Goal: Answer question/provide support: Share knowledge or assist other users

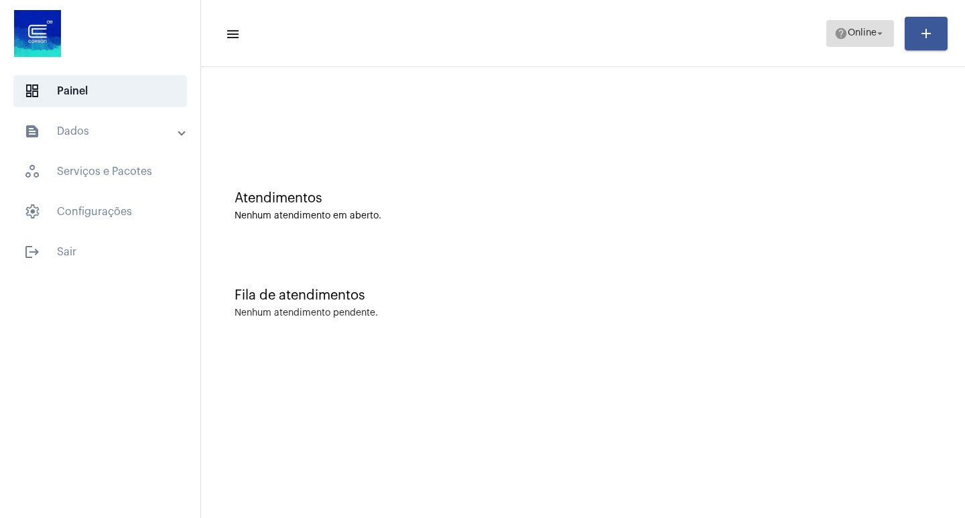
click at [874, 28] on mat-icon "arrow_drop_down" at bounding box center [880, 33] width 12 height 12
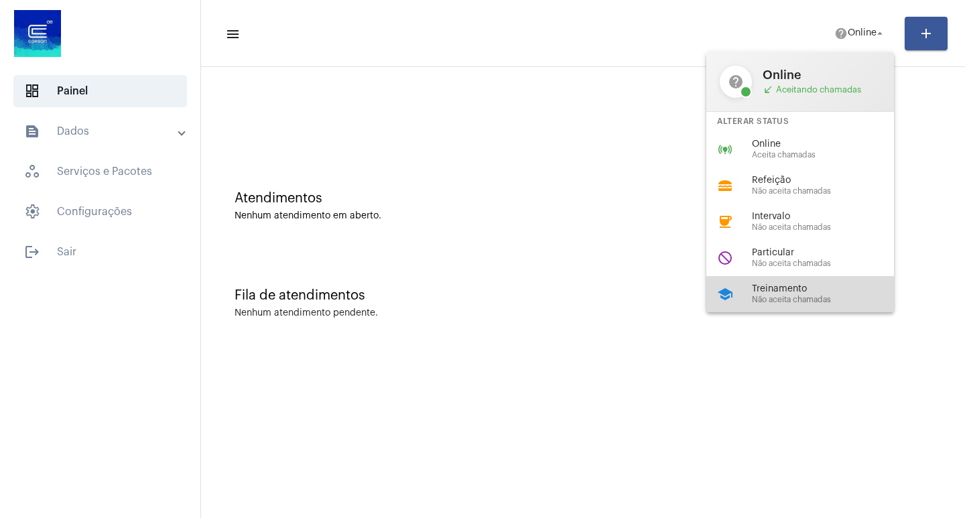
click at [793, 299] on span "Não aceita chamadas" at bounding box center [828, 299] width 153 height 9
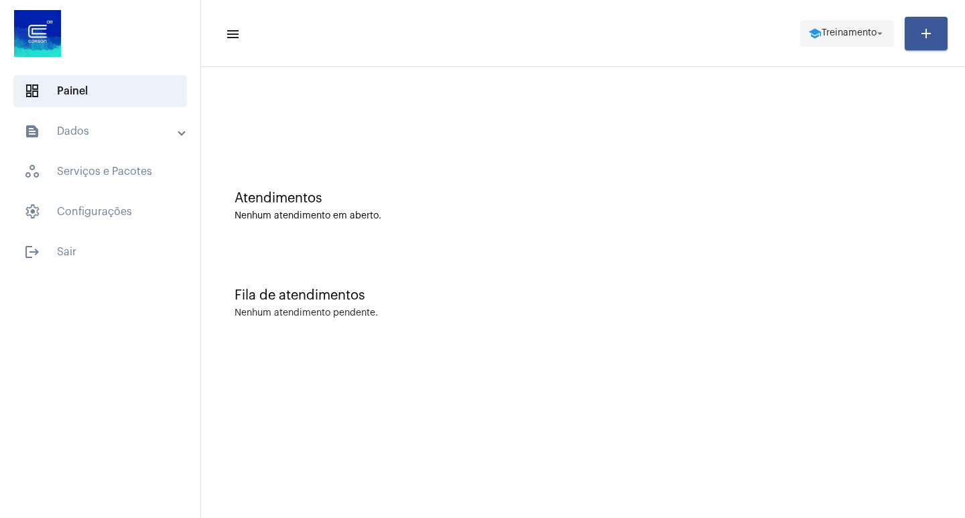
click at [816, 20] on button "school Treinamento arrow_drop_down" at bounding box center [847, 33] width 94 height 27
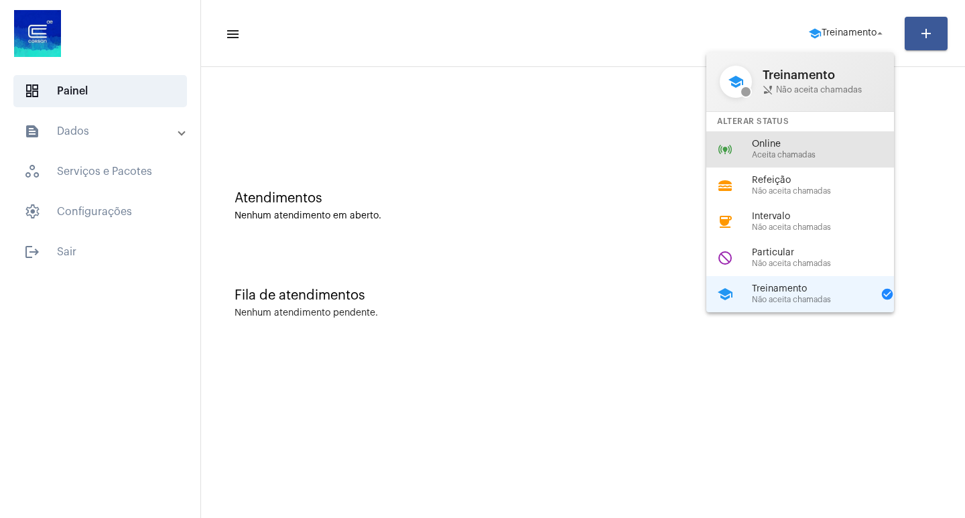
drag, startPoint x: 806, startPoint y: 137, endPoint x: 660, endPoint y: 113, distance: 148.0
click at [805, 142] on div "online_prediction Online Aceita chamadas" at bounding box center [810, 149] width 209 height 36
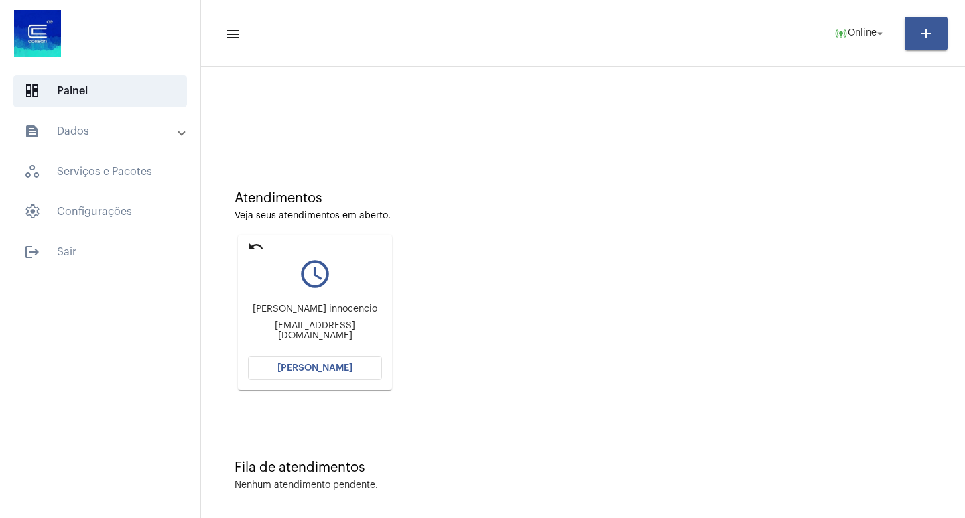
click at [315, 377] on button "[PERSON_NAME]" at bounding box center [315, 368] width 134 height 24
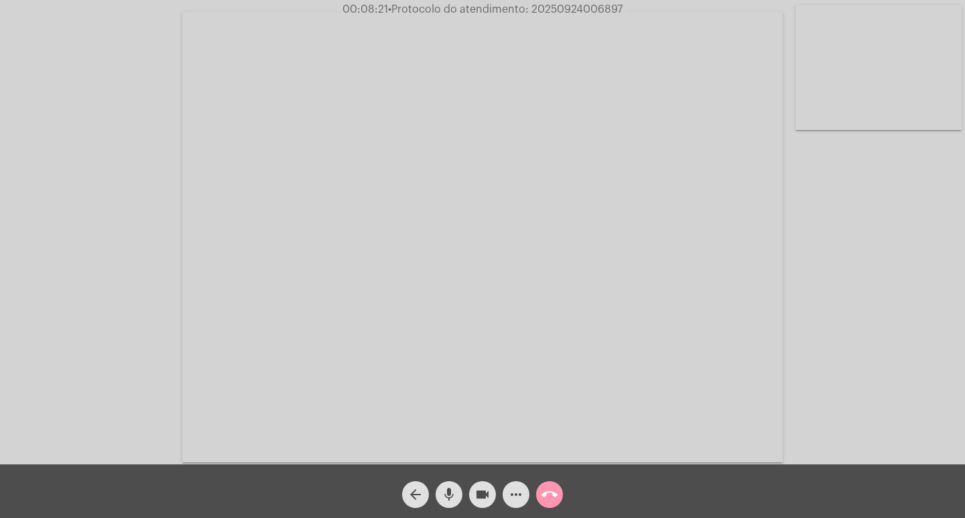
click at [479, 486] on mat-icon "videocam" at bounding box center [482, 494] width 16 height 16
click at [476, 497] on mat-icon "videocam_off" at bounding box center [482, 494] width 16 height 16
click at [609, 4] on span "• Protocolo do atendimento: 20250924006897" at bounding box center [506, 9] width 234 height 11
copy span "20250924006897"
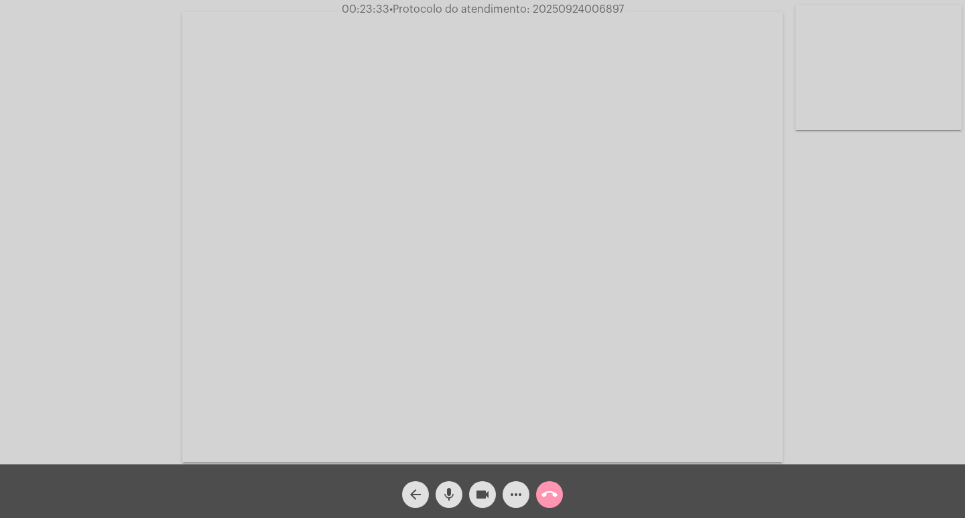
click at [506, 487] on button "more_horiz" at bounding box center [515, 494] width 27 height 27
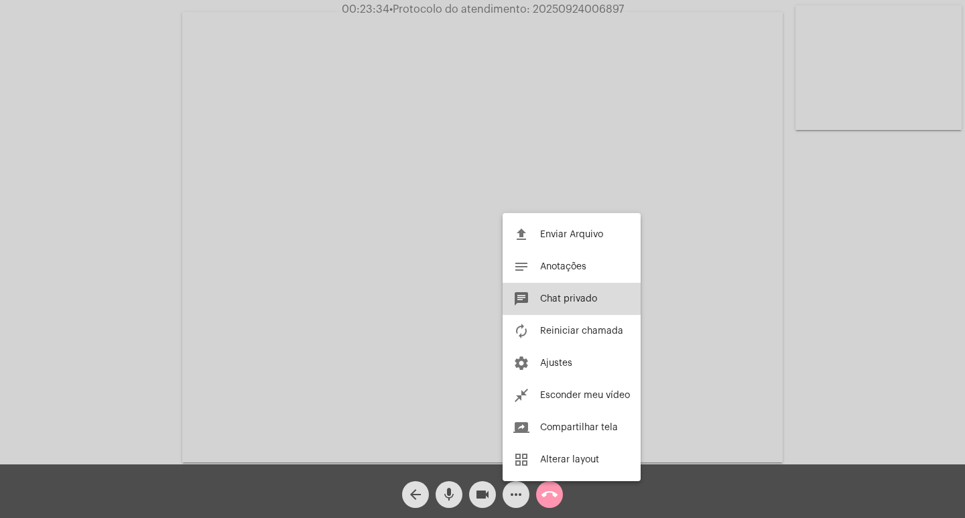
click at [575, 294] on span "Chat privado" at bounding box center [568, 298] width 57 height 9
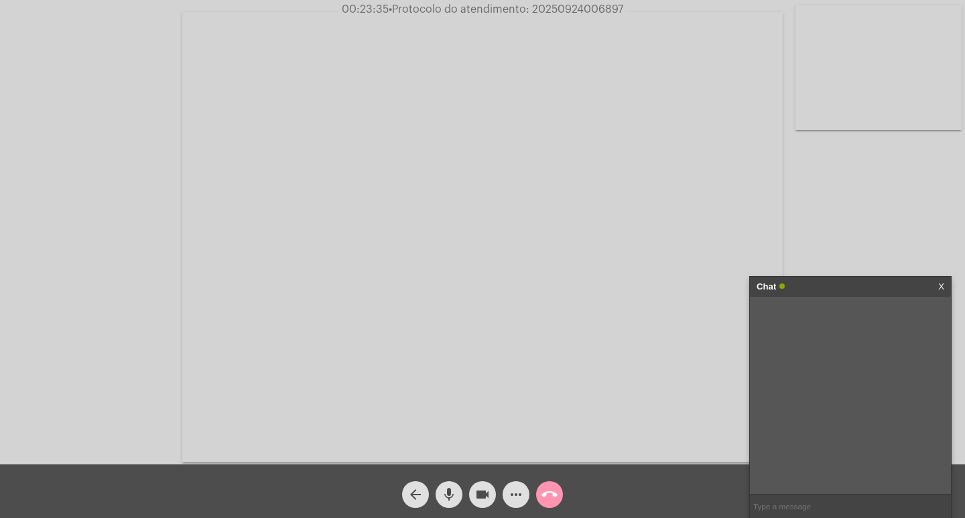
click at [842, 501] on input "text" at bounding box center [850, 505] width 201 height 23
paste input "20250924006897"
type input "20250924006897"
click at [860, 502] on input "20250924006897" at bounding box center [850, 505] width 201 height 23
click at [859, 506] on input "20250924006897" at bounding box center [850, 505] width 201 height 23
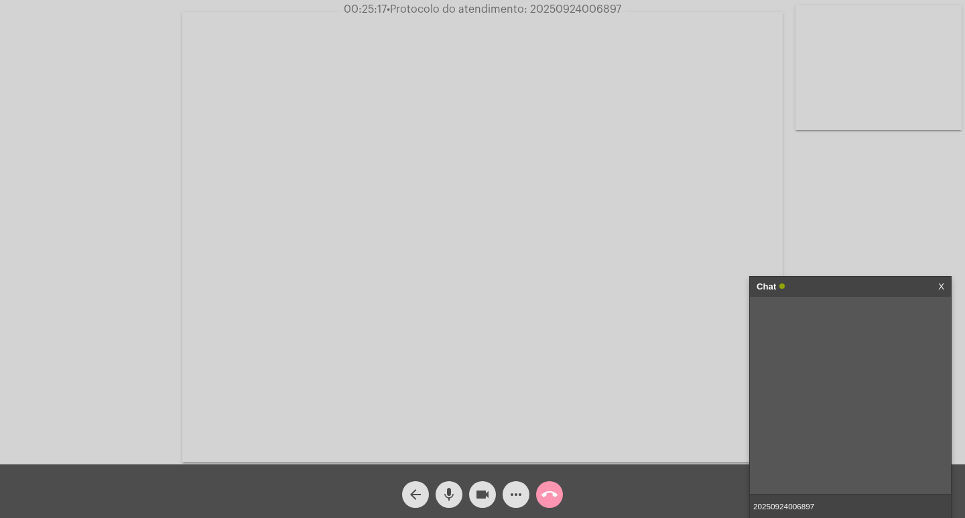
click at [868, 511] on input "20250924006897" at bounding box center [850, 505] width 201 height 23
click at [819, 282] on div "Chat" at bounding box center [835, 287] width 159 height 20
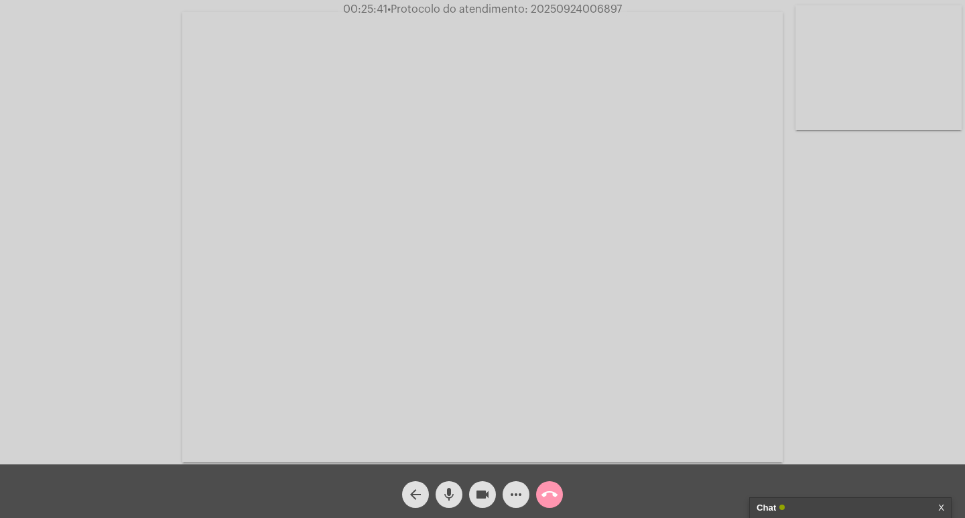
click at [478, 490] on mat-icon "videocam" at bounding box center [482, 494] width 16 height 16
click at [448, 497] on mat-icon "mic" at bounding box center [449, 494] width 16 height 16
click at [541, 494] on mat-icon "call_end" at bounding box center [549, 494] width 16 height 16
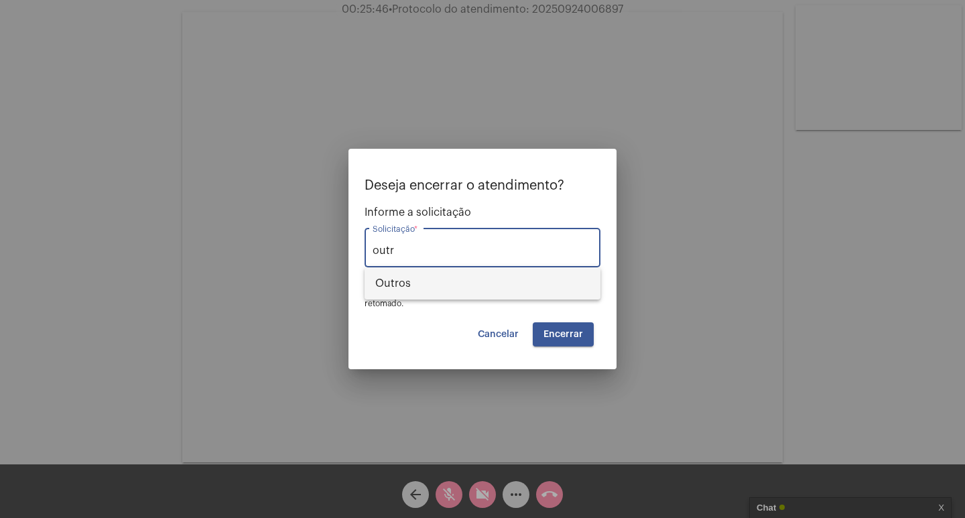
click at [496, 284] on span "Outros" at bounding box center [482, 283] width 214 height 32
type input "Outros"
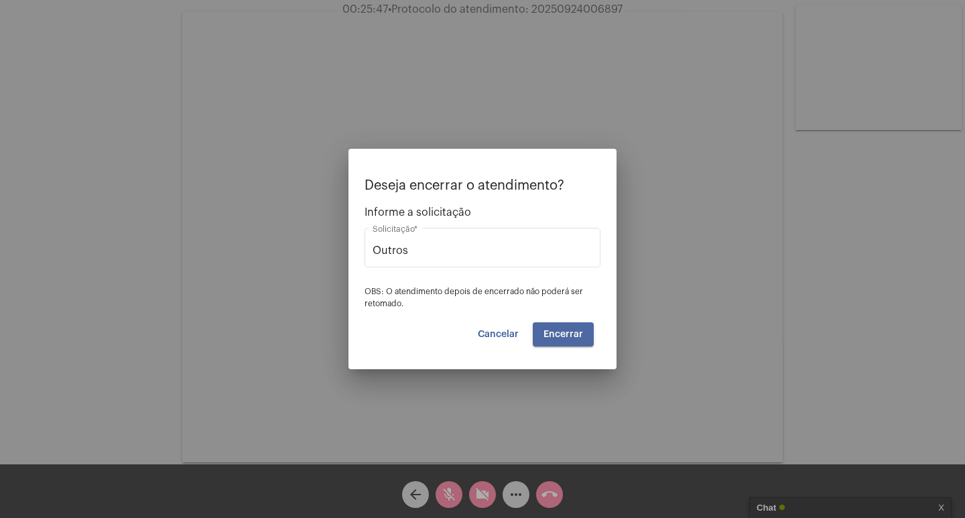
click at [564, 324] on button "Encerrar" at bounding box center [563, 334] width 61 height 24
drag, startPoint x: 564, startPoint y: 324, endPoint x: 571, endPoint y: 330, distance: 9.1
click at [571, 330] on button "Encerrar" at bounding box center [563, 334] width 61 height 24
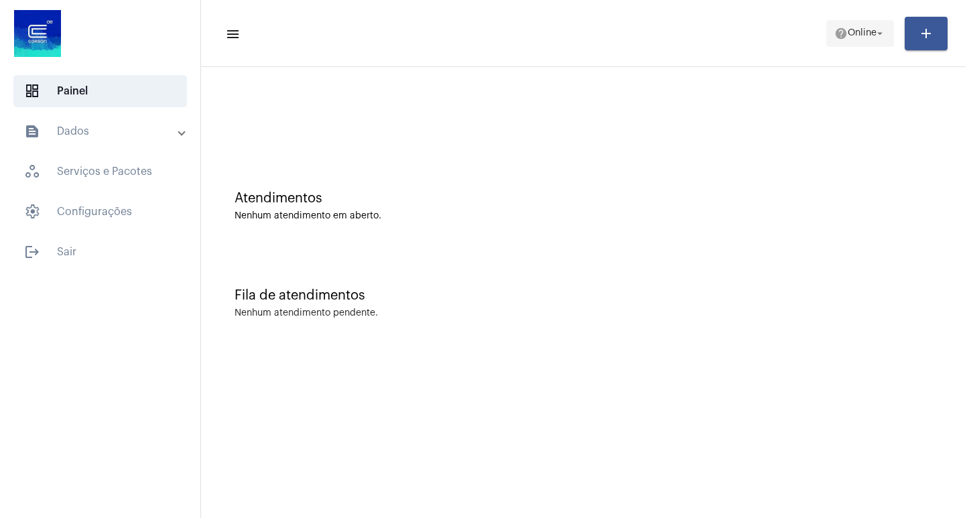
click at [847, 36] on span "Online" at bounding box center [861, 33] width 29 height 9
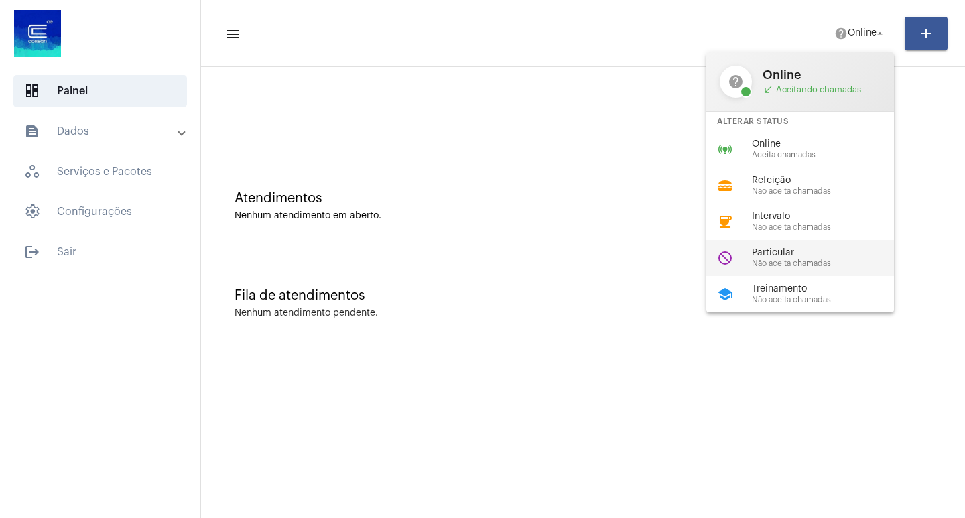
click at [789, 245] on div "do_not_disturb Particular Não aceita chamadas" at bounding box center [810, 258] width 209 height 36
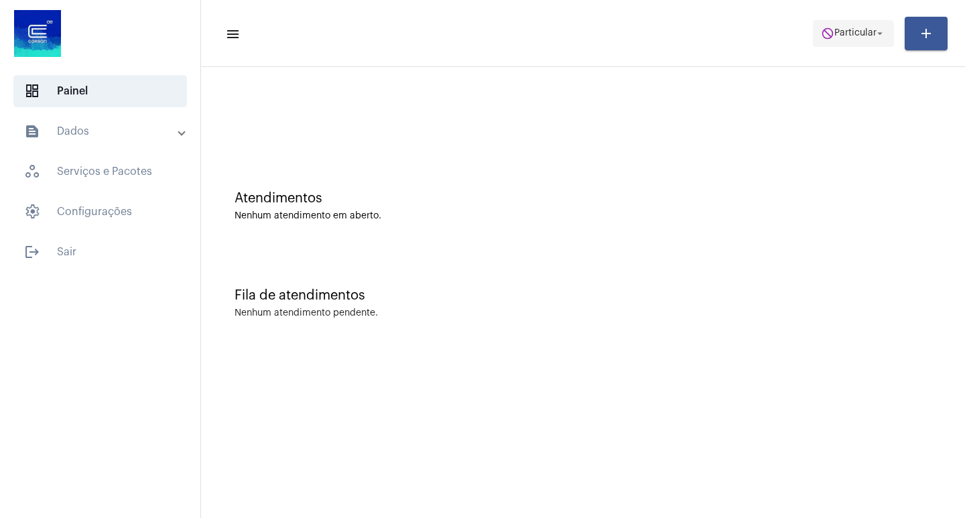
click at [853, 40] on span "do_not_disturb Particular arrow_drop_down" at bounding box center [853, 33] width 65 height 24
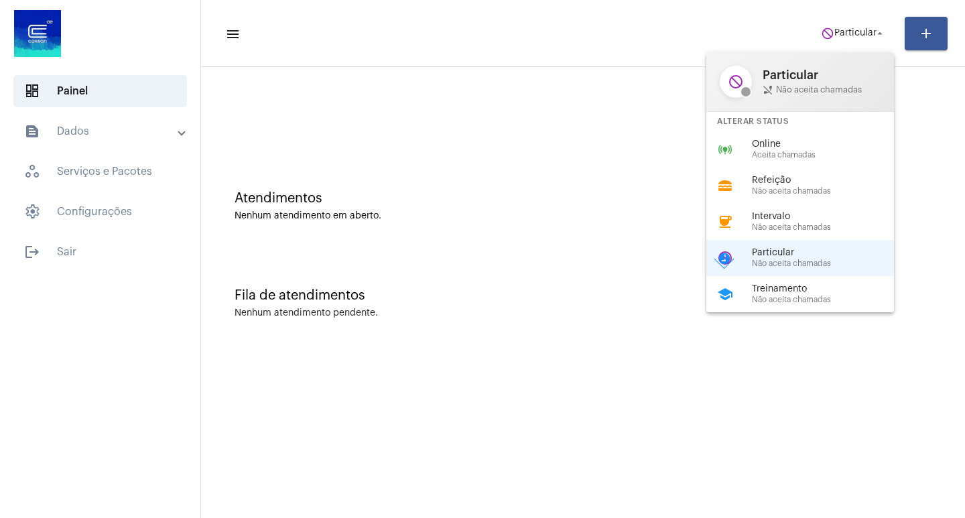
click at [847, 129] on div "Alterar Status" at bounding box center [800, 121] width 188 height 19
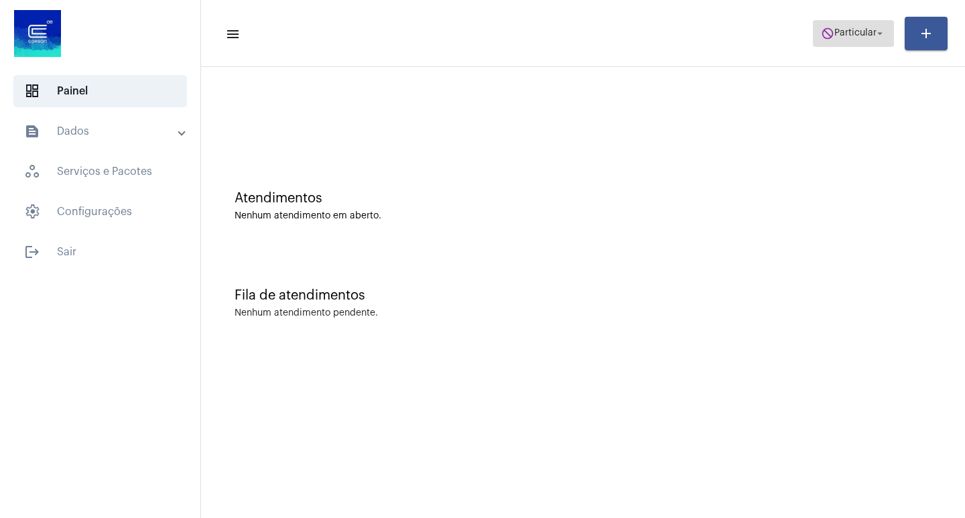
click at [845, 31] on span "Particular" at bounding box center [855, 33] width 42 height 9
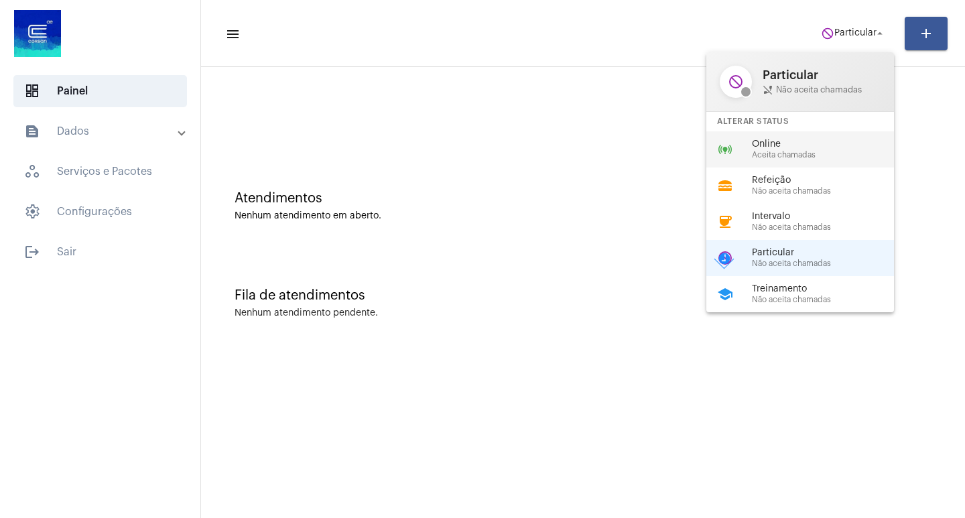
click at [807, 134] on div "online_prediction Online Aceita chamadas" at bounding box center [810, 149] width 209 height 36
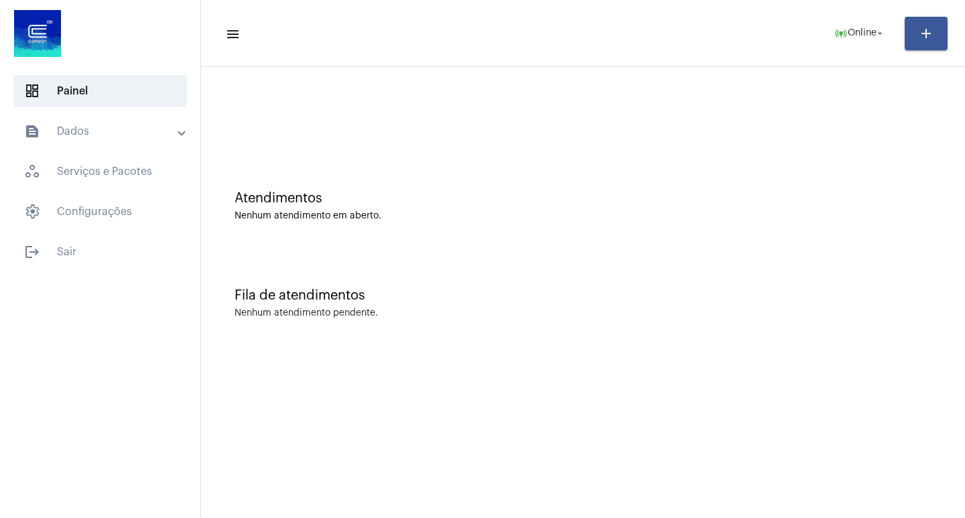
click at [603, 228] on div "Atendimentos Nenhum atendimento em aberto." at bounding box center [583, 199] width 750 height 97
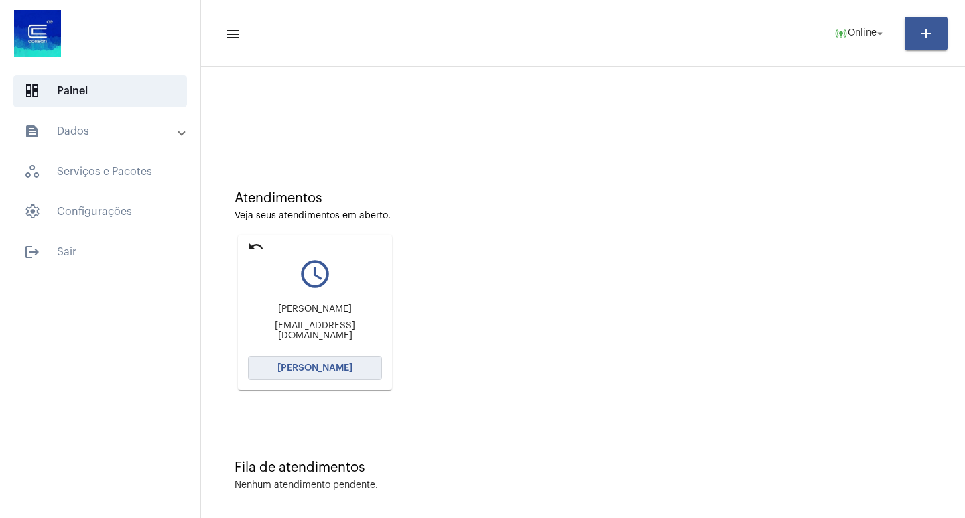
click at [375, 364] on button "[PERSON_NAME]" at bounding box center [315, 368] width 134 height 24
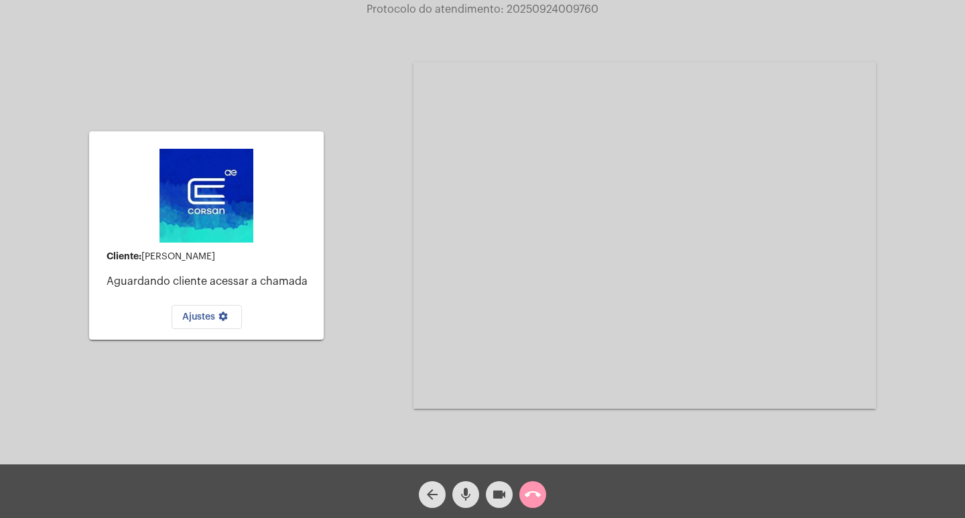
click at [543, 494] on button "call_end" at bounding box center [532, 494] width 27 height 27
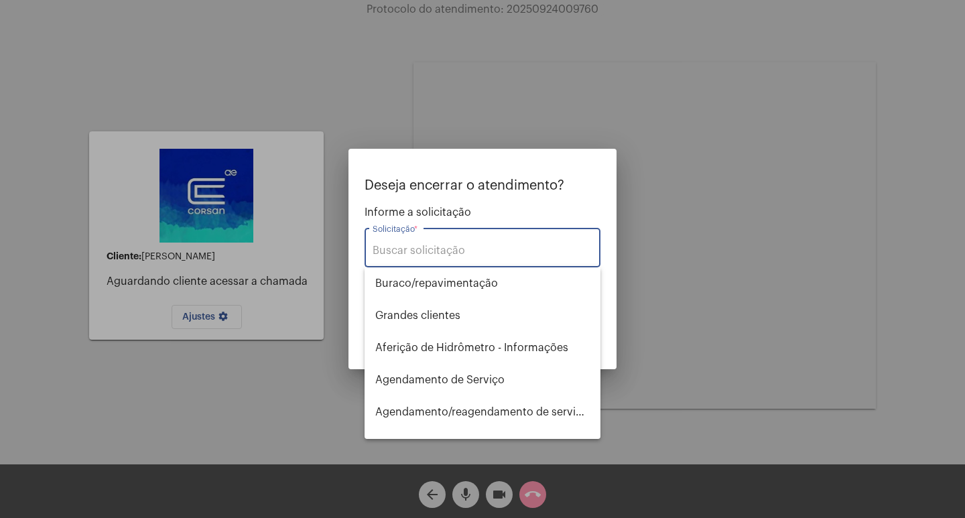
click at [373, 255] on input "Solicitação *" at bounding box center [482, 251] width 220 height 12
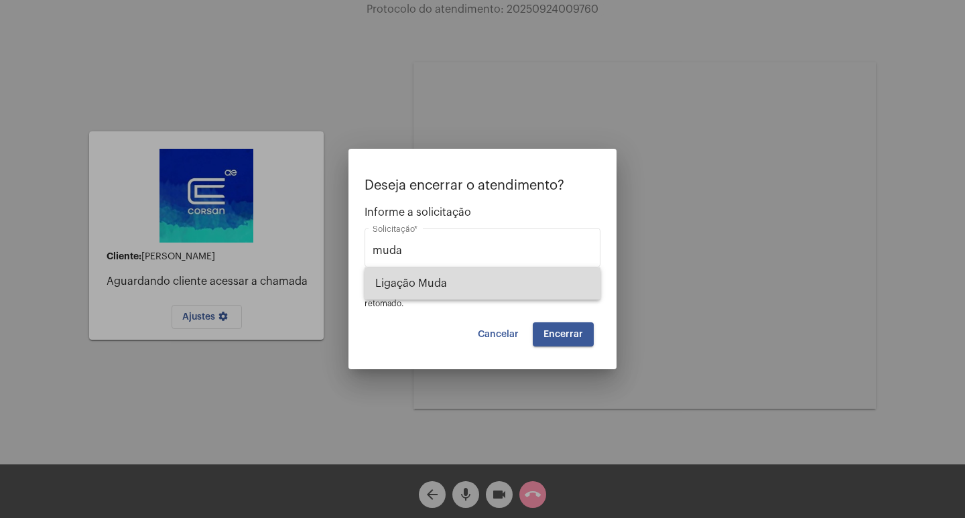
click at [440, 287] on span "Ligação Muda" at bounding box center [482, 283] width 214 height 32
type input "Ligação Muda"
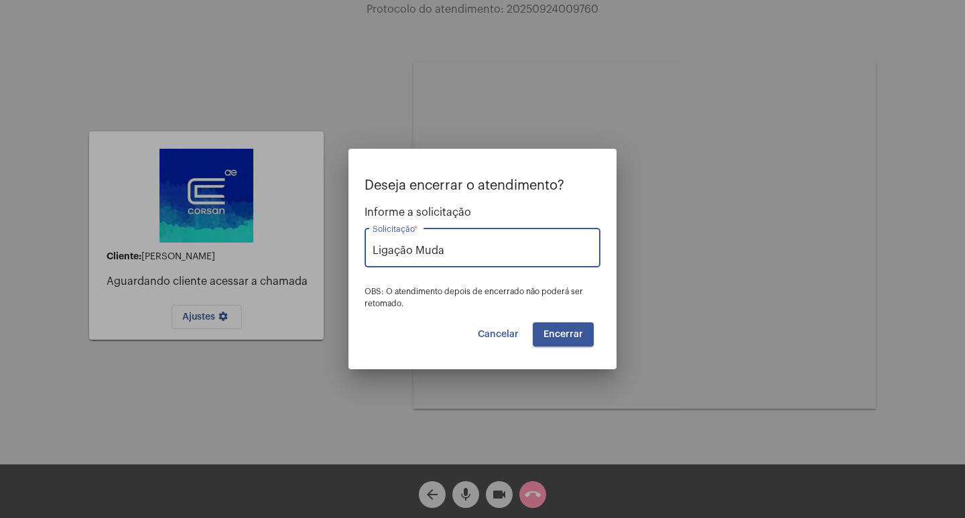
click at [563, 339] on button "Encerrar" at bounding box center [563, 334] width 61 height 24
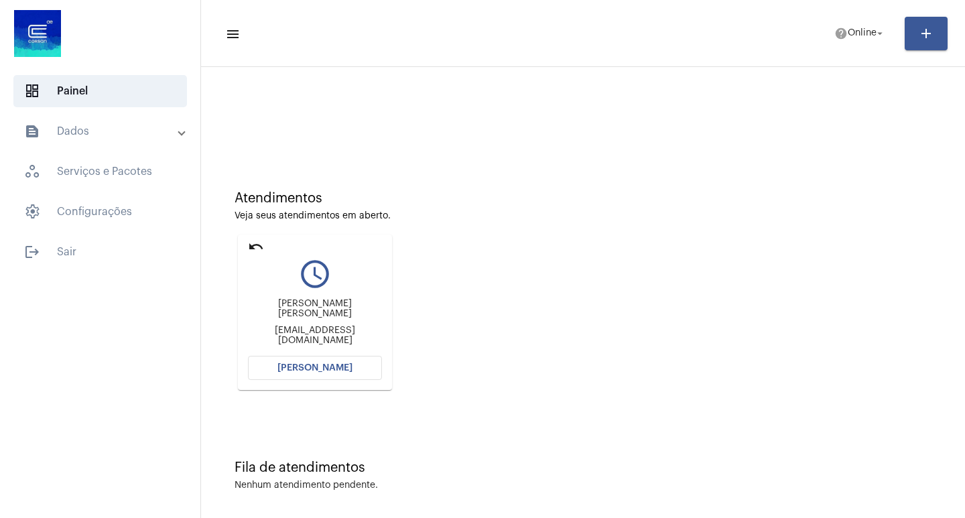
click at [327, 355] on mat-card "undo query_builder [PERSON_NAME] [PERSON_NAME] [EMAIL_ADDRESS][DOMAIN_NAME] [PE…" at bounding box center [315, 311] width 154 height 155
click at [329, 362] on button "[PERSON_NAME]" at bounding box center [315, 368] width 134 height 24
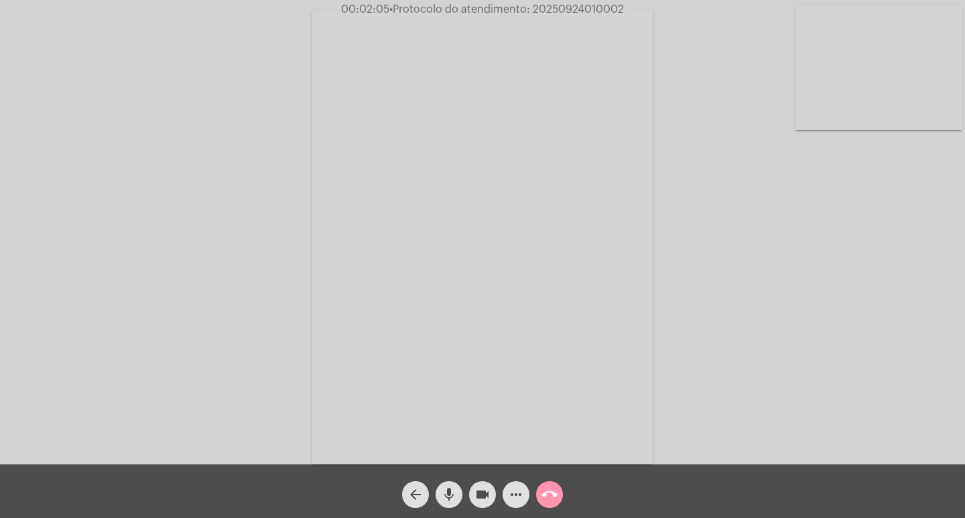
click at [514, 492] on mat-icon "more_horiz" at bounding box center [516, 494] width 16 height 16
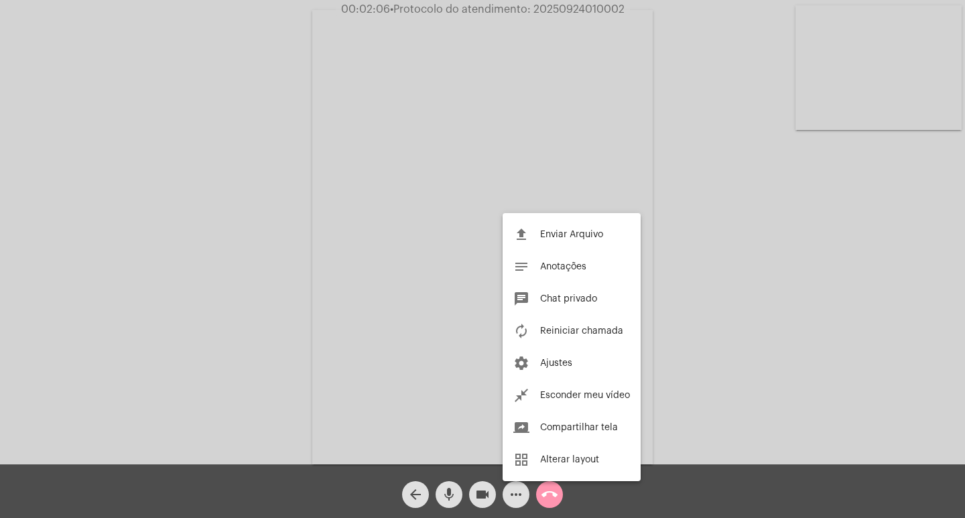
click at [514, 492] on div at bounding box center [482, 259] width 965 height 518
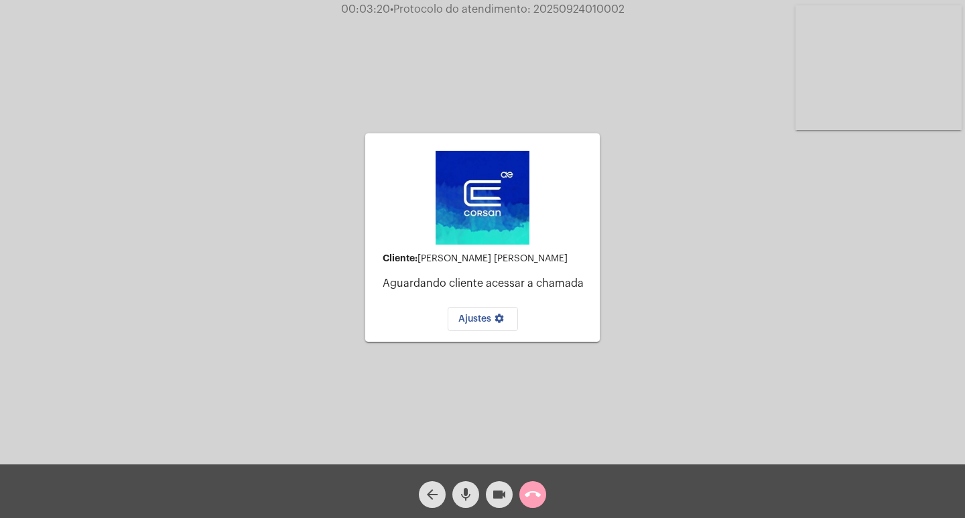
click at [535, 496] on mat-icon "call_end" at bounding box center [533, 494] width 16 height 16
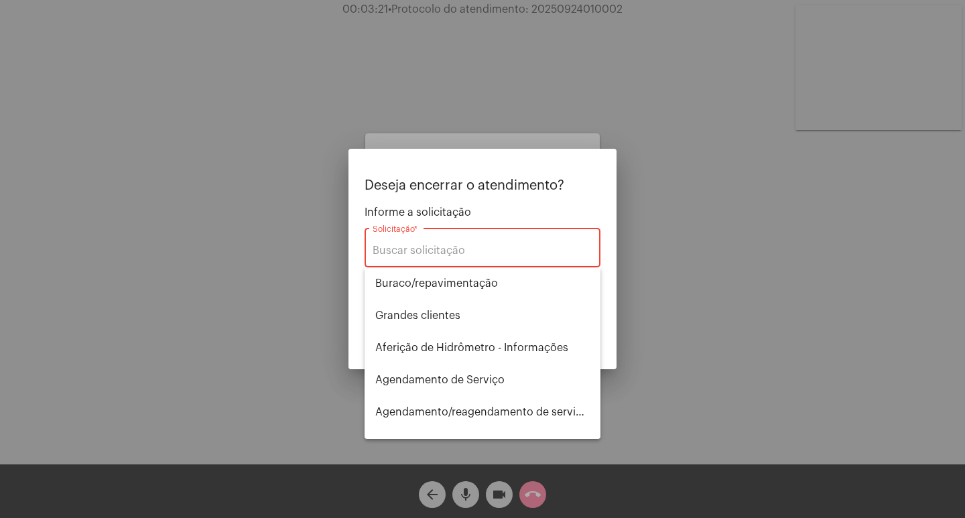
click at [475, 238] on div "Solicitação *" at bounding box center [482, 246] width 220 height 42
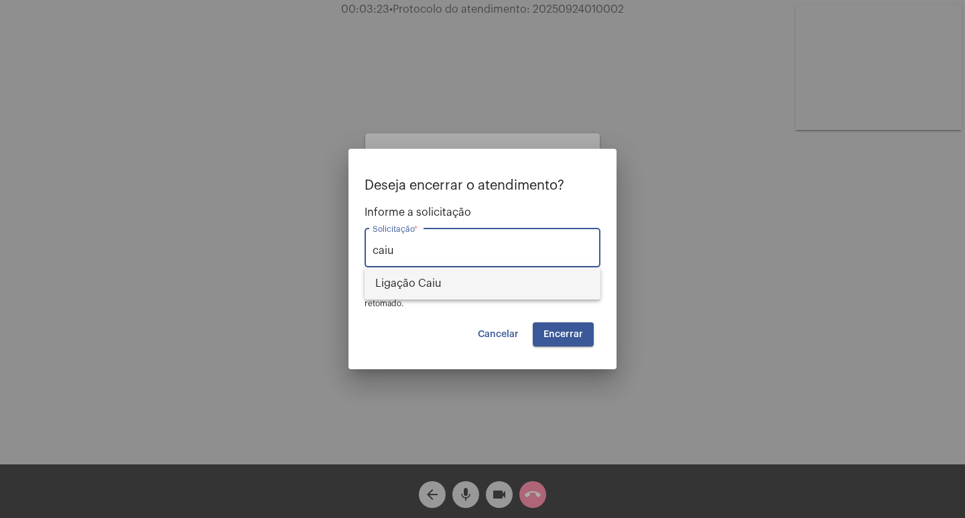
click at [475, 282] on span "Ligação Caiu" at bounding box center [482, 283] width 214 height 32
type input "Ligação Caiu"
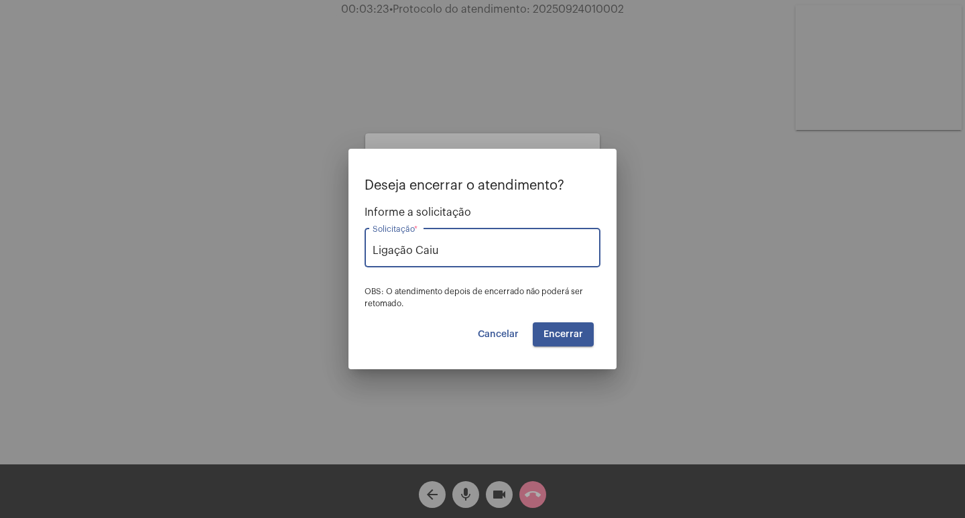
click at [553, 324] on button "Encerrar" at bounding box center [563, 334] width 61 height 24
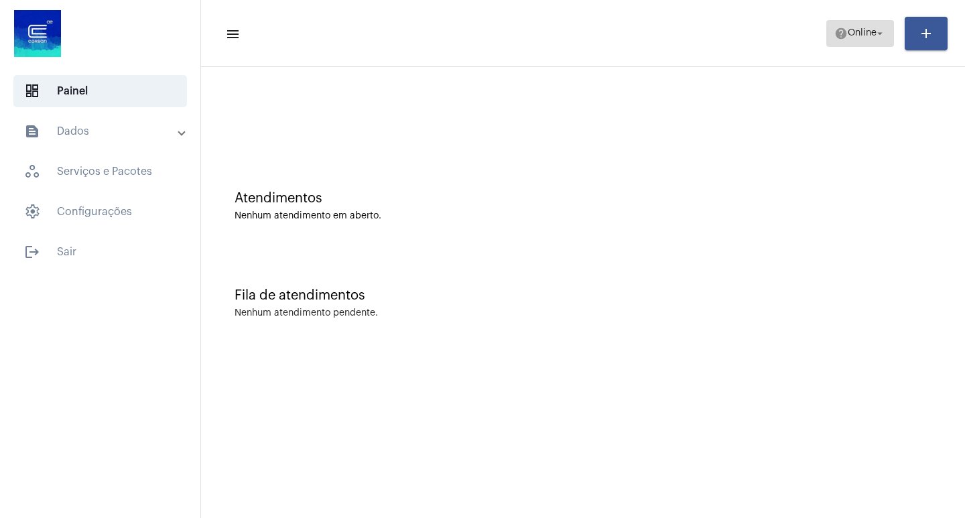
click at [834, 45] on span "help Online arrow_drop_down" at bounding box center [860, 33] width 52 height 24
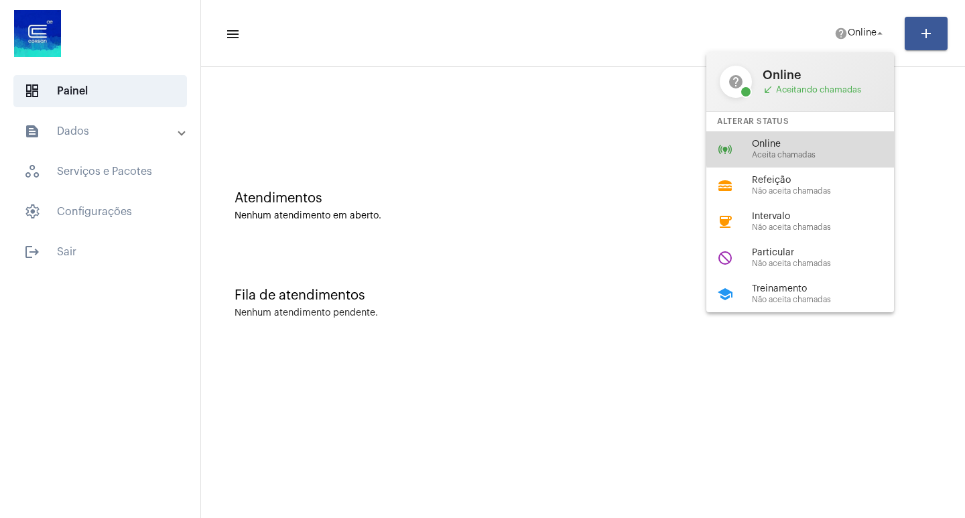
click at [836, 143] on span "Online" at bounding box center [828, 144] width 153 height 10
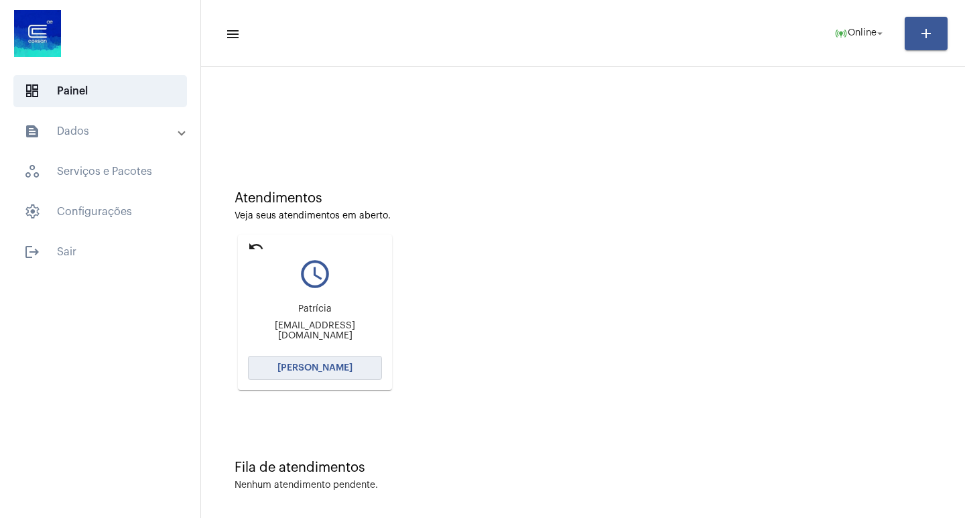
click at [342, 360] on button "[PERSON_NAME]" at bounding box center [315, 368] width 134 height 24
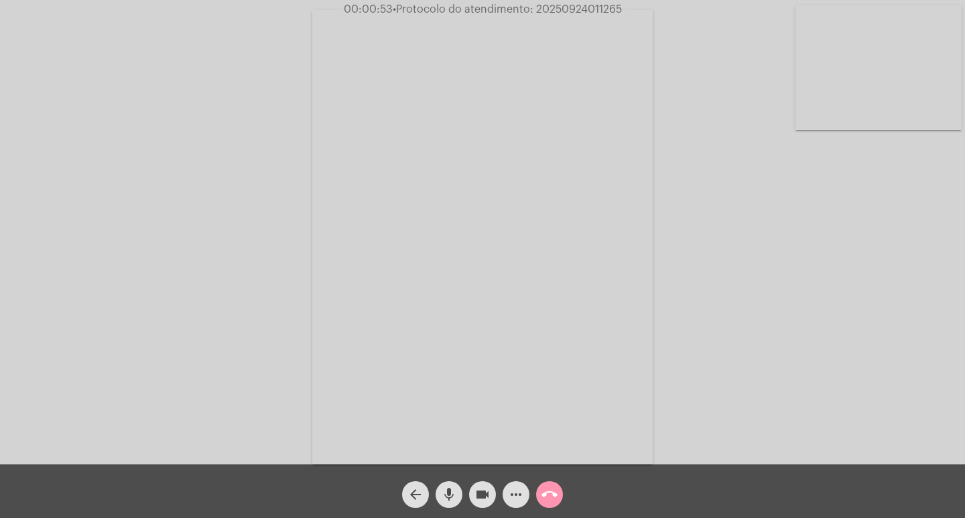
drag, startPoint x: 486, startPoint y: 503, endPoint x: 470, endPoint y: 497, distance: 17.8
click at [484, 502] on span "videocam" at bounding box center [482, 494] width 16 height 27
click at [446, 491] on mat-icon "mic" at bounding box center [449, 494] width 16 height 16
click at [483, 496] on mat-icon "videocam_off" at bounding box center [482, 494] width 16 height 16
click at [448, 495] on mat-icon "mic_off" at bounding box center [449, 494] width 16 height 16
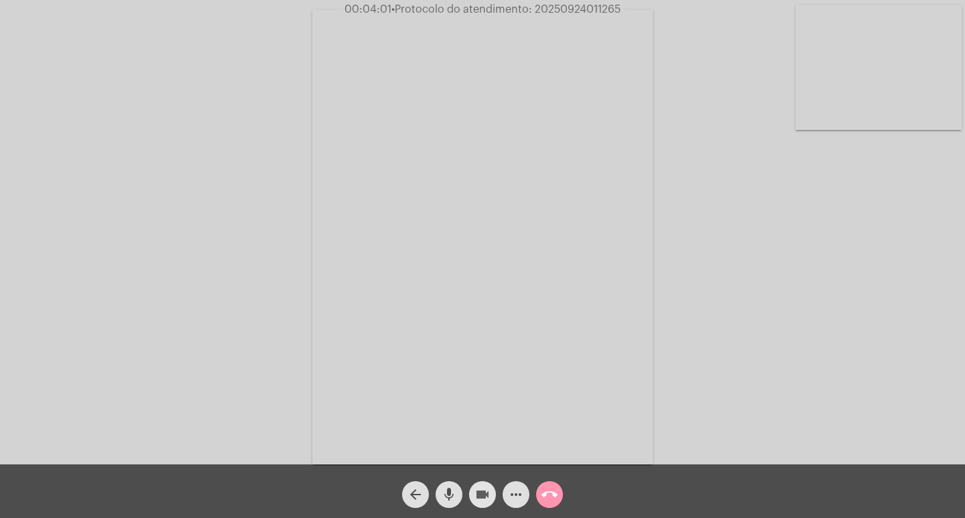
click at [487, 494] on mat-icon "videocam" at bounding box center [482, 494] width 16 height 16
click at [480, 501] on mat-icon "videocam_off" at bounding box center [482, 494] width 16 height 16
click at [480, 502] on mat-icon "videocam" at bounding box center [482, 494] width 16 height 16
click at [480, 502] on mat-icon "videocam_off" at bounding box center [482, 494] width 16 height 16
click at [548, 10] on span "• Protocolo do atendimento: 20250924011265" at bounding box center [505, 9] width 229 height 11
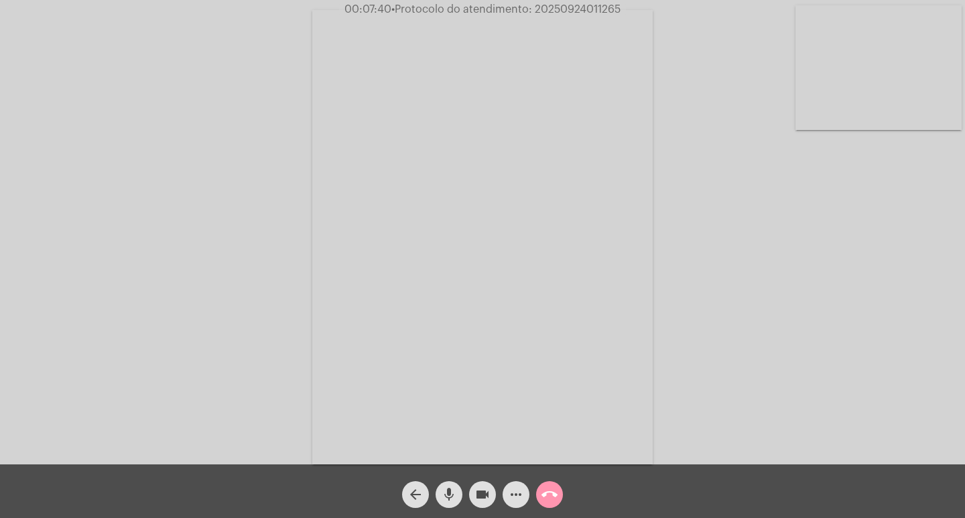
click at [548, 10] on span "• Protocolo do atendimento: 20250924011265" at bounding box center [505, 9] width 229 height 11
copy span "20250924011265"
click at [523, 497] on mat-icon "more_horiz" at bounding box center [516, 494] width 16 height 16
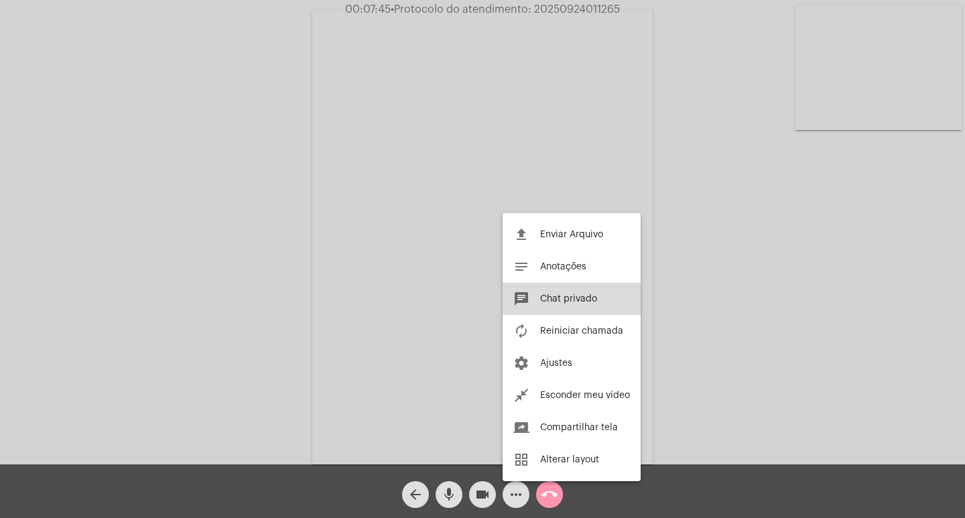
click at [602, 313] on button "chat Chat privado" at bounding box center [571, 299] width 138 height 32
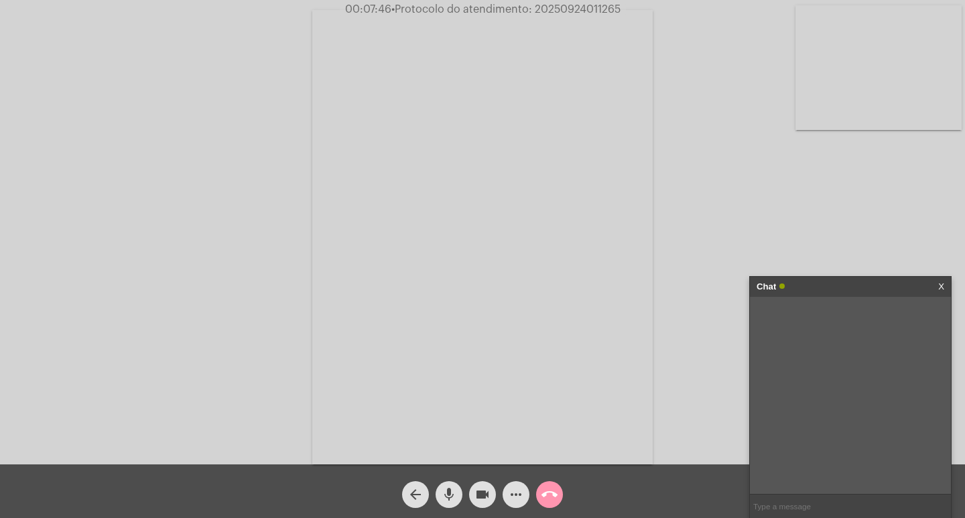
click at [812, 510] on input "text" at bounding box center [850, 505] width 201 height 23
paste input "20250924011265"
type input "20250924011265"
click at [804, 338] on div "[URL][DOMAIN_NAME] [DATE] 09:36" at bounding box center [852, 320] width 139 height 35
click at [805, 320] on link "[URL][DOMAIN_NAME]" at bounding box center [838, 315] width 93 height 10
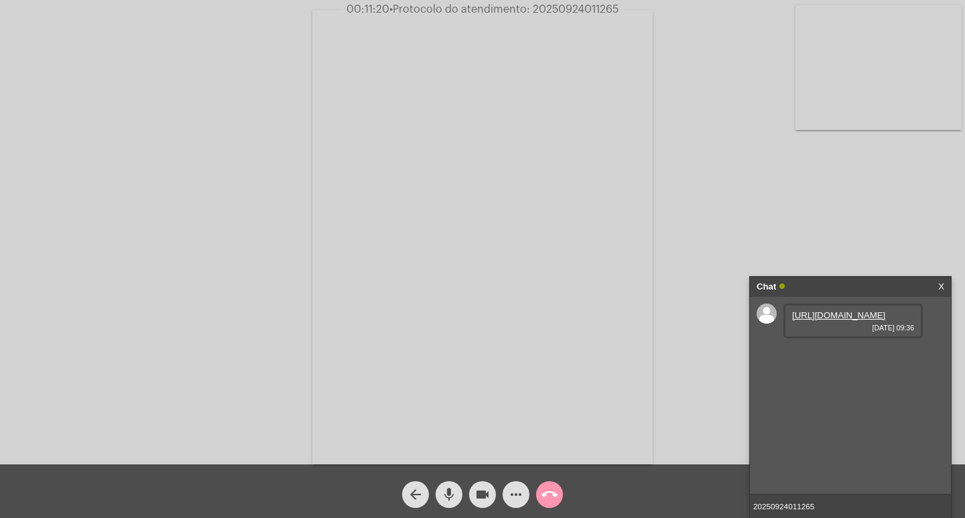
click at [468, 497] on div "videocam" at bounding box center [482, 490] width 33 height 33
click at [482, 506] on span "videocam_off" at bounding box center [482, 494] width 16 height 27
click at [482, 488] on mat-icon "videocam" at bounding box center [482, 494] width 16 height 16
click at [482, 489] on mat-icon "videocam_off" at bounding box center [482, 494] width 16 height 16
click at [833, 358] on link "[URL][DOMAIN_NAME]" at bounding box center [838, 353] width 93 height 10
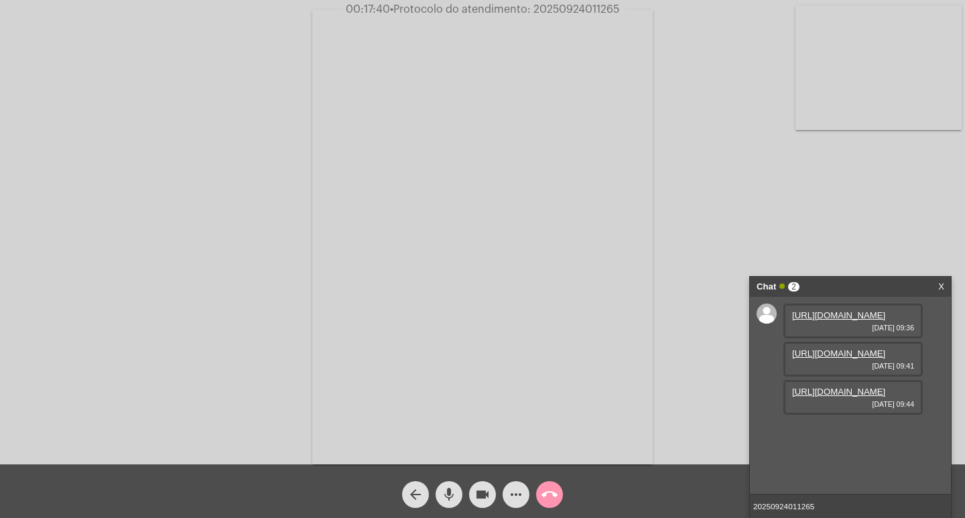
scroll to position [11, 0]
click at [794, 397] on link "[URL][DOMAIN_NAME]" at bounding box center [838, 392] width 93 height 10
click at [847, 502] on input "20250924011265" at bounding box center [850, 505] width 201 height 23
click at [823, 505] on input "20250924011265" at bounding box center [850, 505] width 201 height 23
click at [840, 503] on input "20250924011265" at bounding box center [850, 505] width 201 height 23
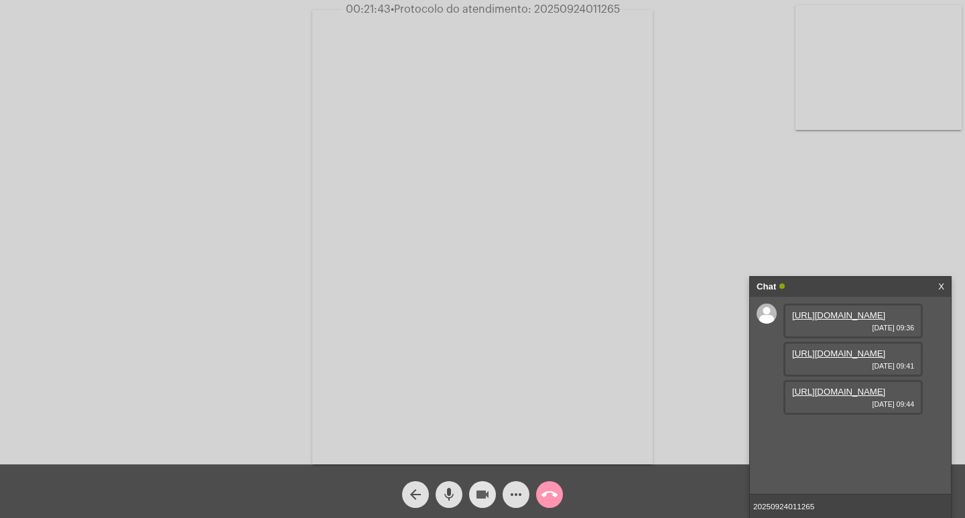
click at [485, 487] on mat-icon "videocam" at bounding box center [482, 494] width 16 height 16
click at [486, 478] on div "videocam_off" at bounding box center [482, 490] width 33 height 33
click at [514, 498] on mat-icon "more_horiz" at bounding box center [516, 494] width 16 height 16
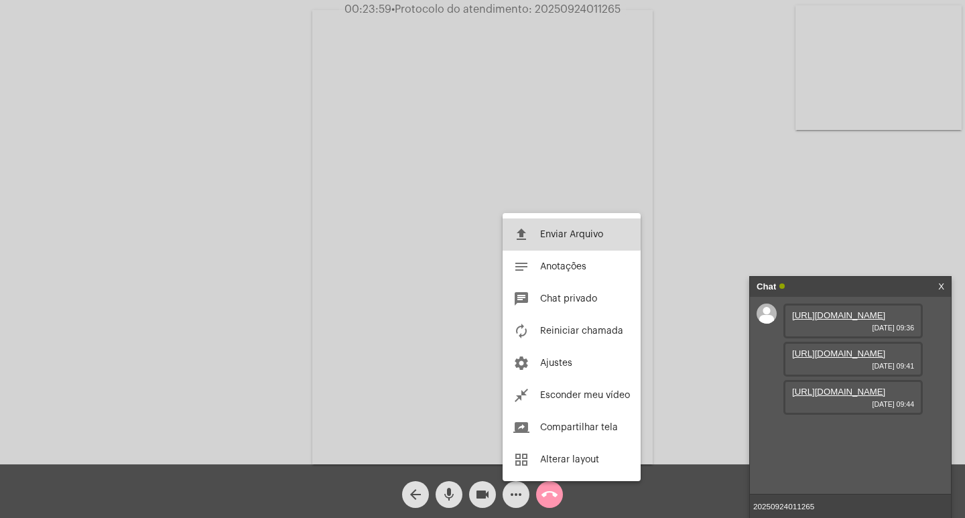
click at [557, 231] on span "Enviar Arquivo" at bounding box center [571, 234] width 63 height 9
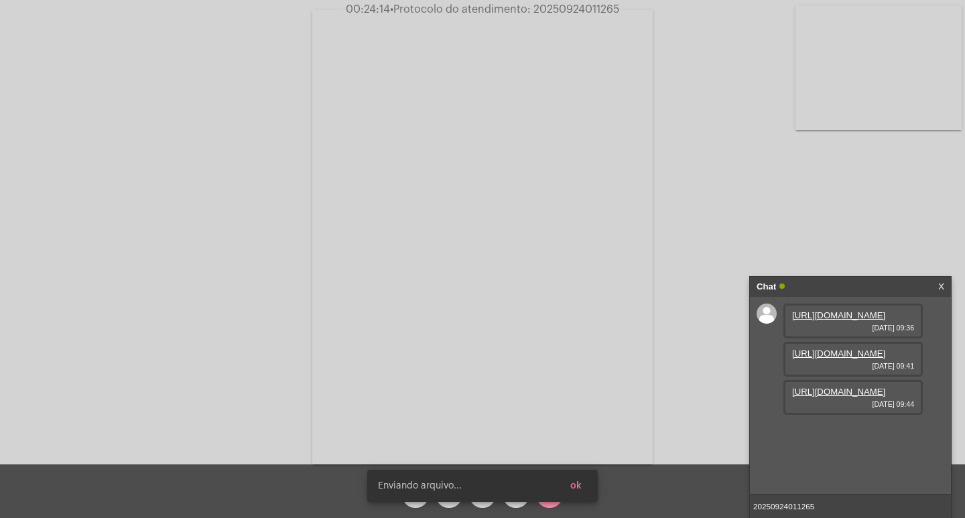
scroll to position [80, 0]
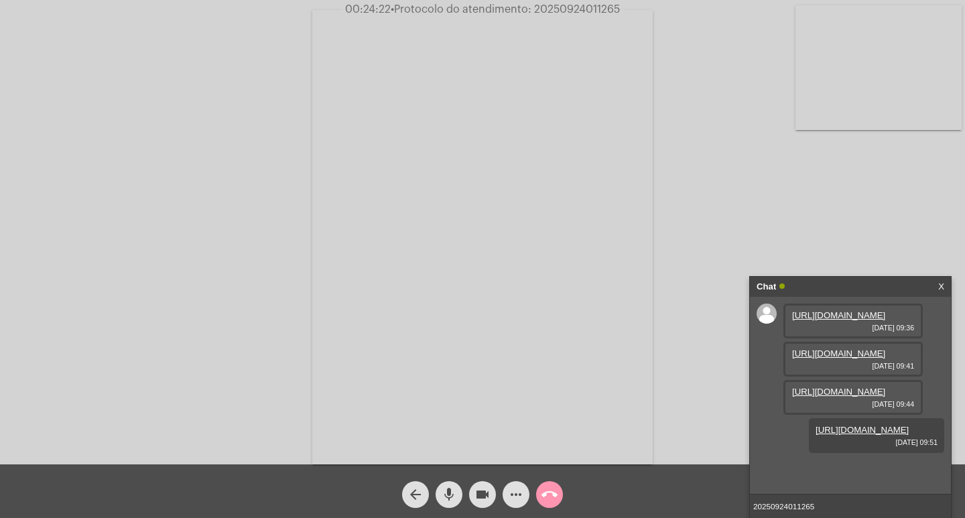
click at [866, 500] on input "20250924011265" at bounding box center [850, 505] width 201 height 23
click at [827, 497] on input "20250924011265" at bounding box center [850, 505] width 201 height 23
click at [478, 492] on mat-icon "videocam" at bounding box center [482, 494] width 16 height 16
click at [458, 486] on button "mic" at bounding box center [448, 494] width 27 height 27
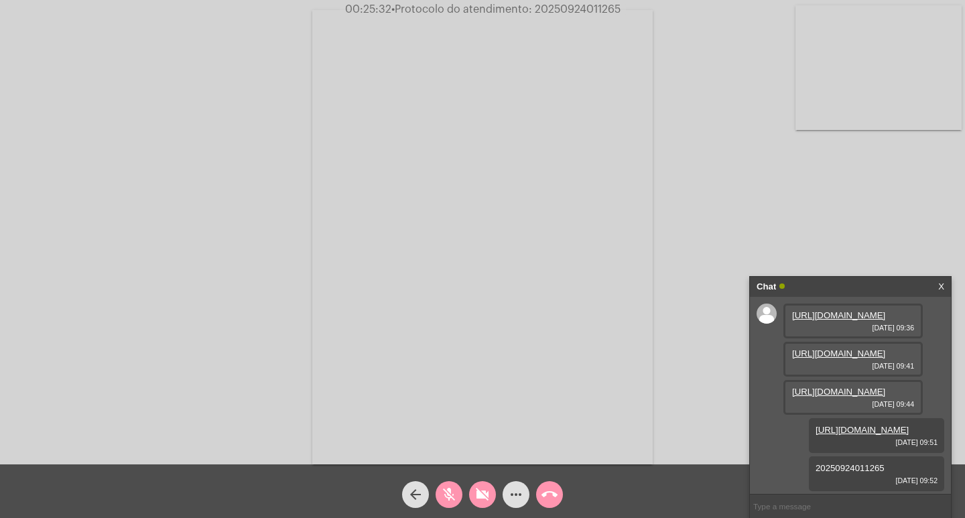
click at [535, 498] on div "call_end" at bounding box center [549, 490] width 33 height 33
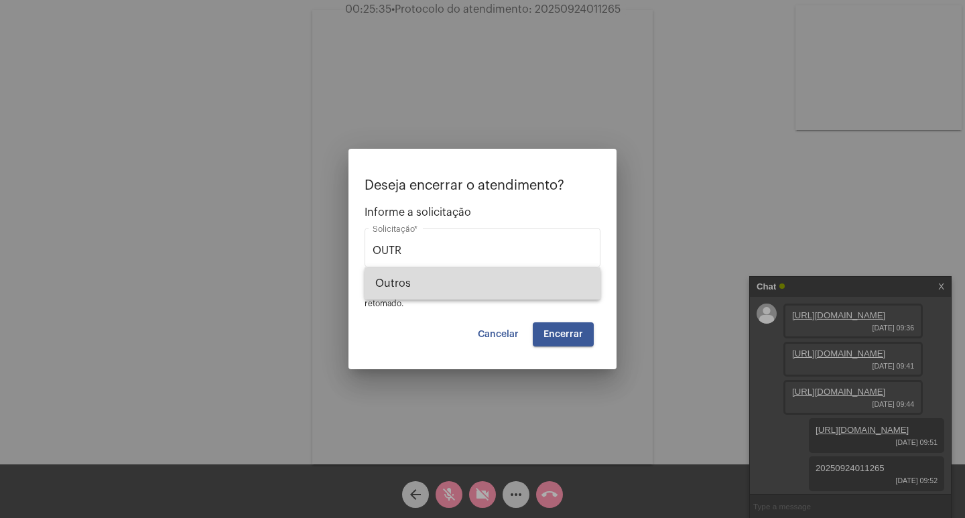
click at [504, 280] on span "Outros" at bounding box center [482, 283] width 214 height 32
type input "Outros"
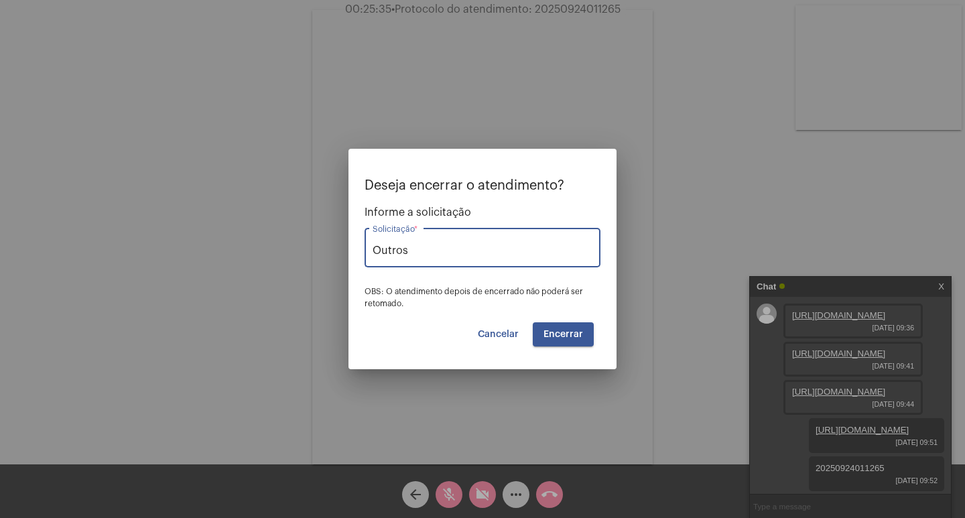
click at [566, 331] on span "Encerrar" at bounding box center [563, 334] width 40 height 9
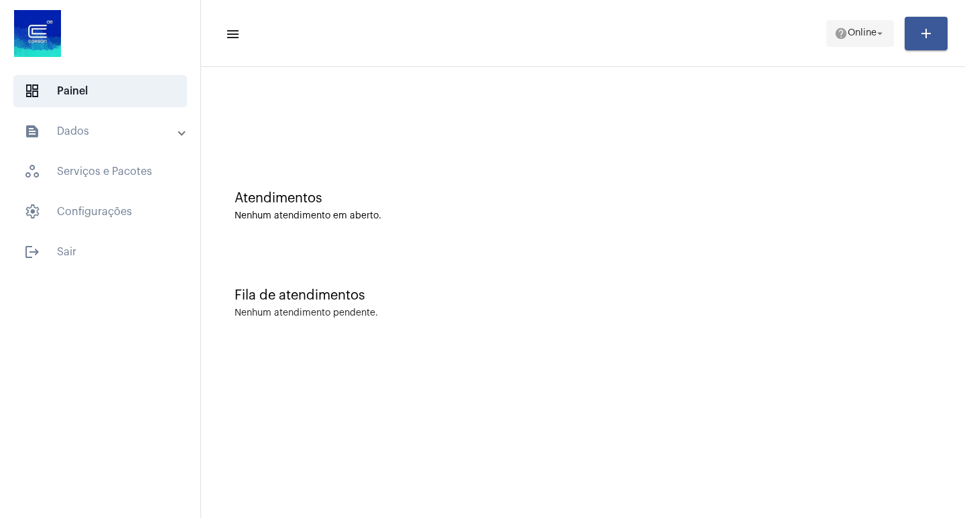
click at [834, 38] on mat-icon "help" at bounding box center [840, 33] width 13 height 13
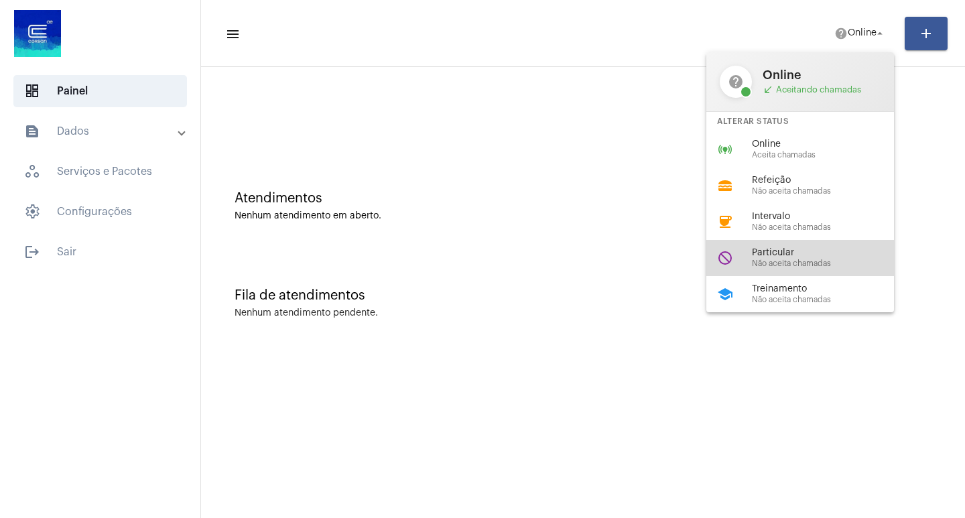
click at [763, 248] on span "Particular" at bounding box center [828, 253] width 153 height 10
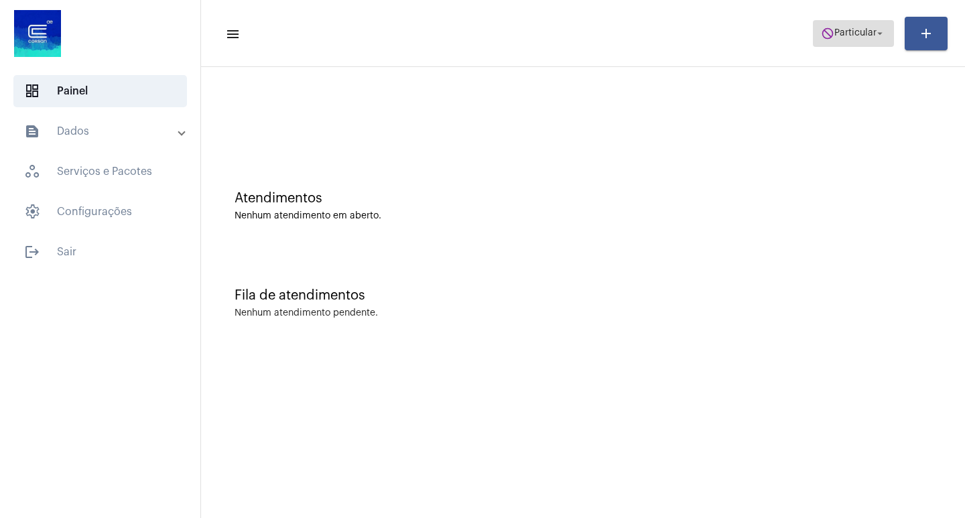
click at [844, 46] on button "do_not_disturb Particular arrow_drop_down" at bounding box center [853, 33] width 81 height 27
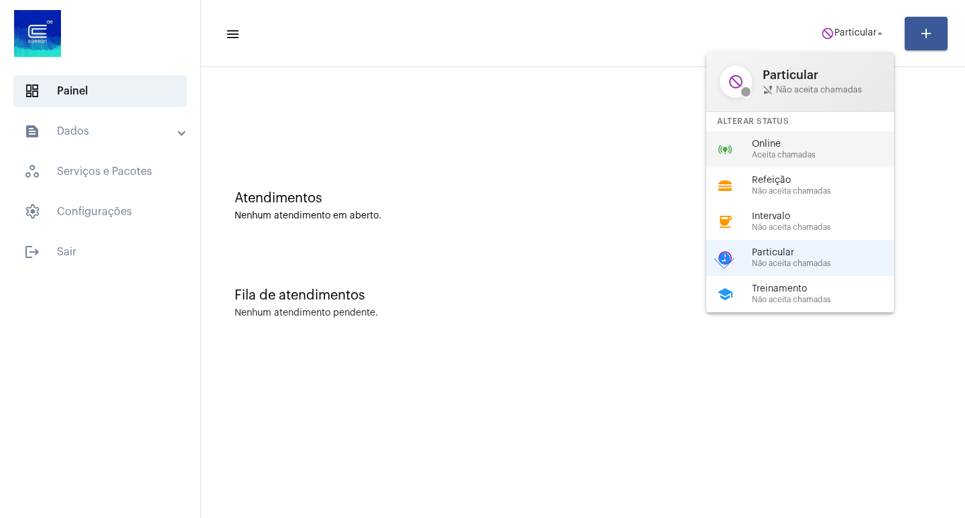
click at [823, 144] on span "Online" at bounding box center [828, 144] width 153 height 10
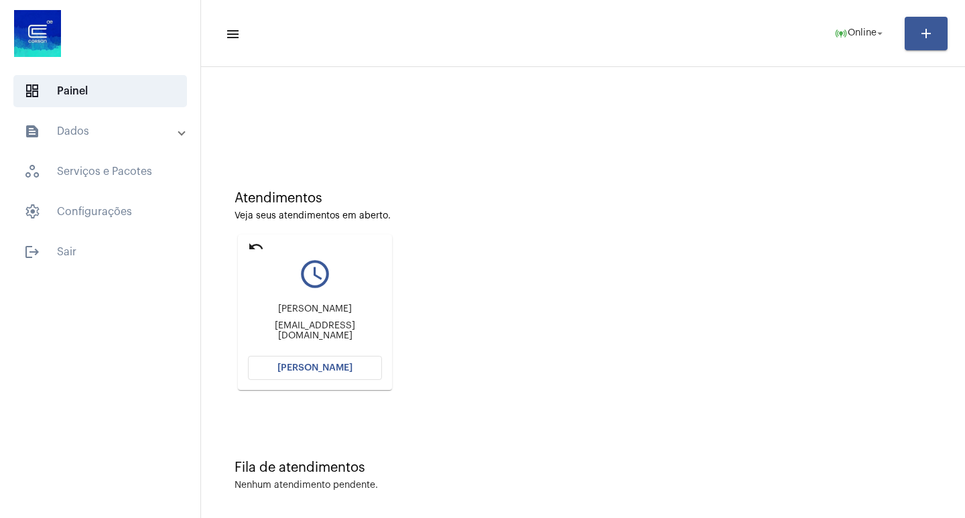
click at [278, 362] on button "[PERSON_NAME]" at bounding box center [315, 368] width 134 height 24
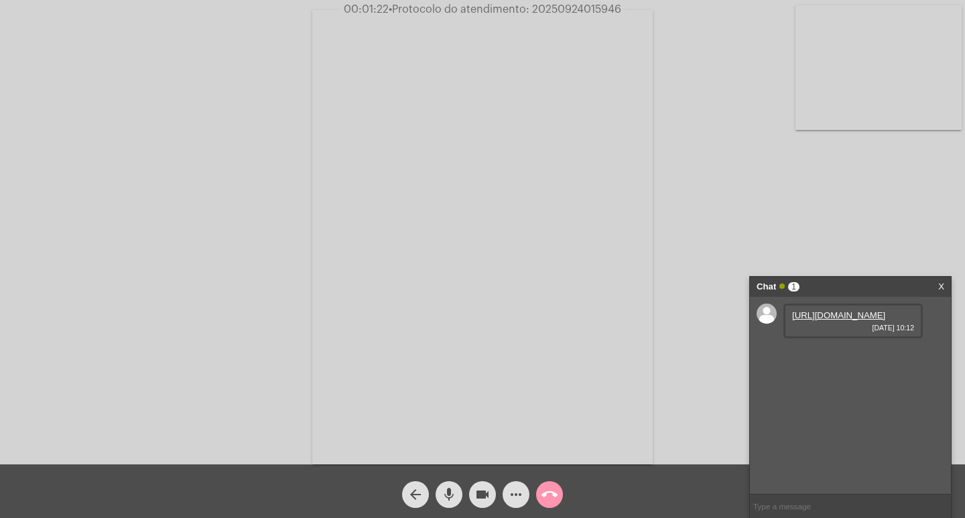
click at [797, 496] on input "text" at bounding box center [850, 505] width 201 height 23
click at [821, 358] on span "504386-7" at bounding box center [811, 353] width 38 height 10
copy span "504386-7"
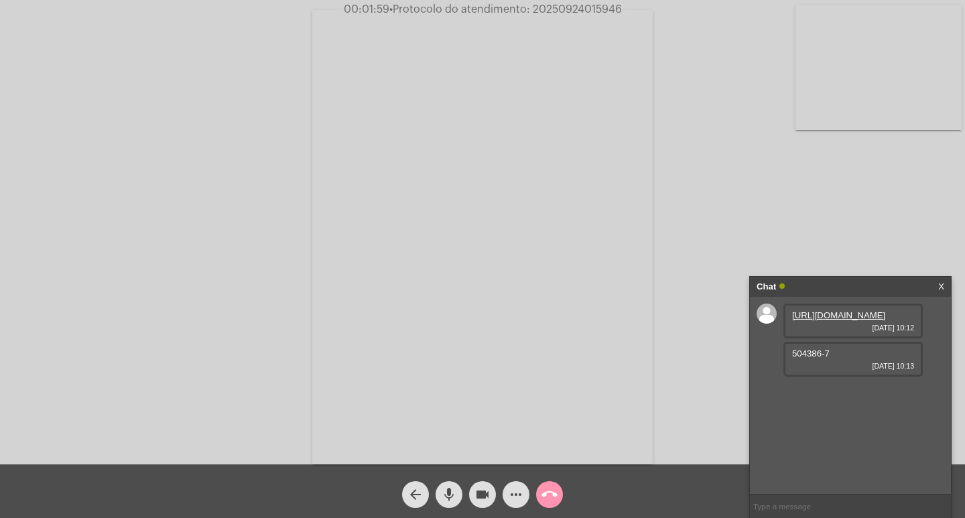
click at [848, 338] on div "[URL][DOMAIN_NAME] [DATE] 10:12" at bounding box center [852, 320] width 139 height 35
click at [847, 320] on link "[URL][DOMAIN_NAME]" at bounding box center [838, 315] width 93 height 10
click at [545, 2] on div "Acessando Câmera e Microfone..." at bounding box center [482, 232] width 965 height 464
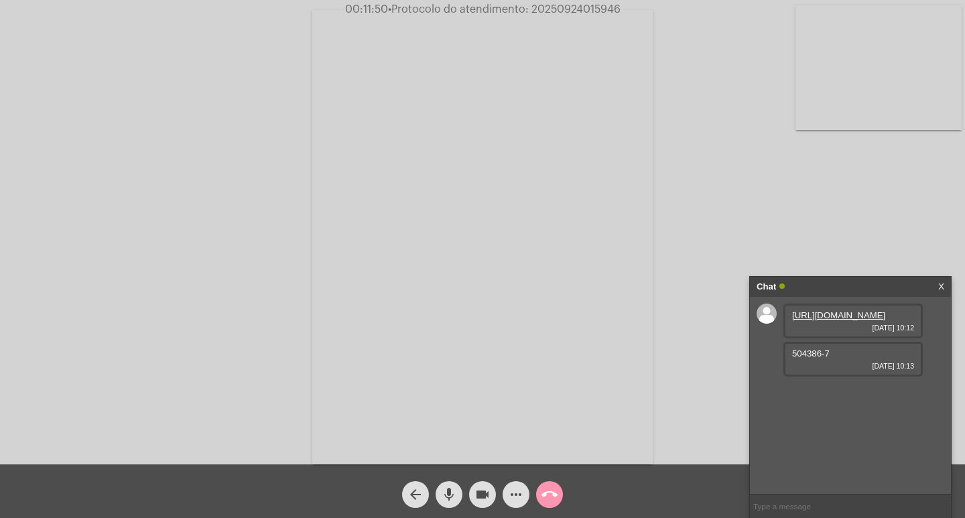
click at [551, 7] on span "• Protocolo do atendimento: 20250924015946" at bounding box center [504, 9] width 232 height 11
click at [551, 7] on span "• Protocolo do atendimento: 20250924015946" at bounding box center [502, 9] width 232 height 11
click at [551, 7] on span "• Protocolo do atendimento: 20250924015946" at bounding box center [503, 9] width 232 height 11
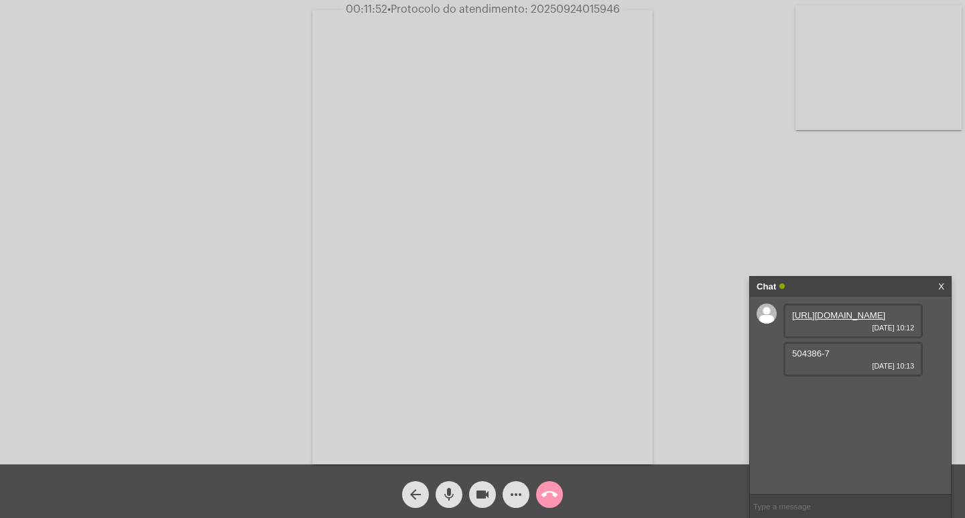
click at [551, 7] on span "• Protocolo do atendimento: 20250924015946" at bounding box center [503, 9] width 232 height 11
copy span "20250924015946"
click at [794, 517] on input "text" at bounding box center [850, 505] width 201 height 23
paste input "20250924015946"
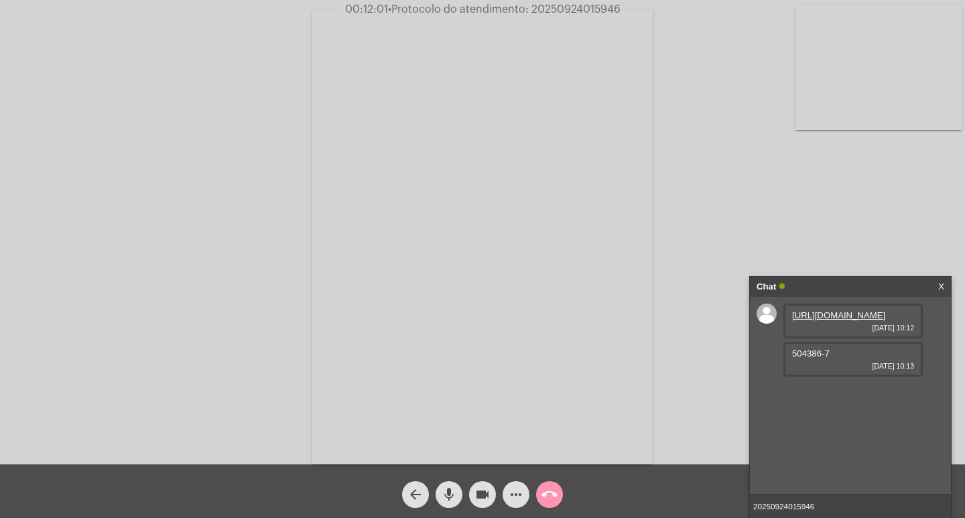
type input "20250924015946"
click at [822, 510] on input "20250924015946" at bounding box center [850, 505] width 201 height 23
click at [832, 277] on div "Chat" at bounding box center [835, 287] width 159 height 20
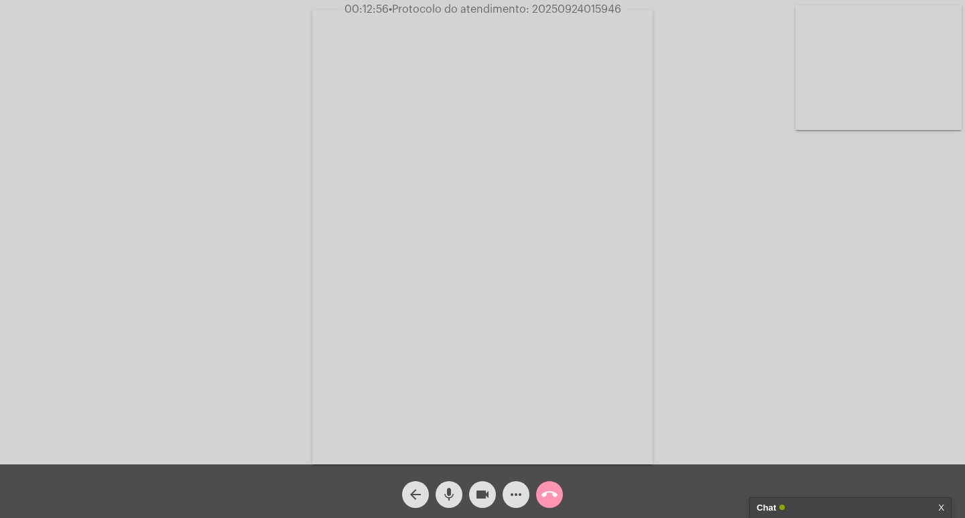
click at [479, 499] on mat-icon "videocam" at bounding box center [482, 494] width 16 height 16
click at [442, 498] on mat-icon "mic" at bounding box center [449, 494] width 16 height 16
click at [554, 490] on mat-icon "call_end" at bounding box center [549, 494] width 16 height 16
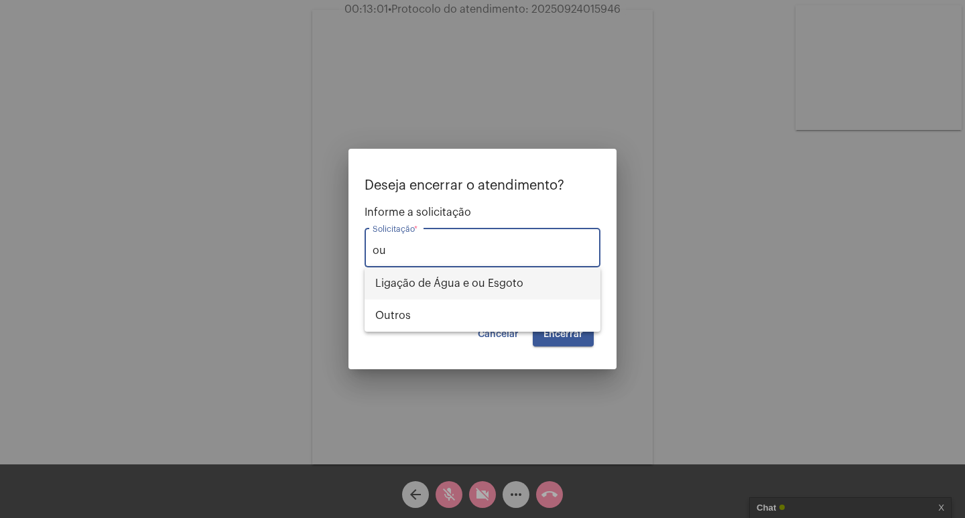
click at [465, 295] on span "Ligação de Água e ou Esgoto" at bounding box center [482, 283] width 214 height 32
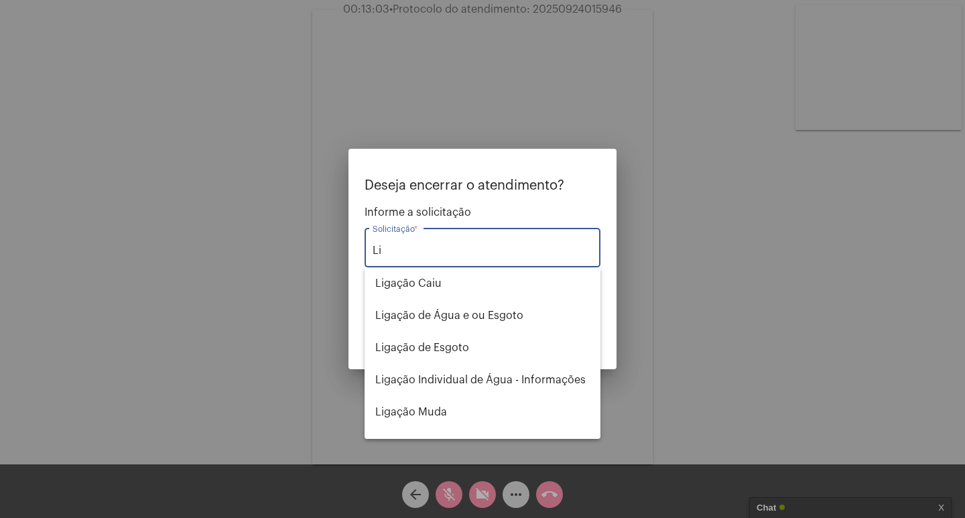
type input "L"
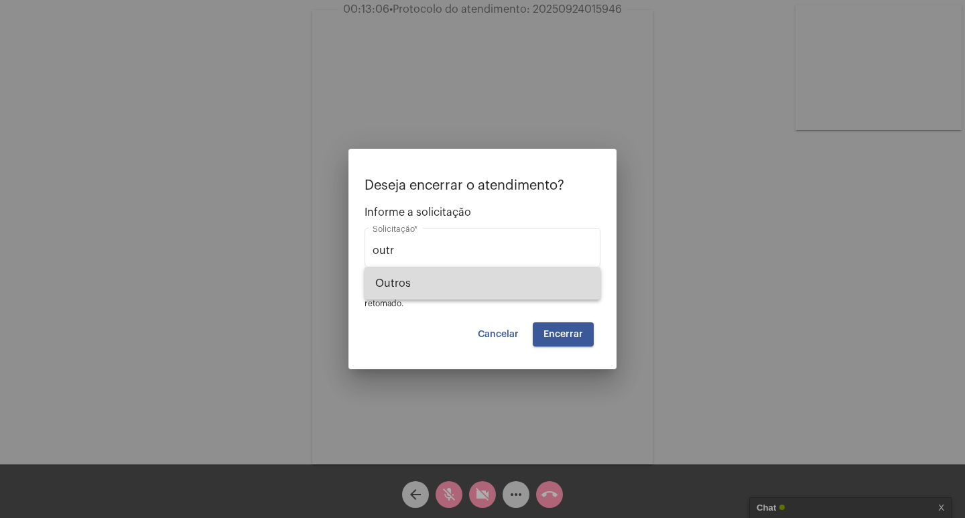
click at [514, 273] on span "Outros" at bounding box center [482, 283] width 214 height 32
type input "Outros"
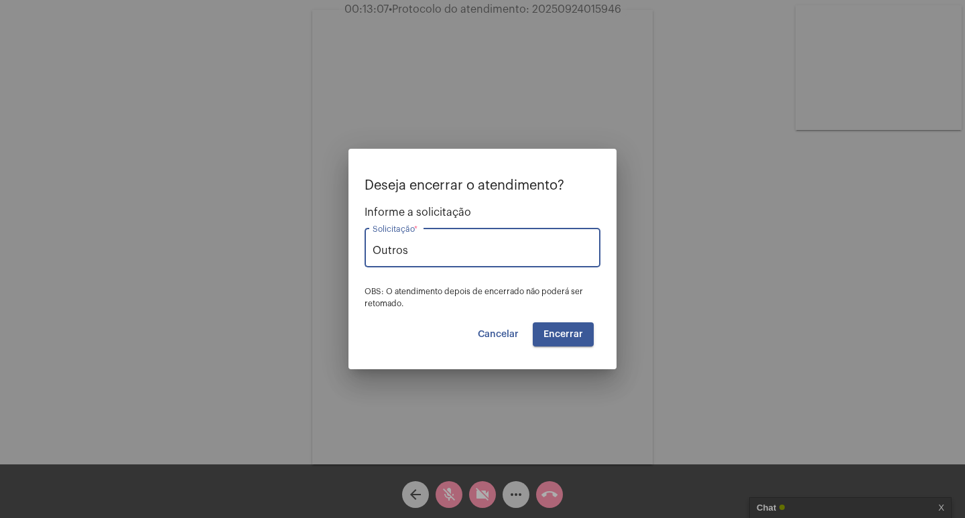
click at [563, 336] on span "Encerrar" at bounding box center [563, 334] width 40 height 9
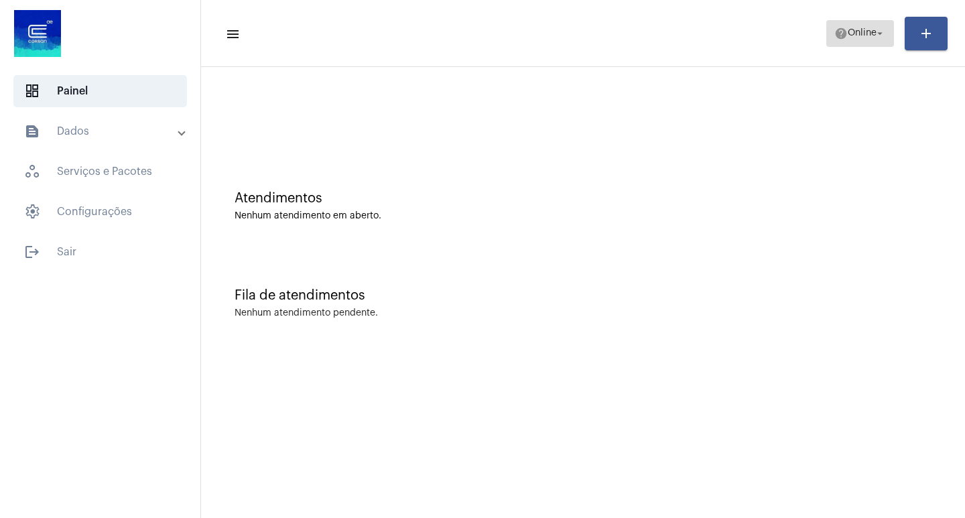
click at [834, 25] on span "help Online arrow_drop_down" at bounding box center [860, 33] width 52 height 24
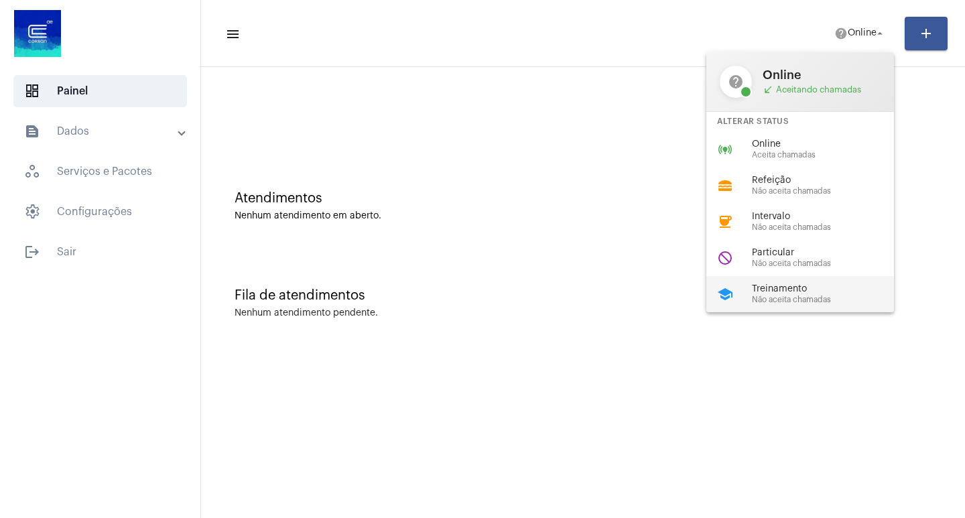
click at [780, 293] on span "Treinamento" at bounding box center [828, 289] width 153 height 10
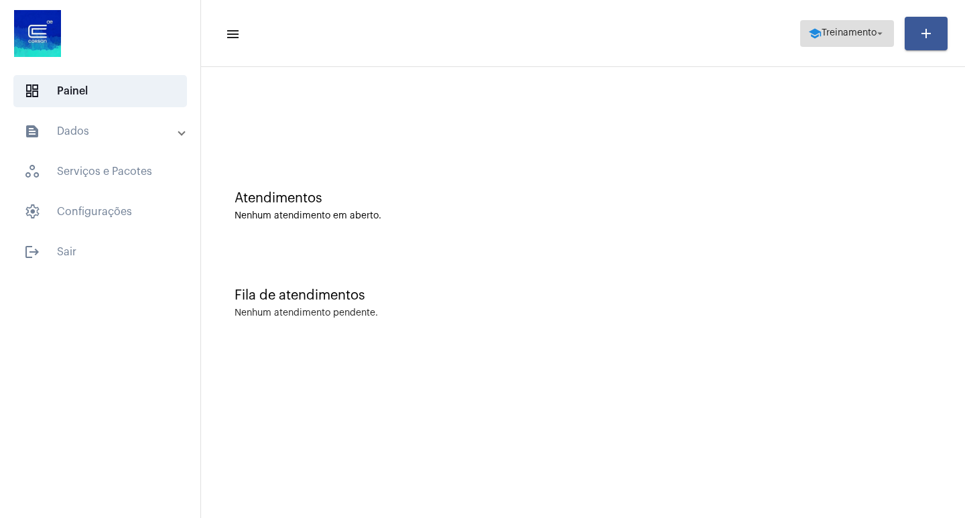
click at [843, 34] on span "Treinamento" at bounding box center [848, 33] width 55 height 9
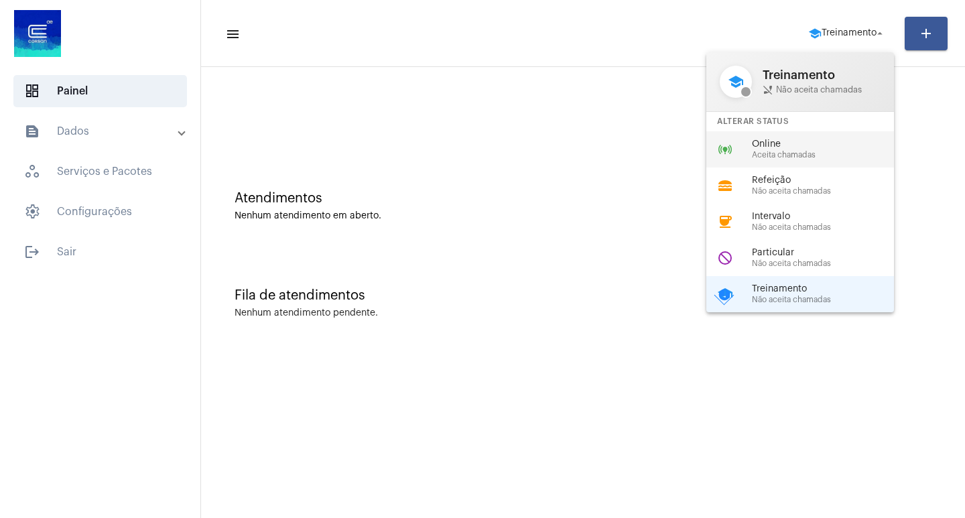
click at [734, 144] on div "online_prediction Online Aceita chamadas" at bounding box center [810, 149] width 209 height 36
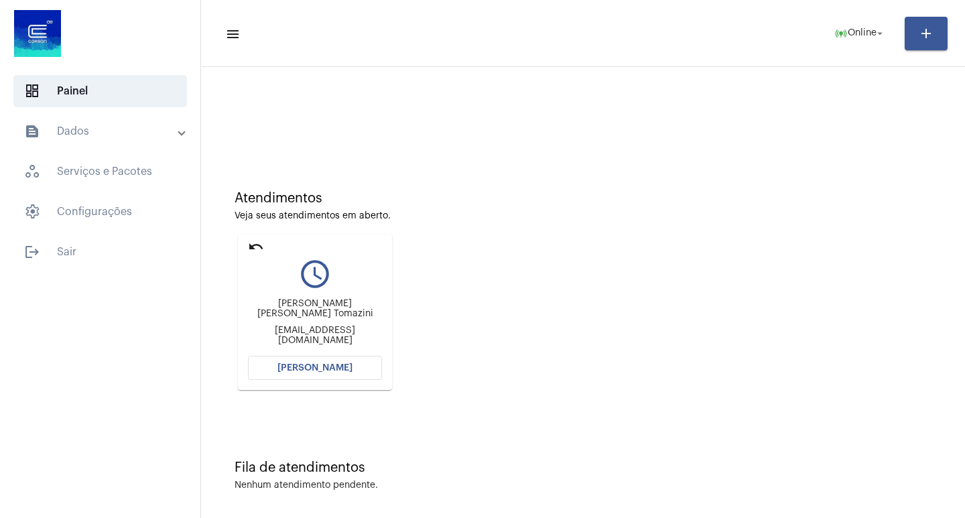
click at [115, 133] on mat-panel-title "text_snippet_outlined Dados" at bounding box center [101, 131] width 155 height 16
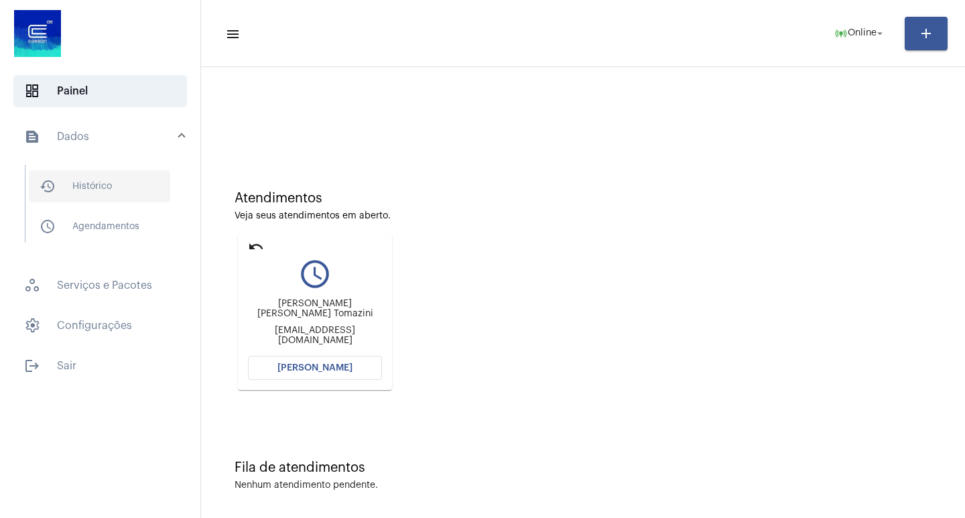
click at [98, 189] on span "history_outlined Histórico" at bounding box center [99, 186] width 141 height 32
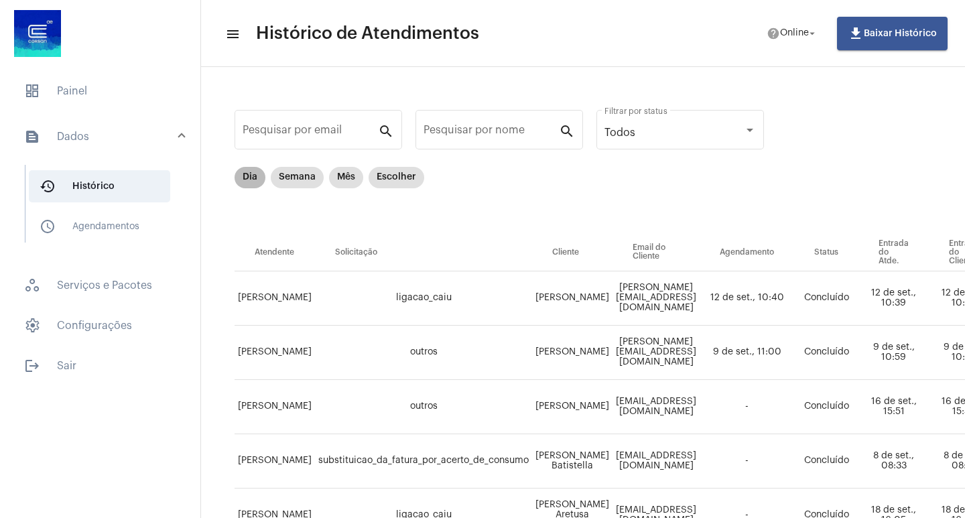
click at [252, 180] on mat-chip "Dia" at bounding box center [249, 177] width 31 height 21
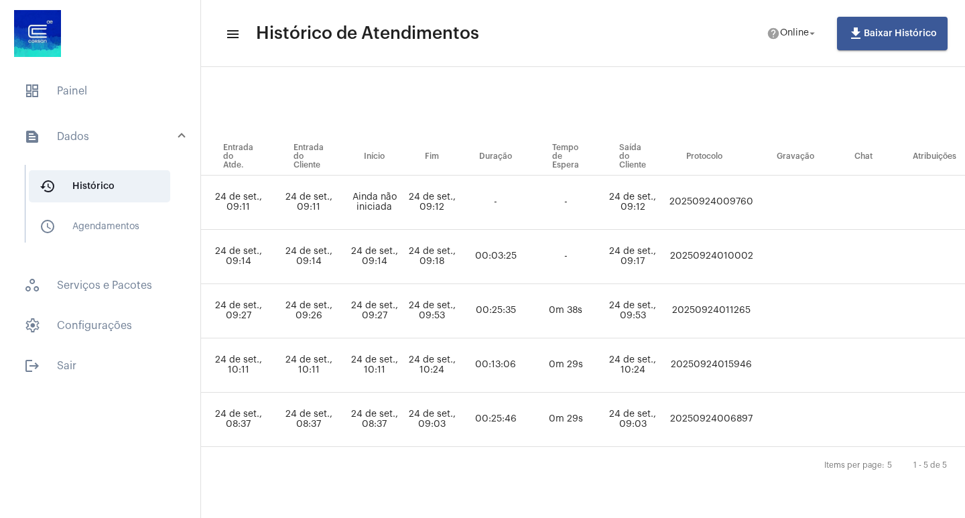
scroll to position [106, 522]
click at [755, 342] on td "20250924015946" at bounding box center [710, 365] width 90 height 54
click at [755, 347] on td "20250924015946" at bounding box center [710, 365] width 90 height 54
copy td "20250924015946"
click at [54, 100] on span "dashboard Painel" at bounding box center [100, 91] width 174 height 32
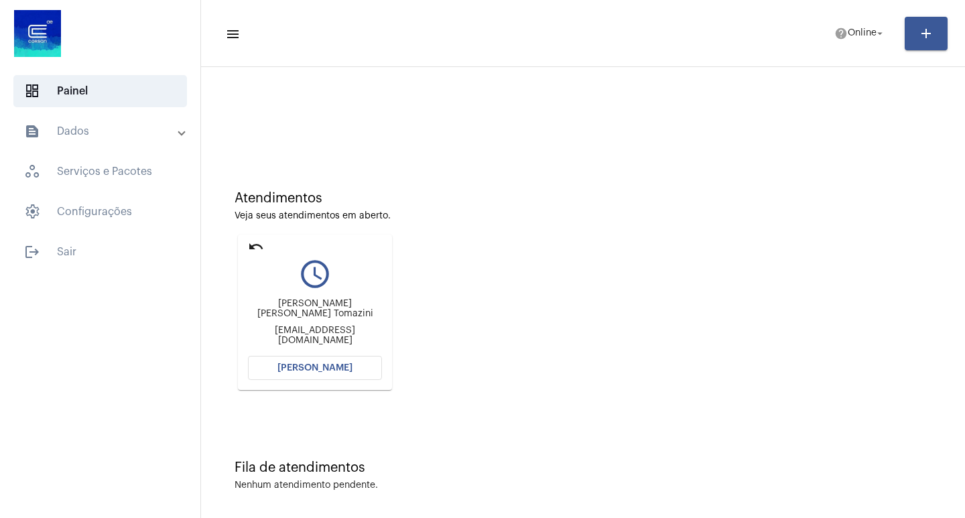
click at [276, 365] on button "[PERSON_NAME]" at bounding box center [315, 368] width 134 height 24
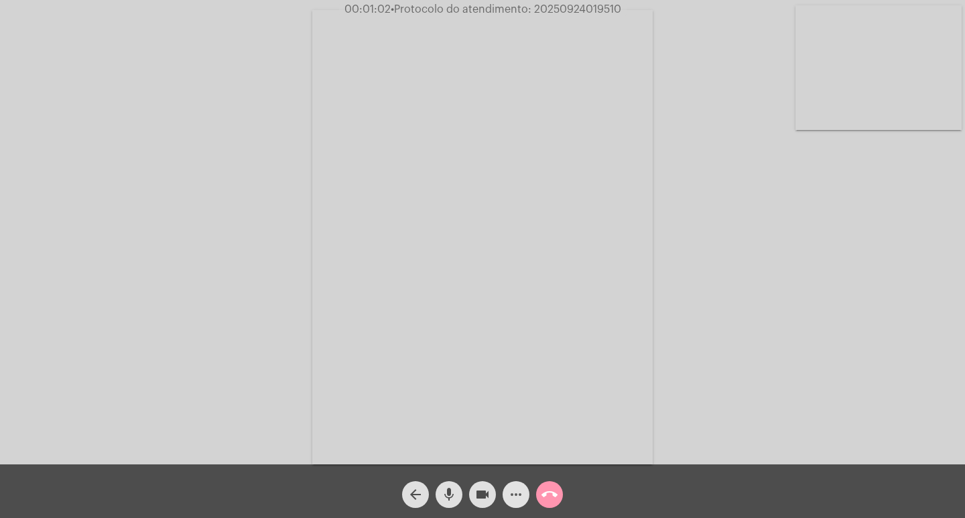
click at [521, 487] on mat-icon "more_horiz" at bounding box center [516, 494] width 16 height 16
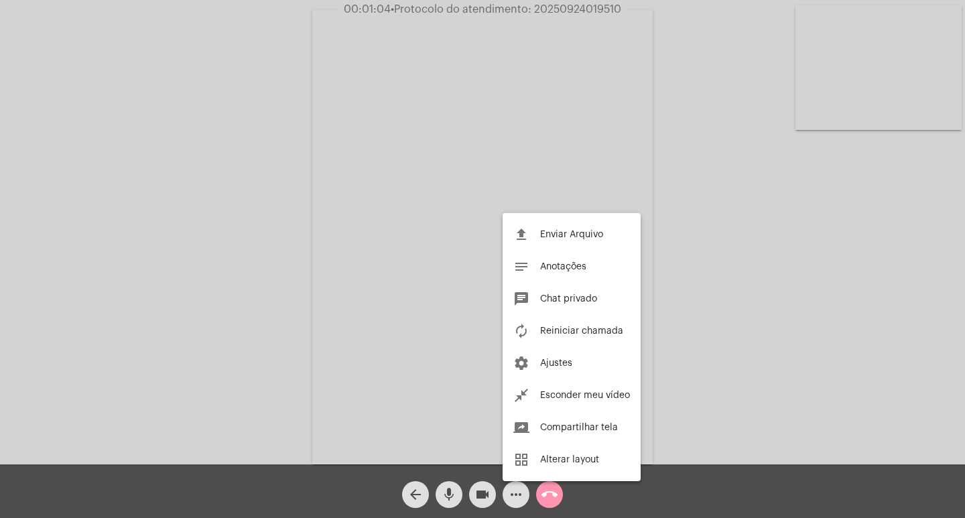
click at [518, 487] on div at bounding box center [482, 259] width 965 height 518
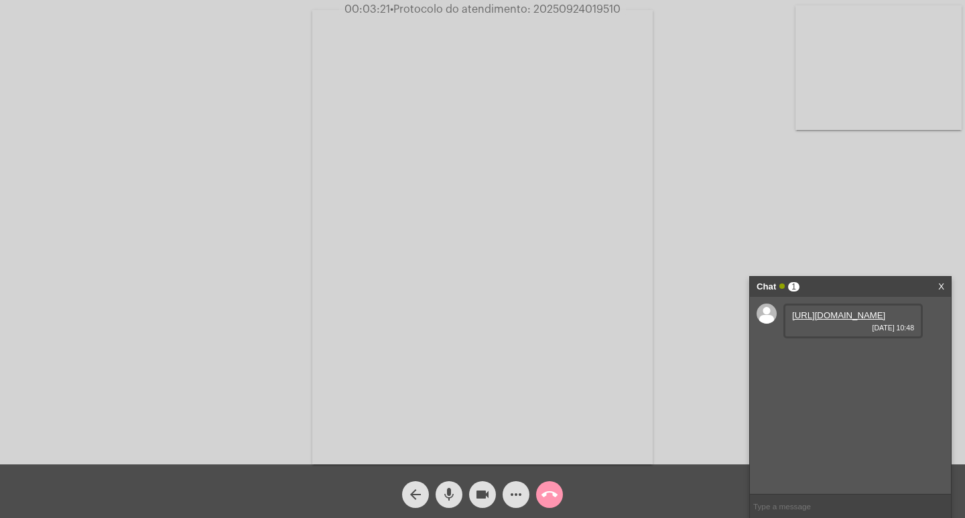
click at [795, 320] on link "[URL][DOMAIN_NAME]" at bounding box center [838, 315] width 93 height 10
click at [484, 486] on mat-icon "videocam" at bounding box center [482, 494] width 16 height 16
click at [484, 480] on div "videocam_off" at bounding box center [482, 490] width 33 height 33
click at [853, 320] on link "[URL][DOMAIN_NAME]" at bounding box center [838, 315] width 93 height 10
click at [484, 486] on mat-icon "videocam" at bounding box center [482, 494] width 16 height 16
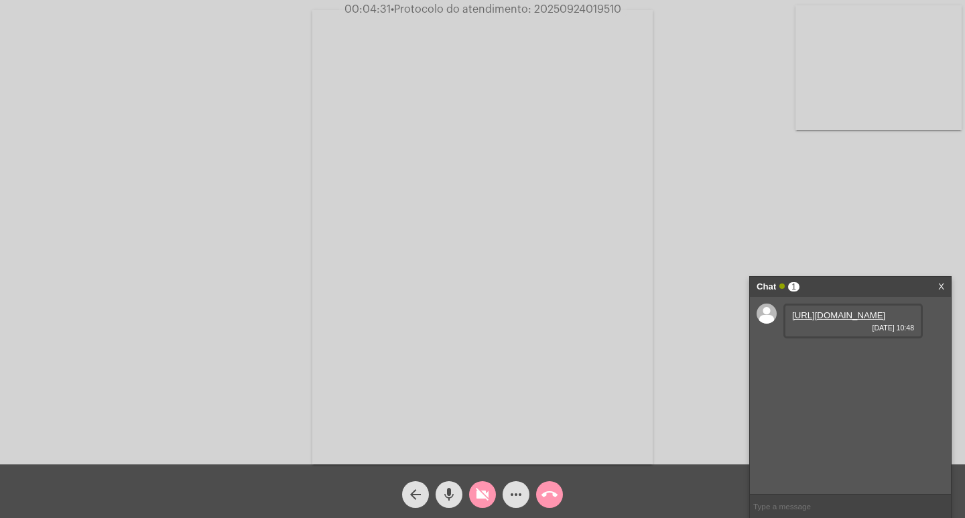
click at [454, 492] on mat-icon "mic" at bounding box center [449, 494] width 16 height 16
drag, startPoint x: 475, startPoint y: 468, endPoint x: 489, endPoint y: 493, distance: 28.5
click at [475, 469] on div "arrow_back mic_off videocam_off more_horiz call_end" at bounding box center [482, 491] width 965 height 54
click at [487, 493] on mat-icon "videocam_off" at bounding box center [482, 494] width 16 height 16
click at [454, 494] on mat-icon "mic_off" at bounding box center [449, 494] width 16 height 16
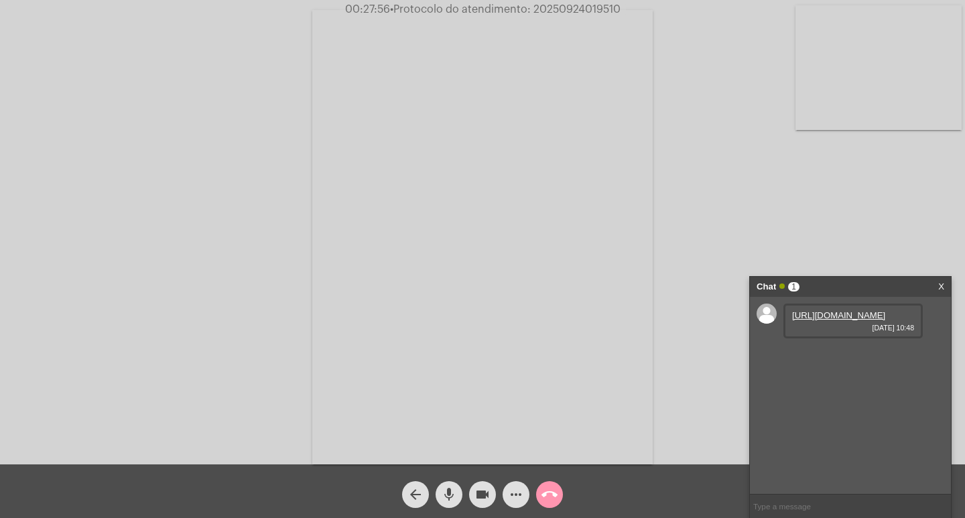
click at [553, 10] on span "• Protocolo do atendimento: 20250924019510" at bounding box center [505, 9] width 230 height 11
copy span "20250924019510"
click at [837, 497] on input "text" at bounding box center [850, 505] width 201 height 23
paste input "20250924019510"
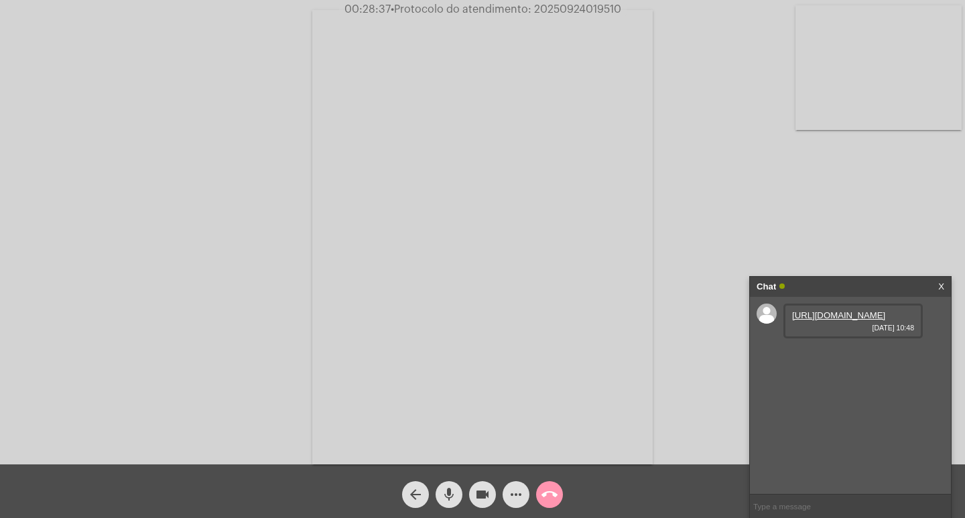
type input "20250924019510"
click at [827, 499] on input "20250924019510" at bounding box center [850, 505] width 201 height 23
click at [817, 285] on div "Chat" at bounding box center [835, 287] width 159 height 20
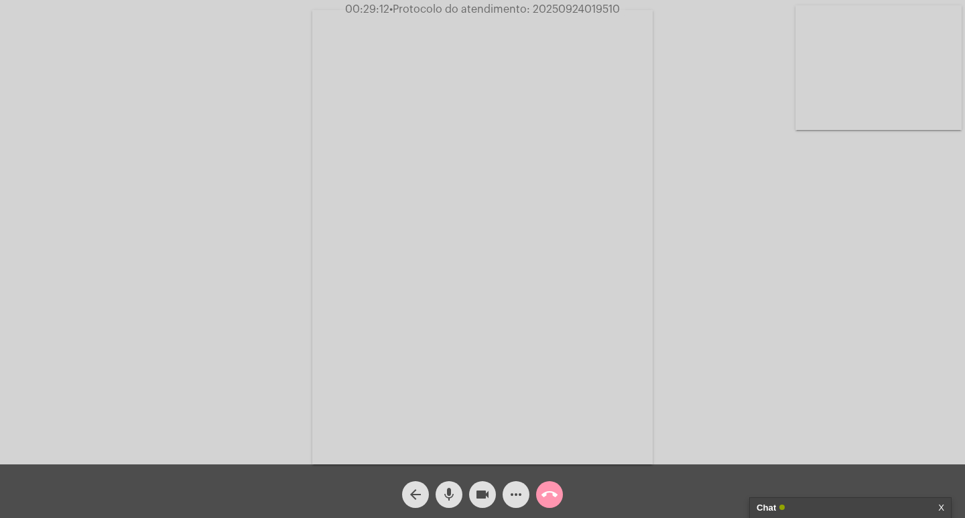
click at [479, 489] on mat-icon "videocam" at bounding box center [482, 494] width 16 height 16
click at [449, 490] on mat-icon "mic" at bounding box center [449, 494] width 16 height 16
click at [547, 492] on mat-icon "call_end" at bounding box center [549, 494] width 16 height 16
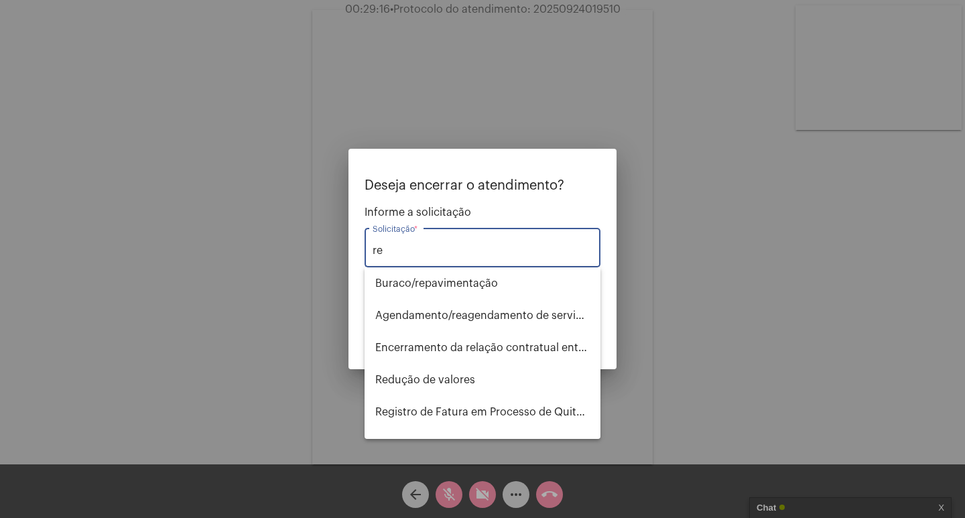
type input "r"
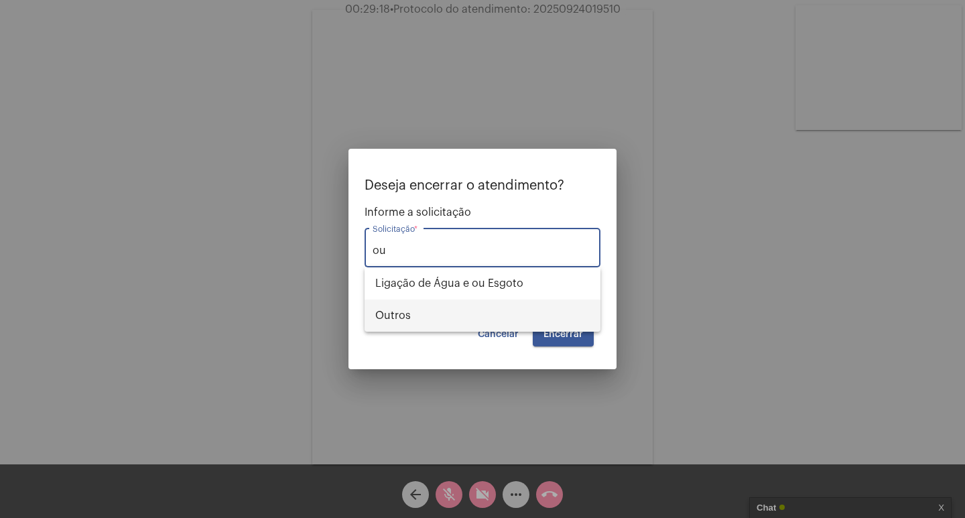
click at [517, 318] on span "Outros" at bounding box center [482, 315] width 214 height 32
type input "Outros"
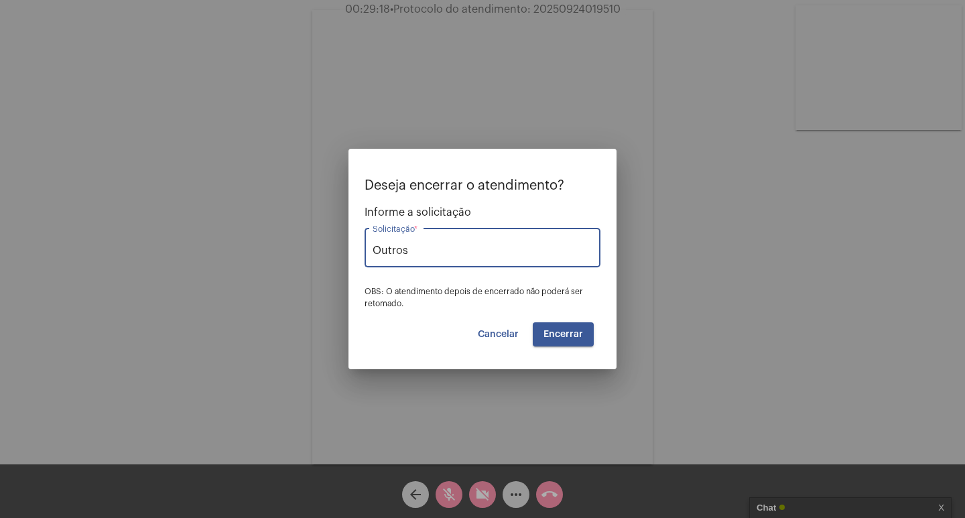
click at [555, 328] on button "Encerrar" at bounding box center [563, 334] width 61 height 24
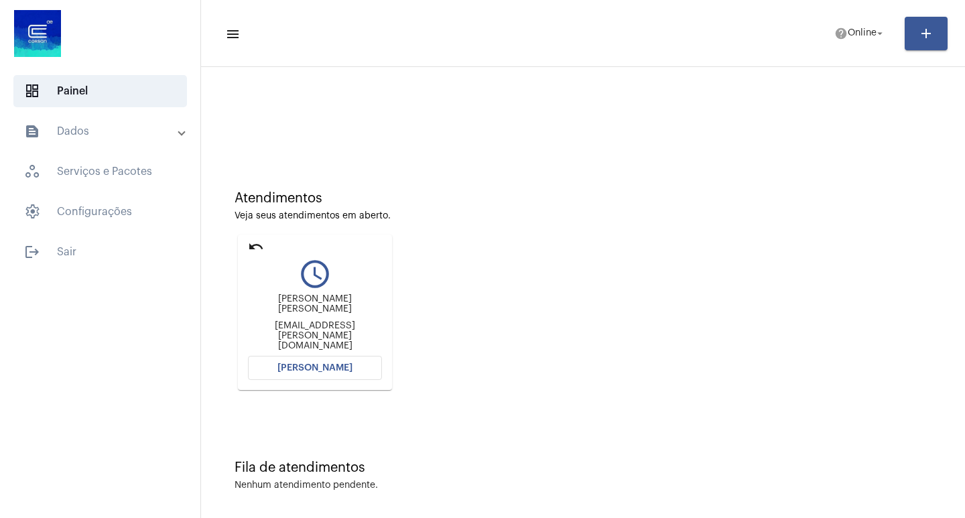
scroll to position [6, 0]
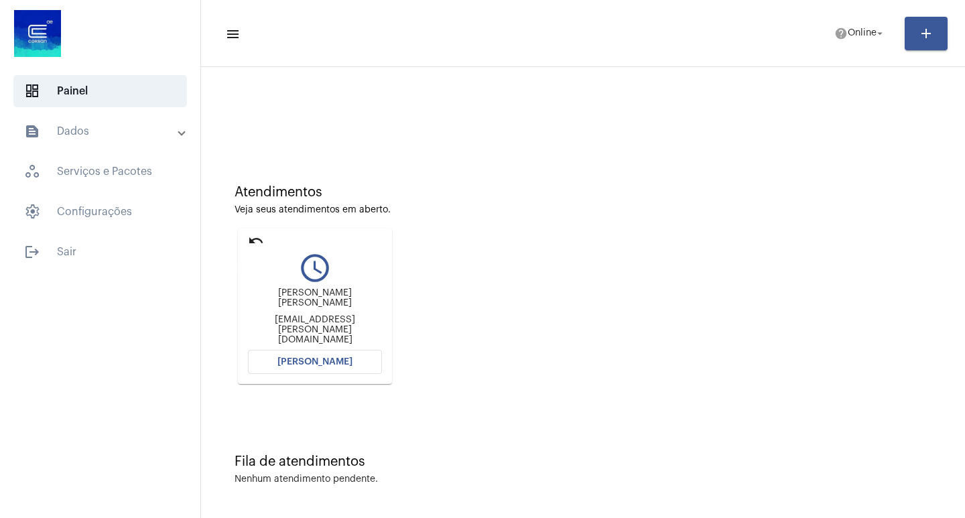
click at [254, 239] on mat-icon "undo" at bounding box center [256, 240] width 16 height 16
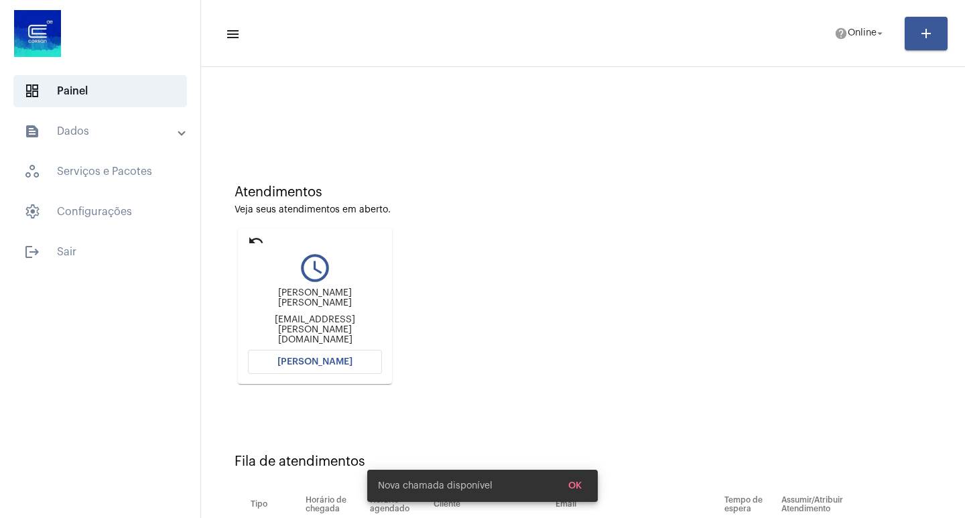
scroll to position [0, 0]
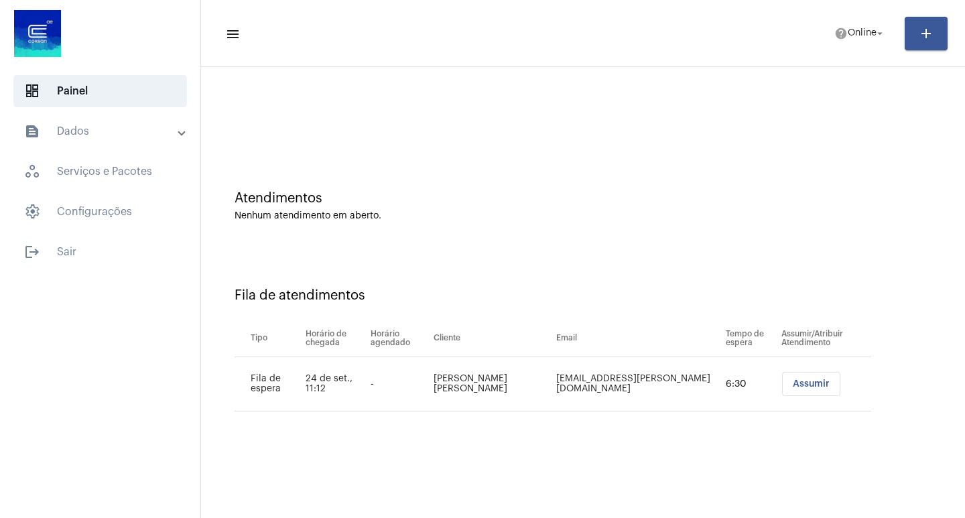
click at [790, 397] on td "Assumir" at bounding box center [824, 384] width 93 height 54
click at [790, 393] on button "Assumir" at bounding box center [811, 384] width 58 height 24
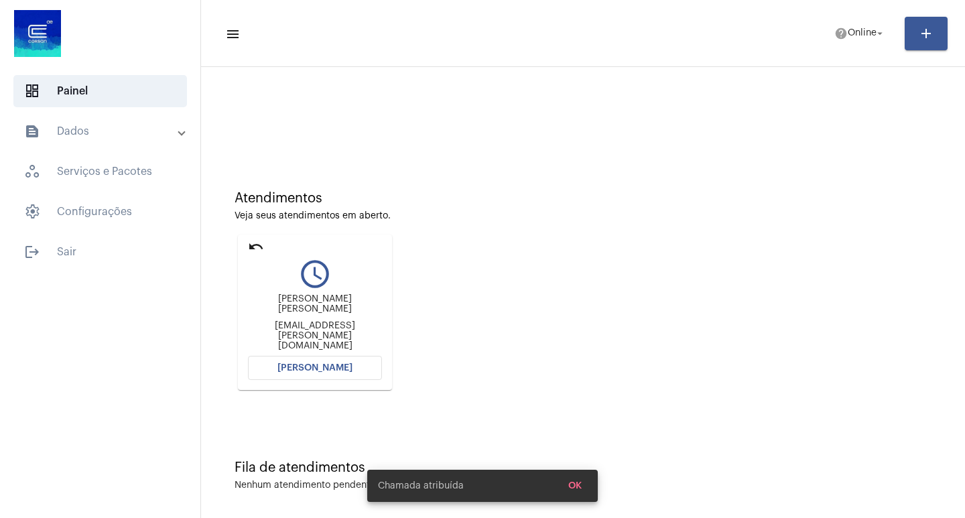
click at [271, 358] on button "[PERSON_NAME]" at bounding box center [315, 368] width 134 height 24
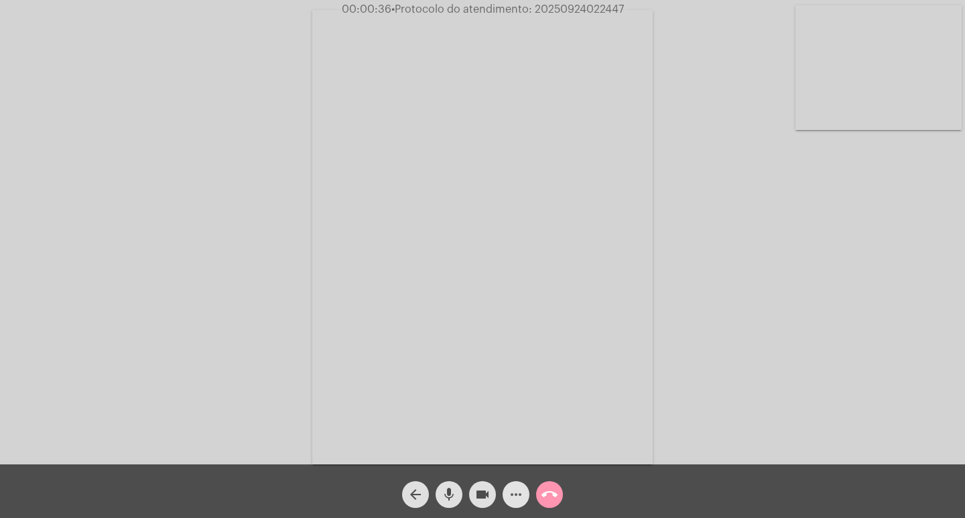
click at [519, 486] on mat-icon "more_horiz" at bounding box center [516, 494] width 16 height 16
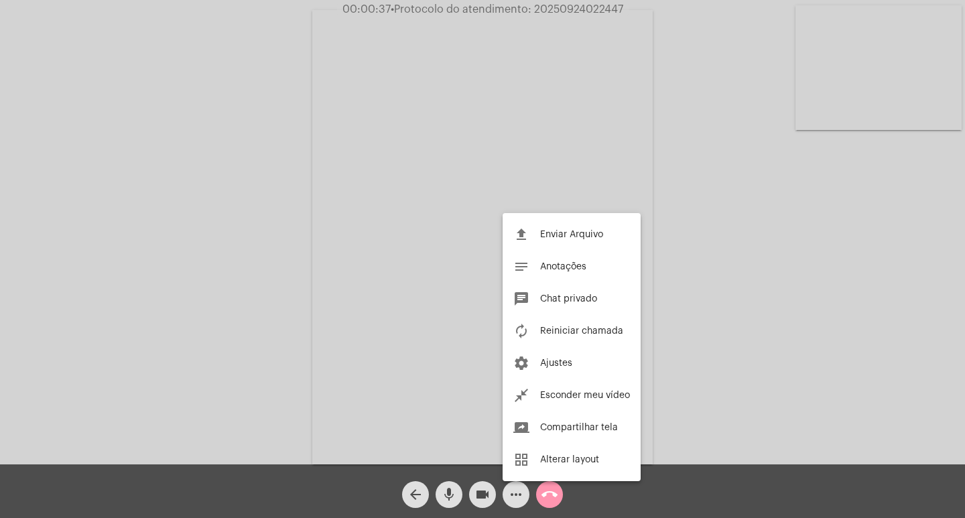
click at [517, 494] on div at bounding box center [482, 259] width 965 height 518
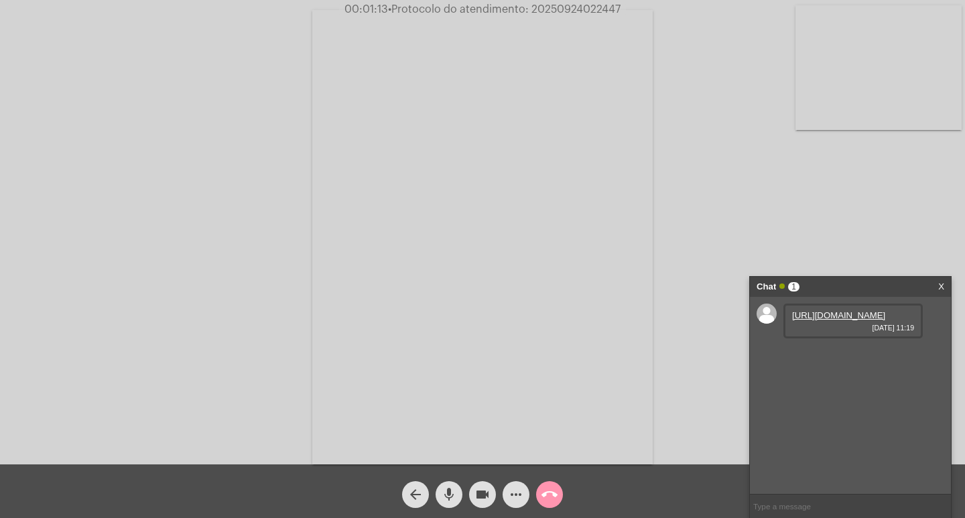
click at [824, 320] on link "[URL][DOMAIN_NAME]" at bounding box center [838, 315] width 93 height 10
click at [484, 496] on mat-icon "videocam" at bounding box center [482, 494] width 16 height 16
click at [483, 491] on mat-icon "videocam_off" at bounding box center [482, 494] width 16 height 16
click at [830, 358] on link "[URL][DOMAIN_NAME]" at bounding box center [838, 353] width 93 height 10
click at [833, 358] on link "[URL][DOMAIN_NAME]" at bounding box center [838, 353] width 93 height 10
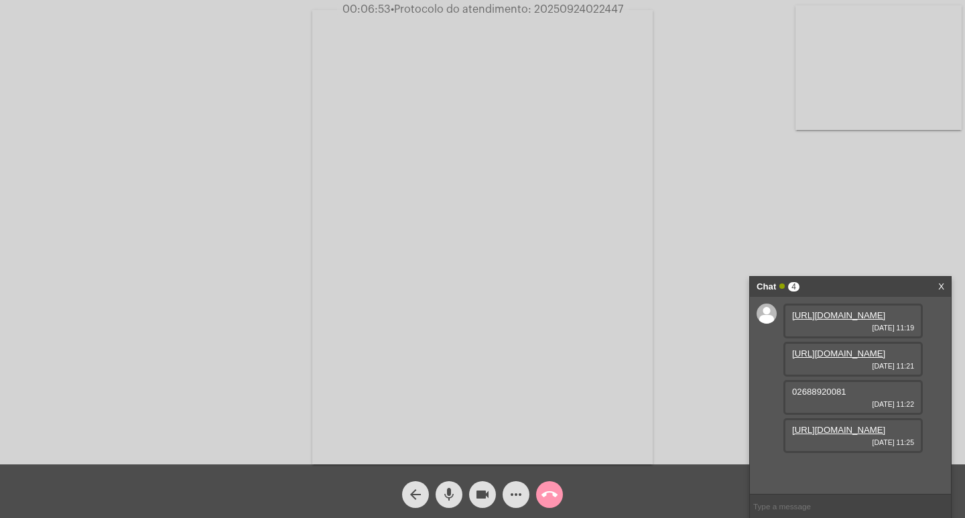
scroll to position [50, 0]
click at [804, 435] on link "[URL][DOMAIN_NAME]" at bounding box center [838, 430] width 93 height 10
click at [813, 425] on link "[URL][DOMAIN_NAME]" at bounding box center [838, 430] width 93 height 10
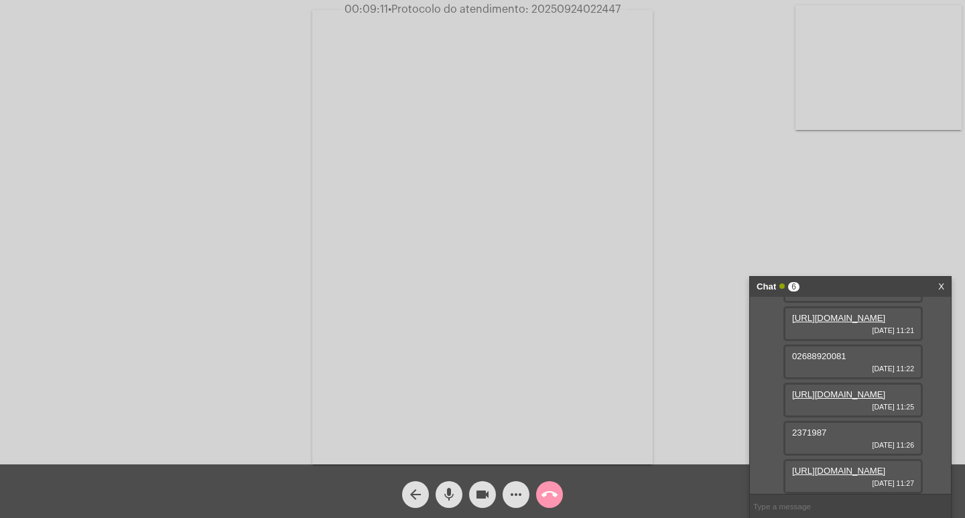
click at [803, 466] on link "https://neft-transfer-bucket.s3.amazonaws.com/temp-3674a69c-93f3-bd47-a67f-1255…" at bounding box center [838, 471] width 93 height 10
click at [815, 468] on span "51 989982552" at bounding box center [820, 471] width 56 height 10
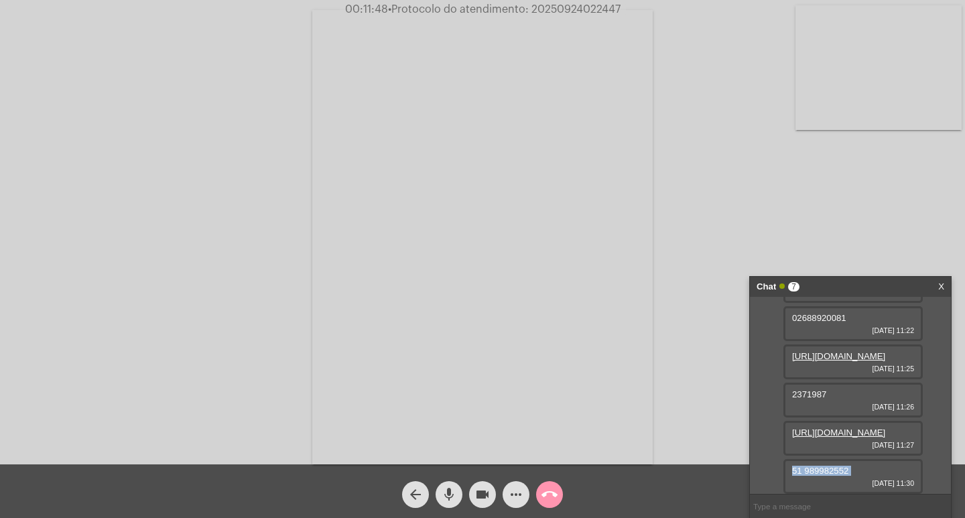
copy span "51 989982552"
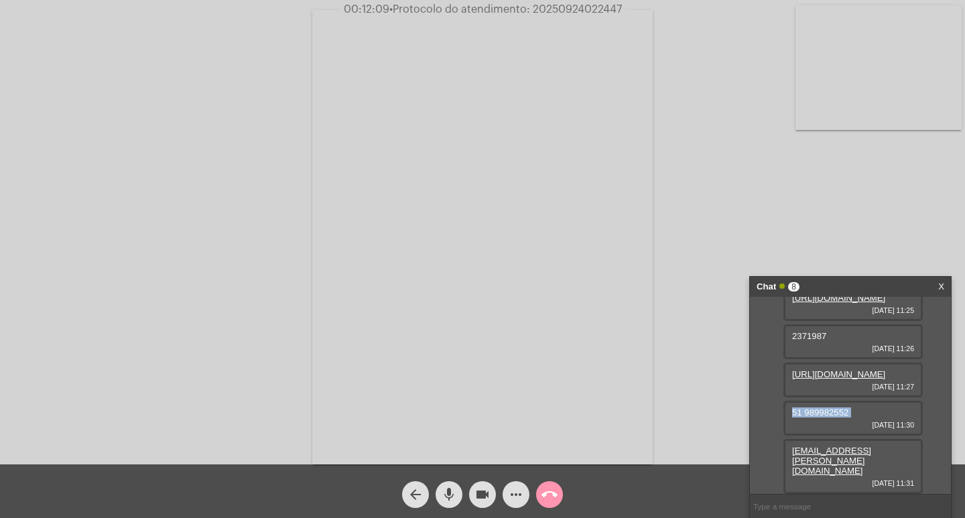
scroll to position [232, 0]
click at [816, 469] on link "[EMAIL_ADDRESS][PERSON_NAME][DOMAIN_NAME]" at bounding box center [831, 460] width 79 height 30
click at [486, 490] on mat-icon "videocam" at bounding box center [482, 494] width 16 height 16
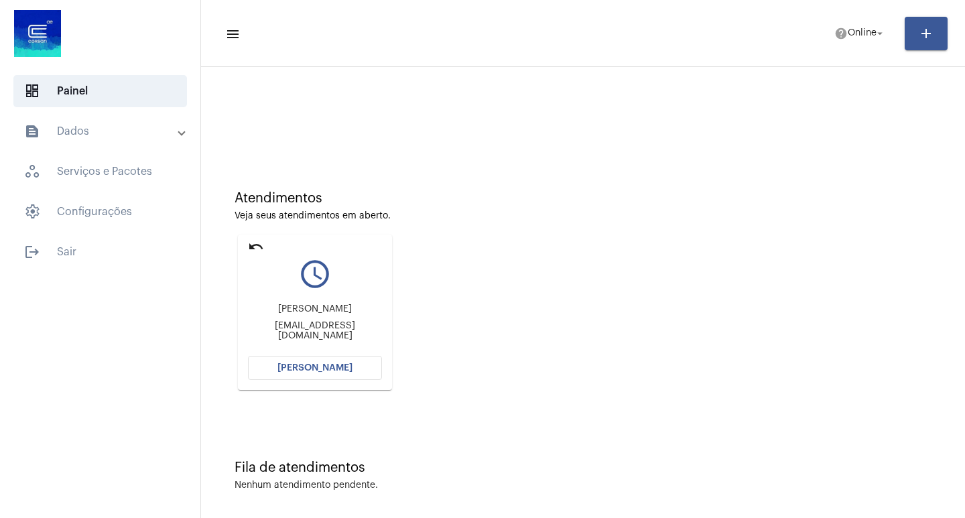
click at [94, 135] on mat-panel-title "text_snippet_outlined Dados" at bounding box center [101, 131] width 155 height 16
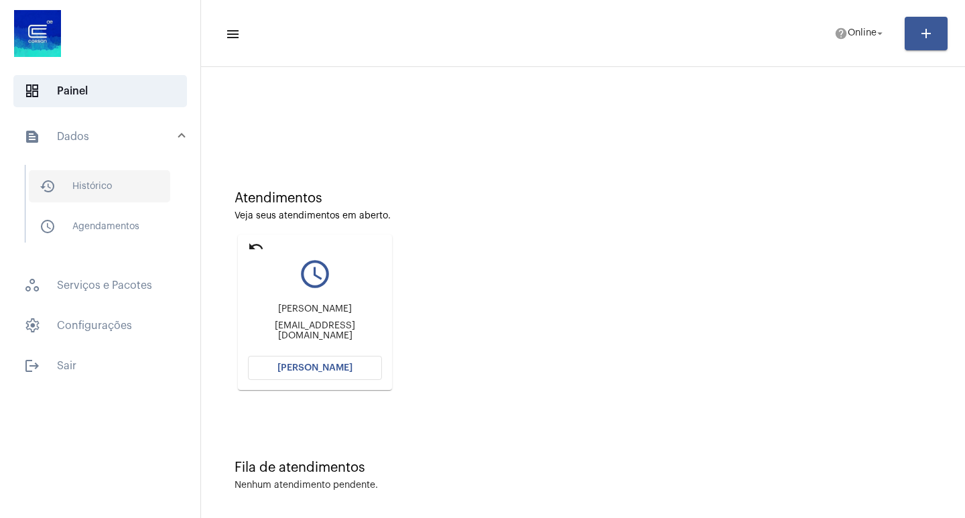
click at [102, 177] on span "history_outlined Histórico" at bounding box center [99, 186] width 141 height 32
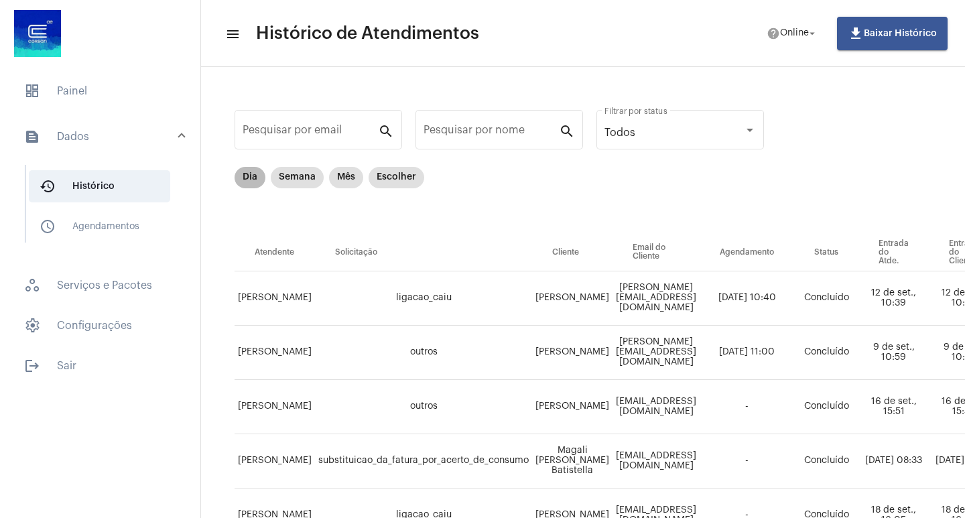
click at [256, 184] on mat-chip "Dia" at bounding box center [249, 177] width 31 height 21
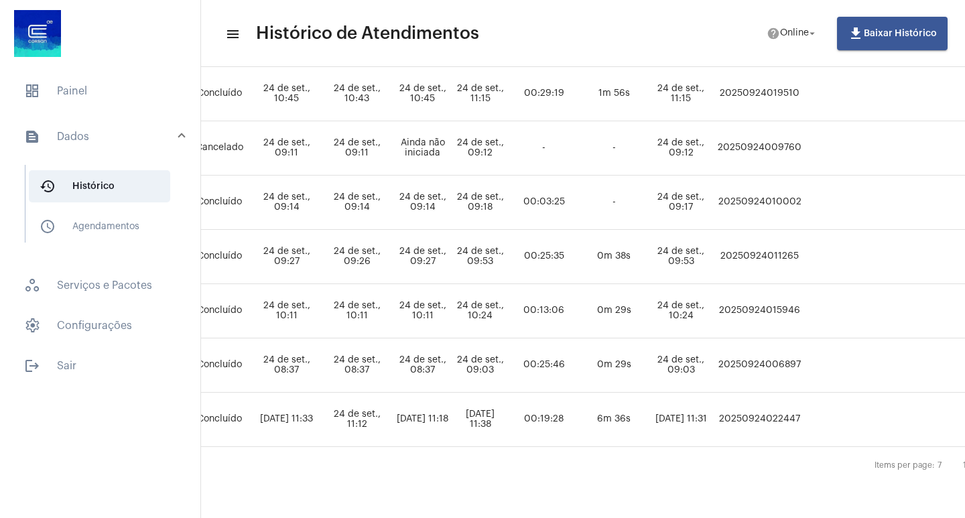
scroll to position [214, 693]
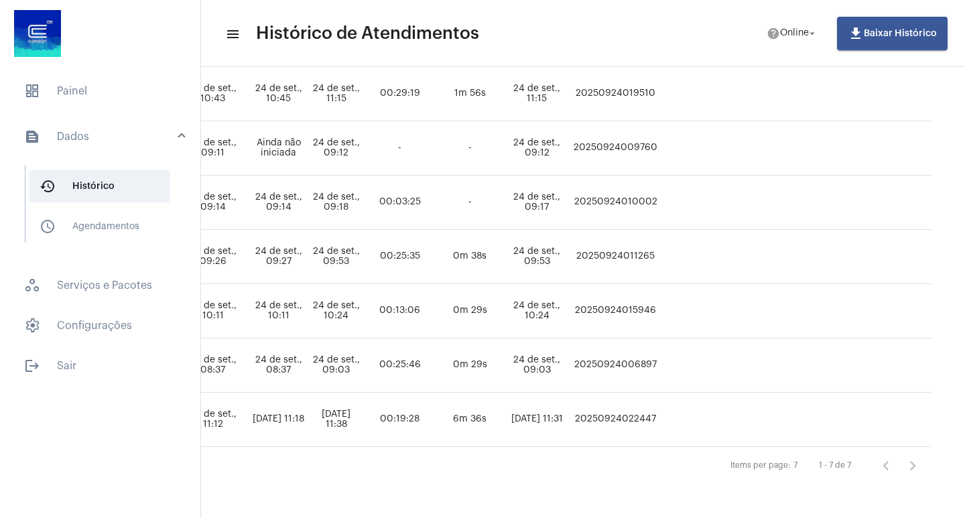
click at [612, 413] on td "20250924022447" at bounding box center [615, 420] width 90 height 54
copy td "20250924022447"
click at [68, 83] on span "dashboard Painel" at bounding box center [100, 91] width 174 height 32
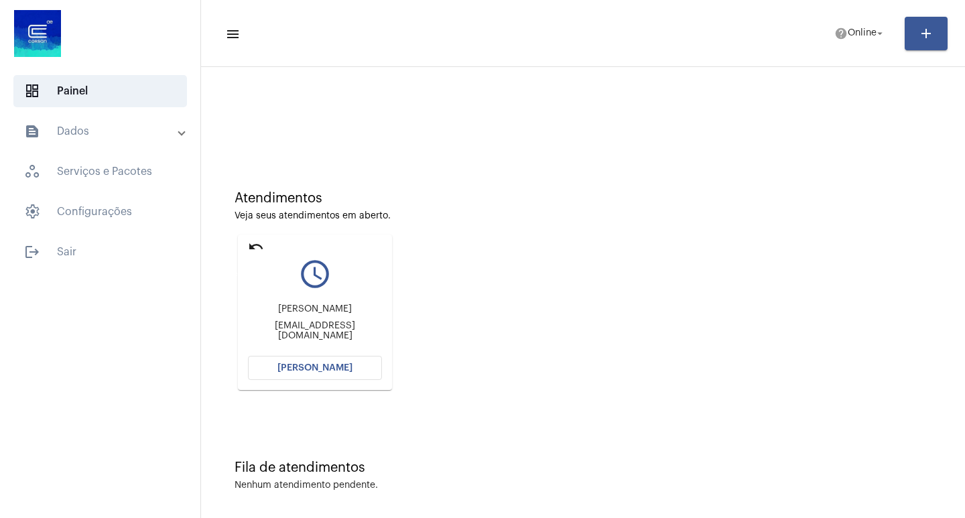
click at [254, 253] on mat-icon "undo" at bounding box center [256, 246] width 16 height 16
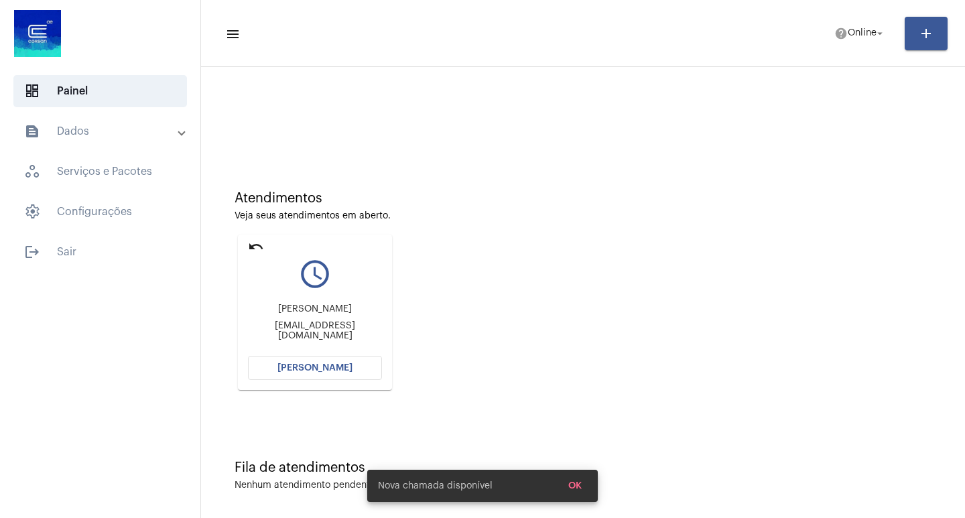
click at [251, 242] on mat-icon "undo" at bounding box center [256, 246] width 16 height 16
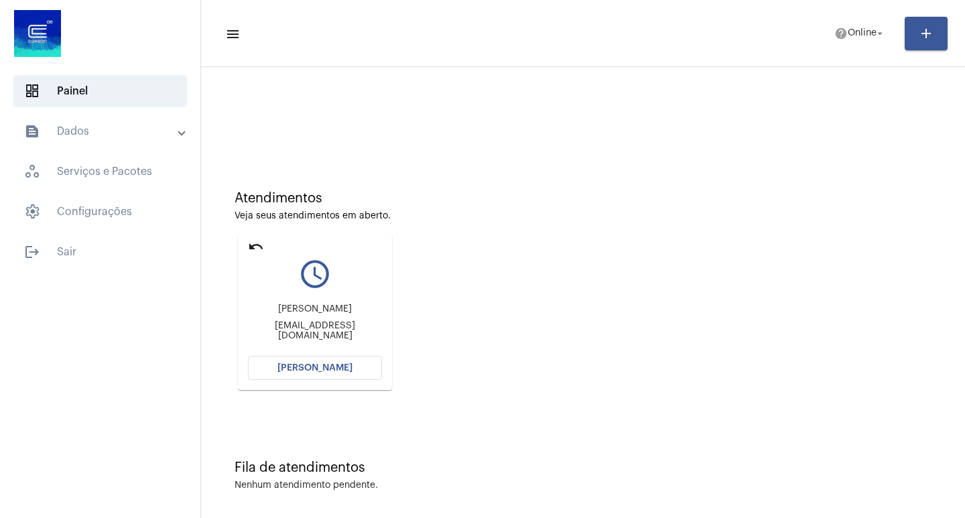
drag, startPoint x: 352, startPoint y: 353, endPoint x: 352, endPoint y: 365, distance: 12.1
click at [352, 356] on mat-card "undo query_builder RENATA SURMINSKI resurminski@hotmail.com Abrir Chamada" at bounding box center [315, 311] width 154 height 155
click at [352, 365] on button "[PERSON_NAME]" at bounding box center [315, 368] width 134 height 24
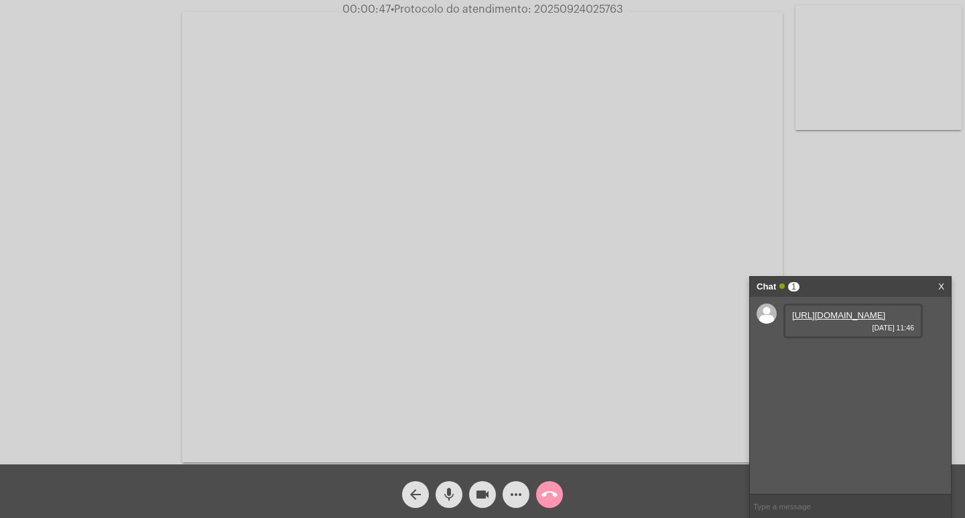
click at [849, 320] on link "https://neft-transfer-bucket.s3.amazonaws.com/temp-4ec1b0eb-2a96-21f5-6c28-03cb…" at bounding box center [838, 315] width 93 height 10
click at [785, 395] on div "https://neft-transfer-bucket.s3.amazonaws.com/temp-4ec1b0eb-2a96-21f5-6c28-03cb…" at bounding box center [850, 395] width 201 height 197
click at [789, 376] on div "https://neft-transfer-bucket.s3.amazonaws.com/temp-2fe160ef-7a88-171e-5b51-bbcb…" at bounding box center [852, 359] width 139 height 35
click at [798, 358] on link "https://neft-transfer-bucket.s3.amazonaws.com/temp-2fe160ef-7a88-171e-5b51-bbcb…" at bounding box center [838, 353] width 93 height 10
click at [806, 397] on link "https://neft-transfer-bucket.s3.amazonaws.com/temp-3d7ed196-6c0c-3498-0f6a-d9ad…" at bounding box center [838, 392] width 93 height 10
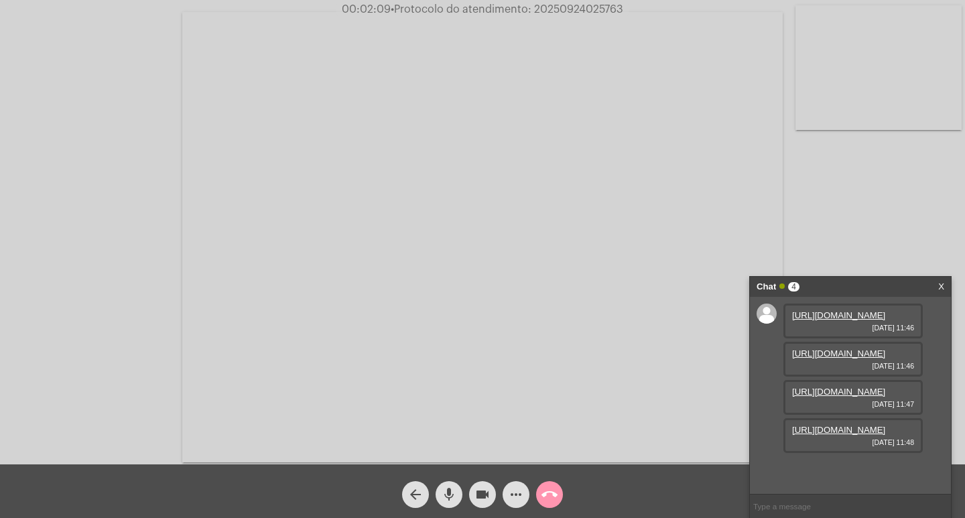
scroll to position [80, 0]
click at [848, 435] on link "https://neft-transfer-bucket.s3.amazonaws.com/temp-7eacb11e-280f-1340-9f0e-1012…" at bounding box center [838, 430] width 93 height 10
click at [834, 463] on link "https://neft-transfer-bucket.s3.amazonaws.com/temp-38e69794-e96e-5f86-92aa-455c…" at bounding box center [838, 468] width 93 height 10
click at [784, 76] on div "Acessando Câmera e Microfone..." at bounding box center [482, 235] width 962 height 464
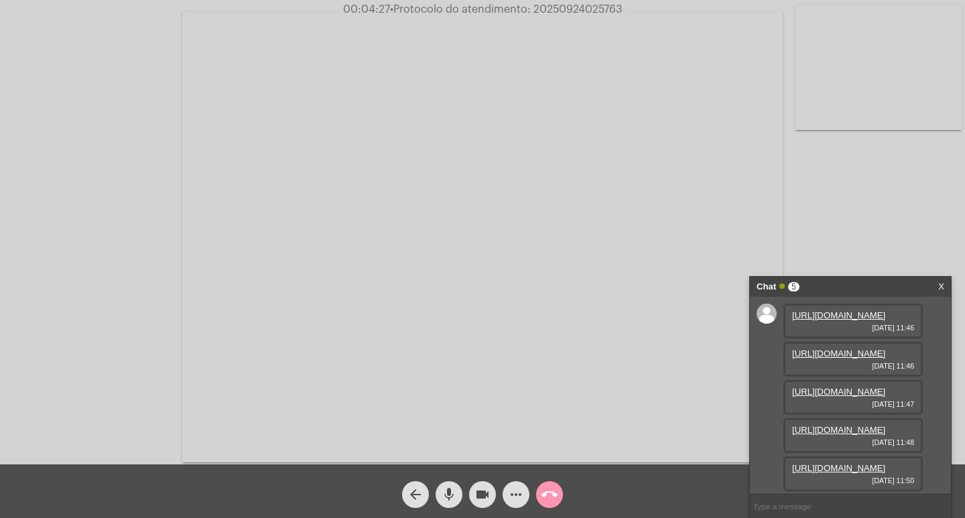
drag, startPoint x: 535, startPoint y: 36, endPoint x: 640, endPoint y: 78, distance: 112.7
click at [664, 76] on video at bounding box center [482, 237] width 600 height 450
click at [366, 387] on video at bounding box center [244, 235] width 462 height 346
click at [519, 490] on mat-icon "more_horiz" at bounding box center [516, 494] width 16 height 16
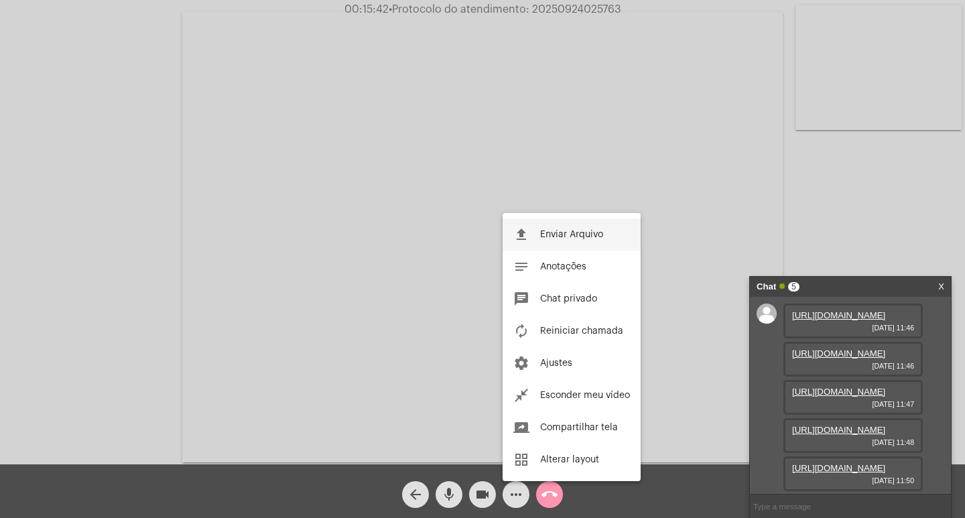
click at [541, 240] on button "file_upload Enviar Arquivo" at bounding box center [571, 234] width 138 height 32
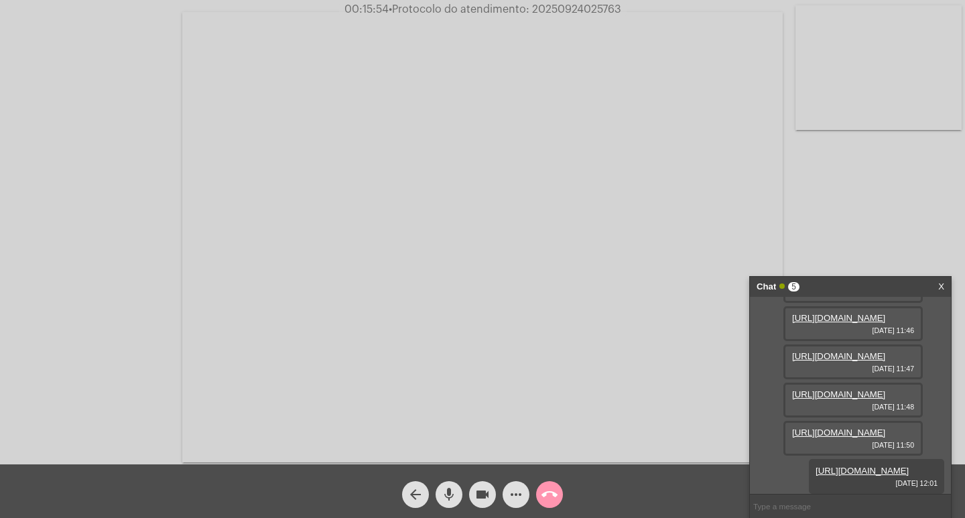
scroll to position [216, 0]
click at [576, 1] on div "Acessando Câmera e Microfone..." at bounding box center [482, 232] width 965 height 464
click at [580, 17] on video at bounding box center [482, 237] width 600 height 450
click at [580, 7] on span "• Protocolo do atendimento: 20250924025763" at bounding box center [503, 9] width 232 height 11
click at [580, 7] on span "• Protocolo do atendimento: 20250924025763" at bounding box center [505, 9] width 232 height 11
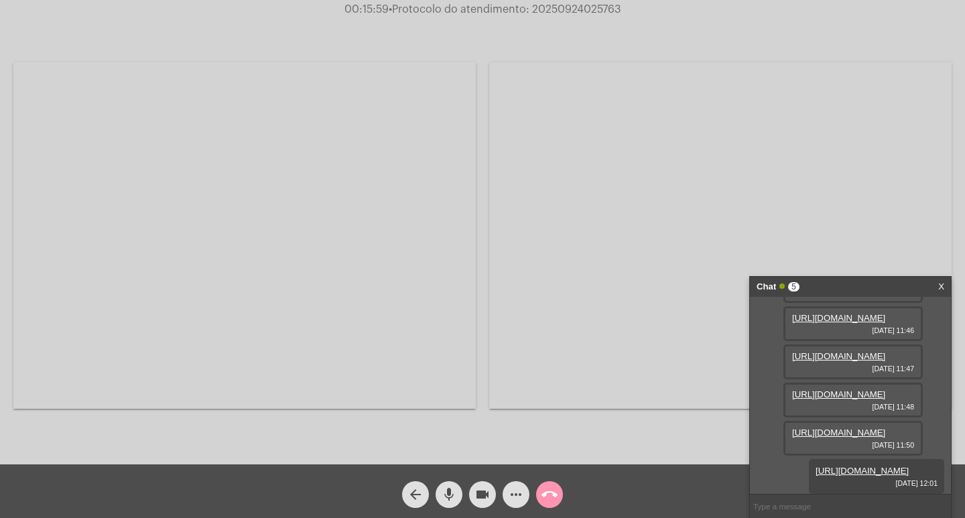
copy span "20250924025763"
click at [386, 121] on video at bounding box center [244, 235] width 462 height 346
click at [776, 500] on input "text" at bounding box center [850, 505] width 201 height 23
paste input "20250924025763"
type input "20250924025763"
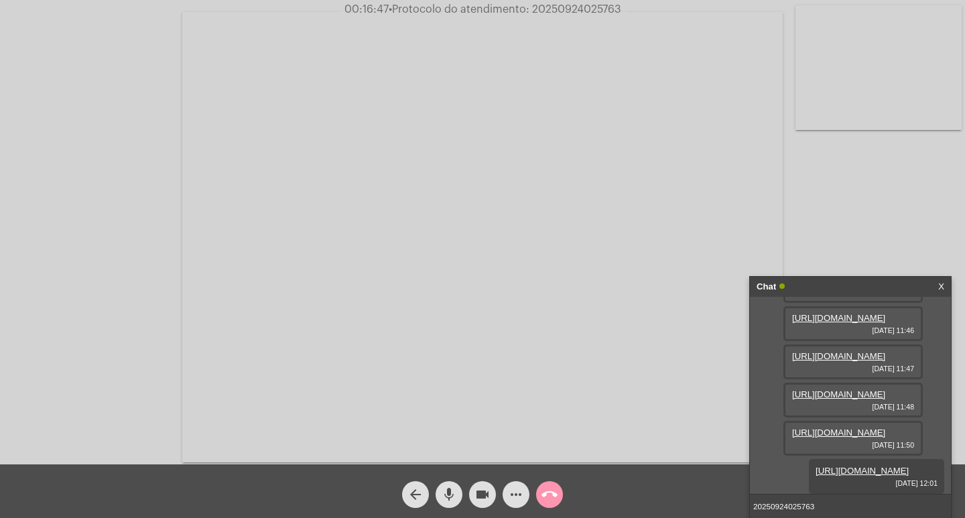
click at [872, 508] on input "20250924025763" at bounding box center [850, 505] width 201 height 23
click at [834, 277] on div "Chat" at bounding box center [835, 287] width 159 height 20
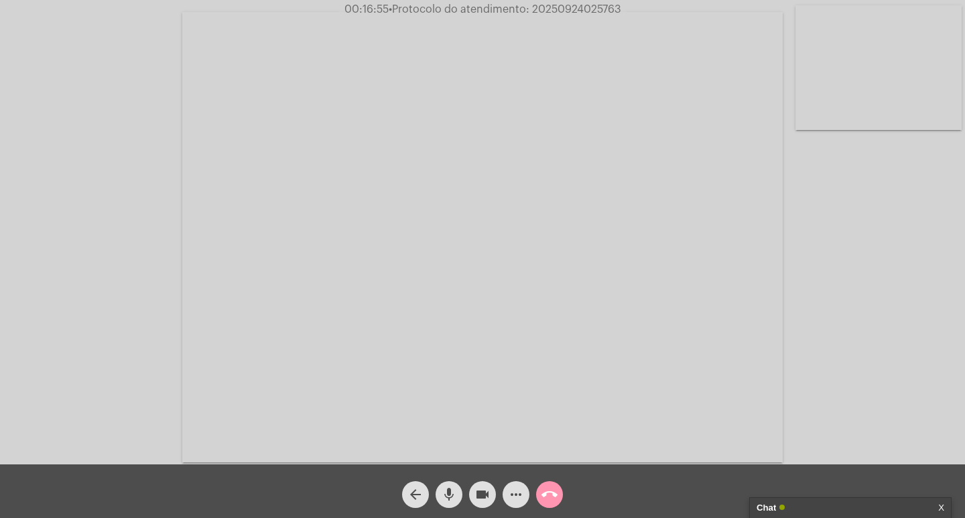
click at [487, 488] on mat-icon "videocam" at bounding box center [482, 494] width 16 height 16
click at [443, 494] on mat-icon "mic" at bounding box center [449, 494] width 16 height 16
click at [535, 496] on div "call_end" at bounding box center [549, 490] width 33 height 33
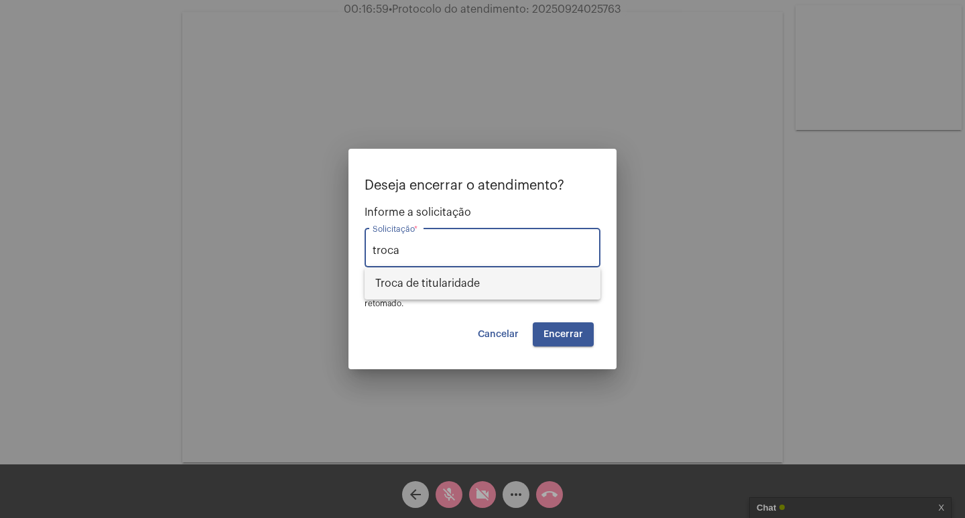
drag, startPoint x: 460, startPoint y: 289, endPoint x: 494, endPoint y: 294, distance: 34.5
click at [460, 289] on span "Troca de titularidade" at bounding box center [482, 283] width 214 height 32
type input "Troca de titularidade"
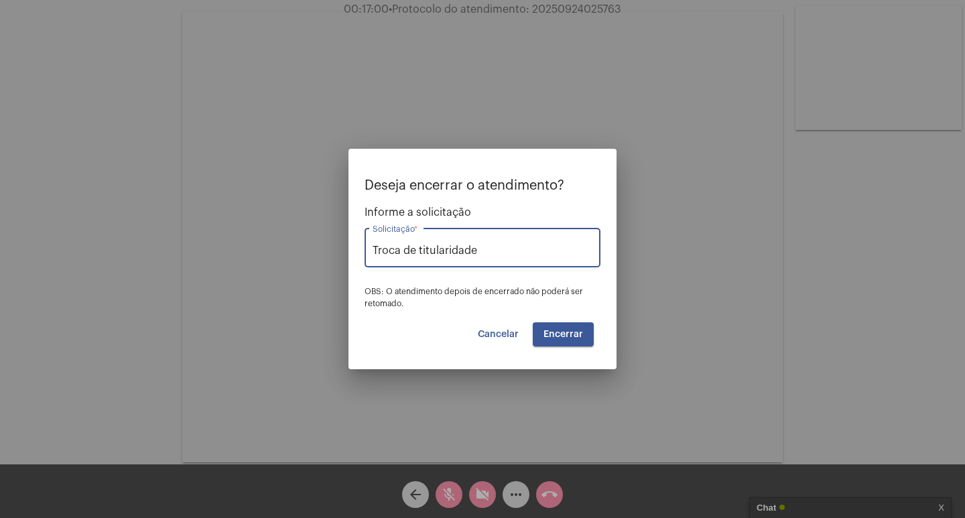
click at [545, 330] on span "Encerrar" at bounding box center [563, 334] width 40 height 9
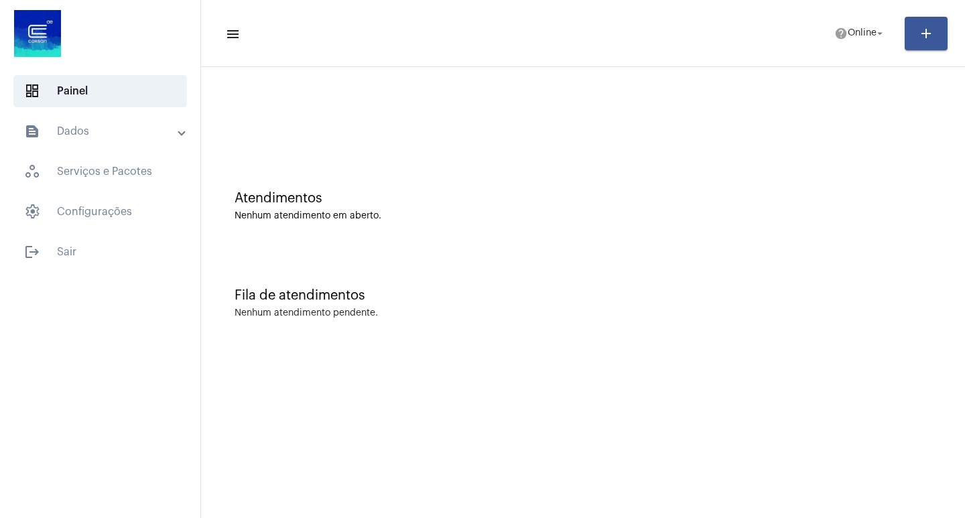
click at [873, 51] on mat-toolbar-row "menu help Online arrow_drop_down add" at bounding box center [583, 33] width 764 height 43
click at [862, 46] on button "help Online arrow_drop_down" at bounding box center [860, 33] width 68 height 27
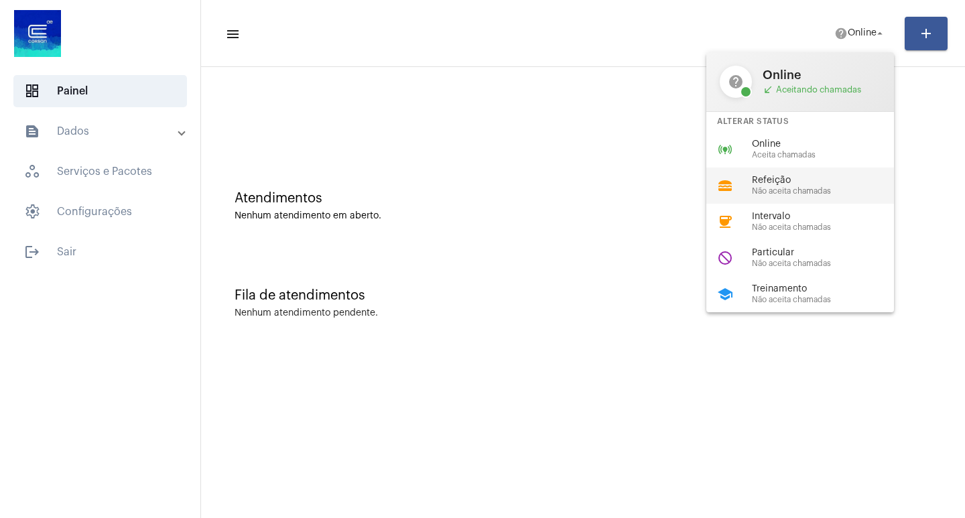
click at [749, 202] on div "lunch_dining Refeição Não aceita chamadas" at bounding box center [810, 185] width 209 height 36
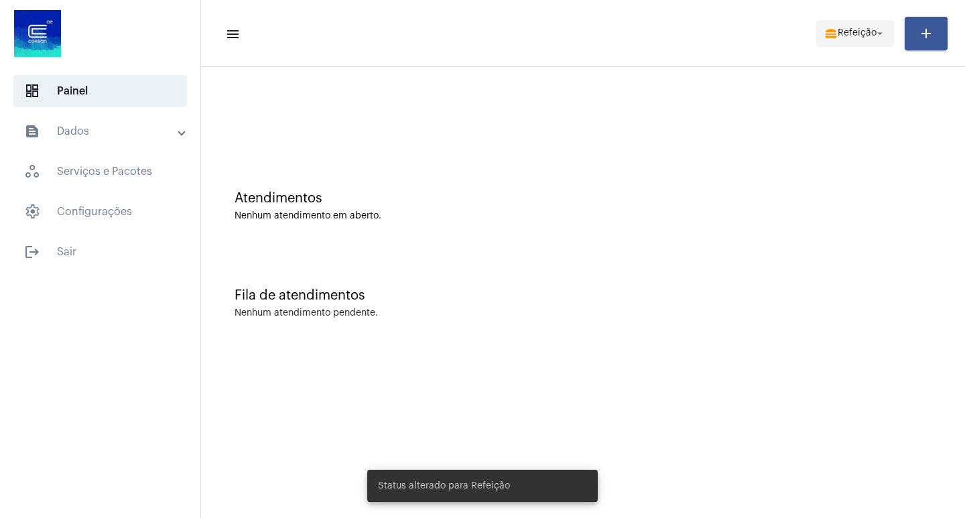
click at [831, 38] on mat-icon "lunch_dining" at bounding box center [830, 33] width 13 height 13
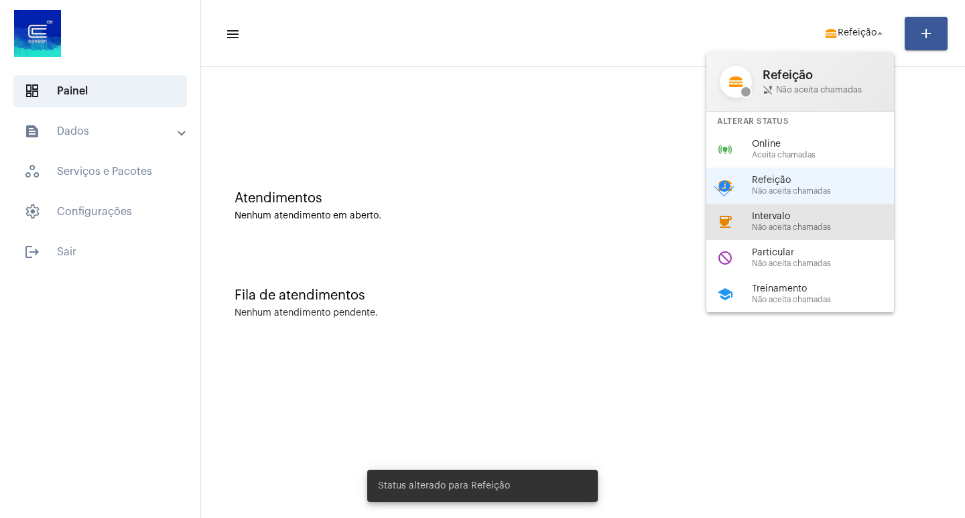
drag, startPoint x: 772, startPoint y: 217, endPoint x: 571, endPoint y: 116, distance: 225.0
click at [772, 216] on span "Intervalo" at bounding box center [828, 217] width 153 height 10
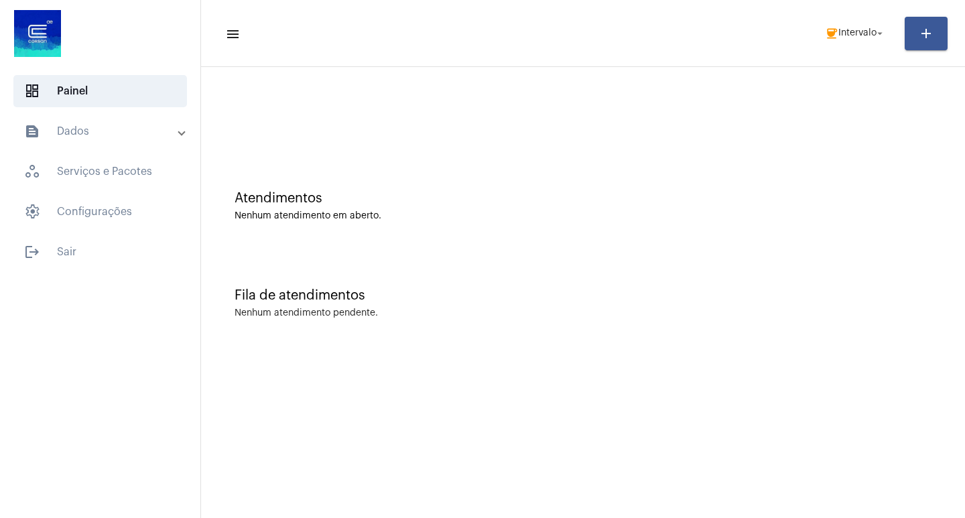
click at [48, 120] on mat-expansion-panel-header "text_snippet_outlined Dados" at bounding box center [104, 131] width 192 height 32
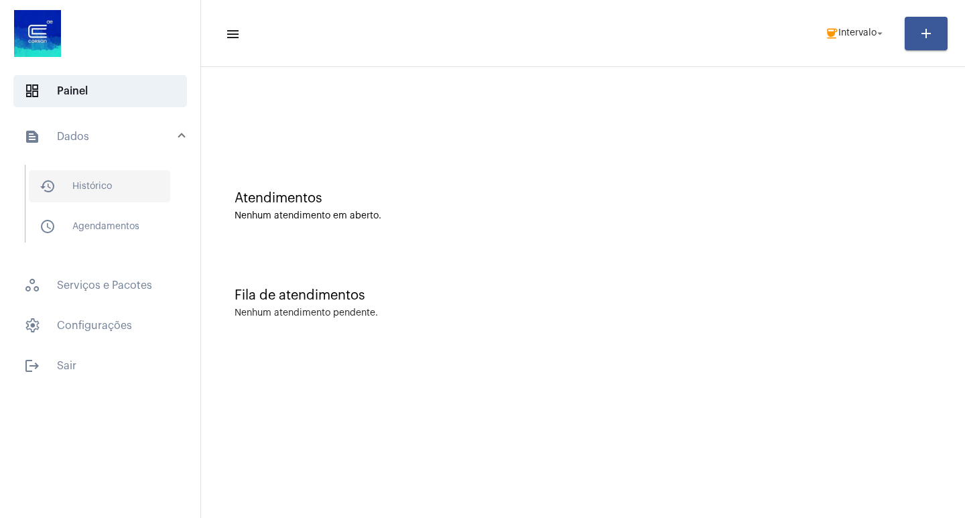
click at [82, 186] on span "history_outlined Histórico" at bounding box center [99, 186] width 141 height 32
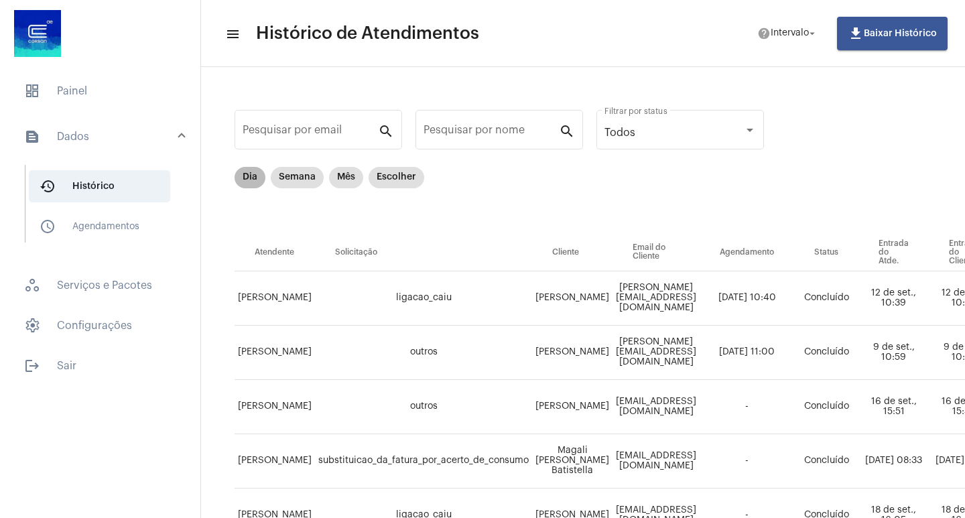
click at [245, 174] on mat-chip "Dia" at bounding box center [249, 177] width 31 height 21
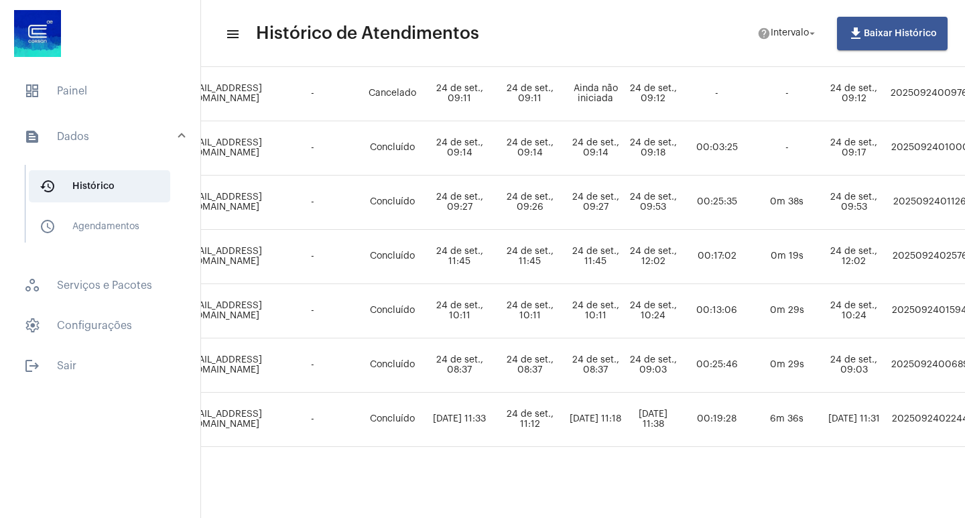
scroll to position [269, 693]
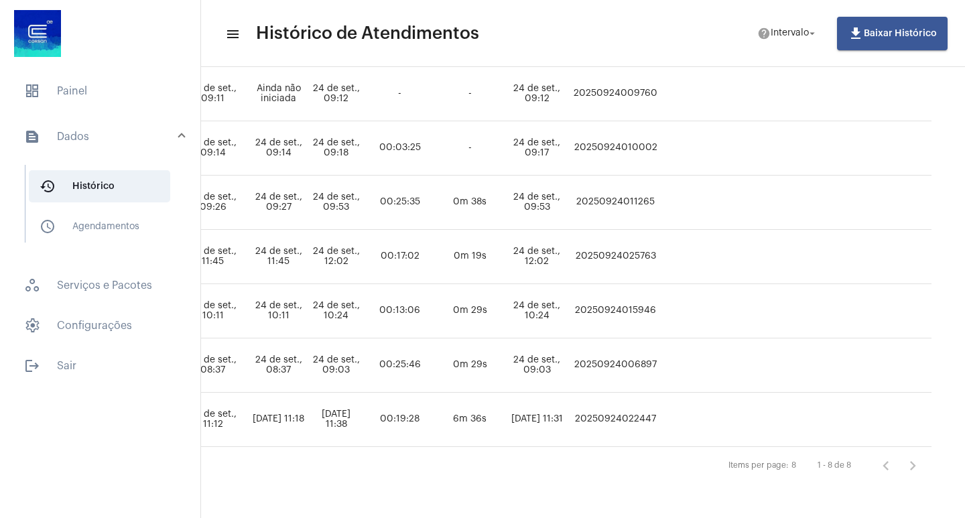
click at [624, 249] on td "20250924025763" at bounding box center [615, 257] width 90 height 54
click at [622, 247] on td "20250924025763" at bounding box center [615, 257] width 90 height 54
copy td "20250924025763"
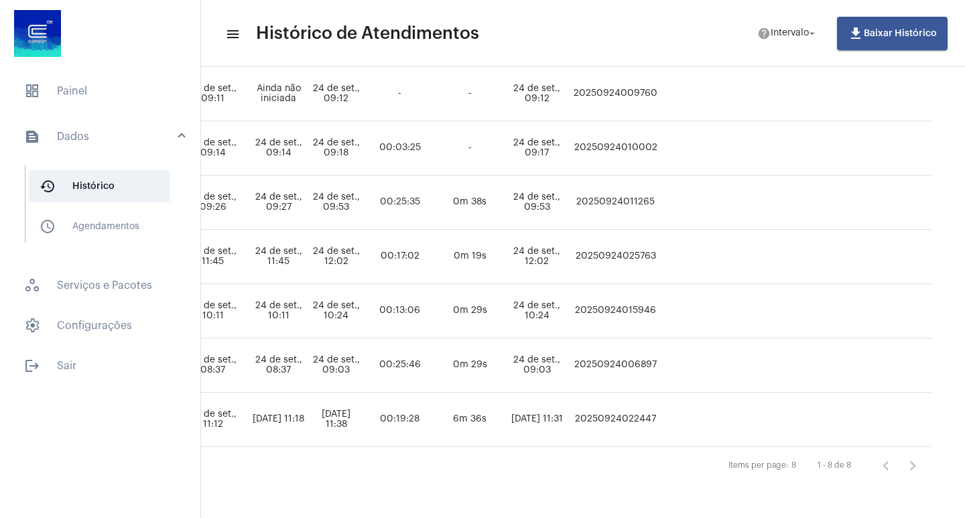
click at [93, 119] on mat-expansion-panel-header "text_snippet_outlined Dados" at bounding box center [104, 136] width 192 height 43
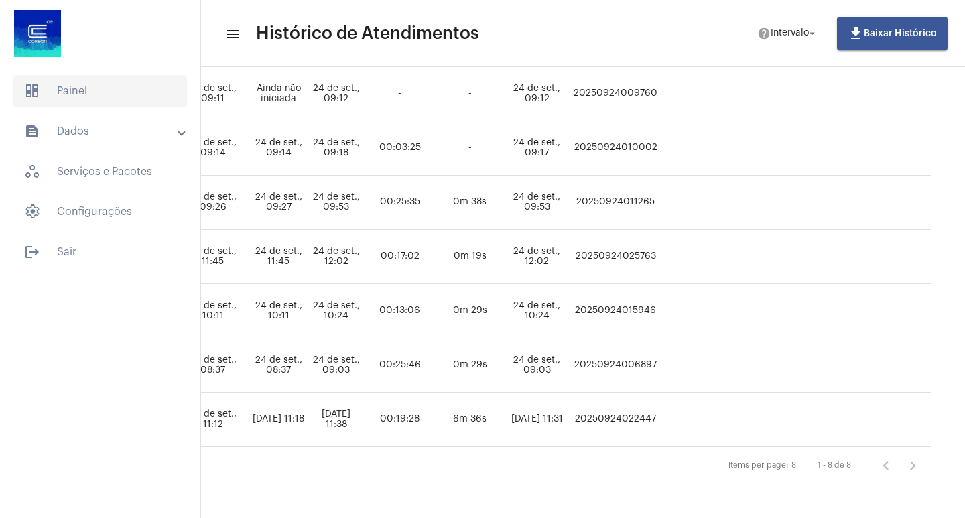
click at [93, 100] on span "dashboard Painel" at bounding box center [100, 91] width 174 height 32
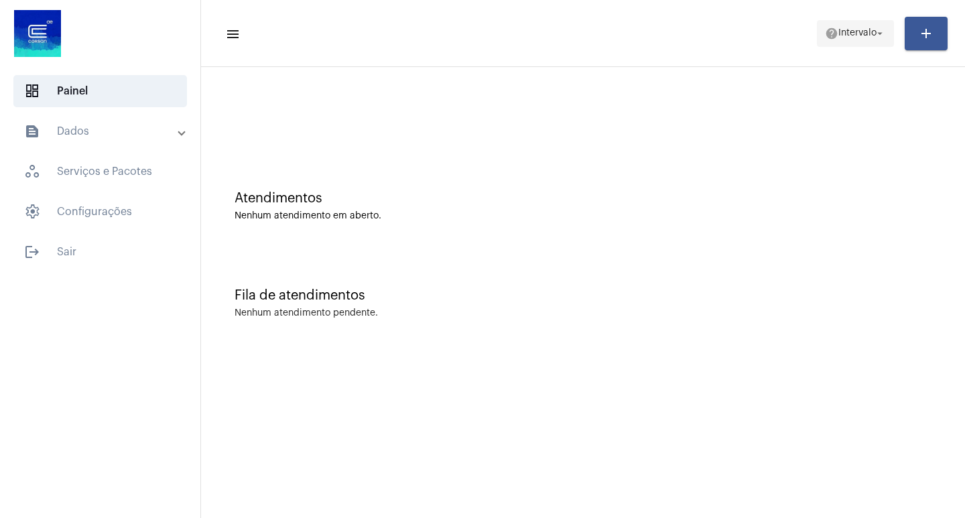
click at [829, 39] on mat-icon "help" at bounding box center [831, 33] width 13 height 13
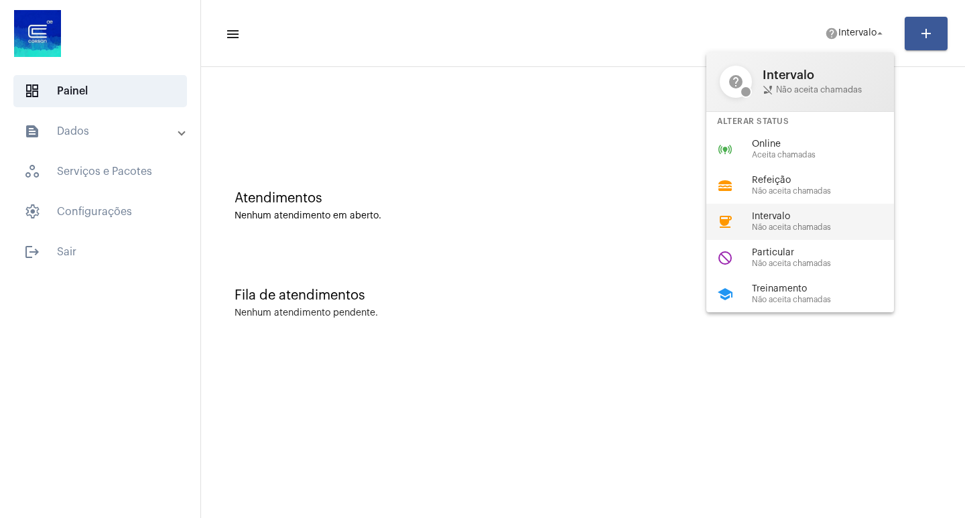
click at [841, 214] on span "Intervalo" at bounding box center [828, 217] width 153 height 10
